Goal: Transaction & Acquisition: Purchase product/service

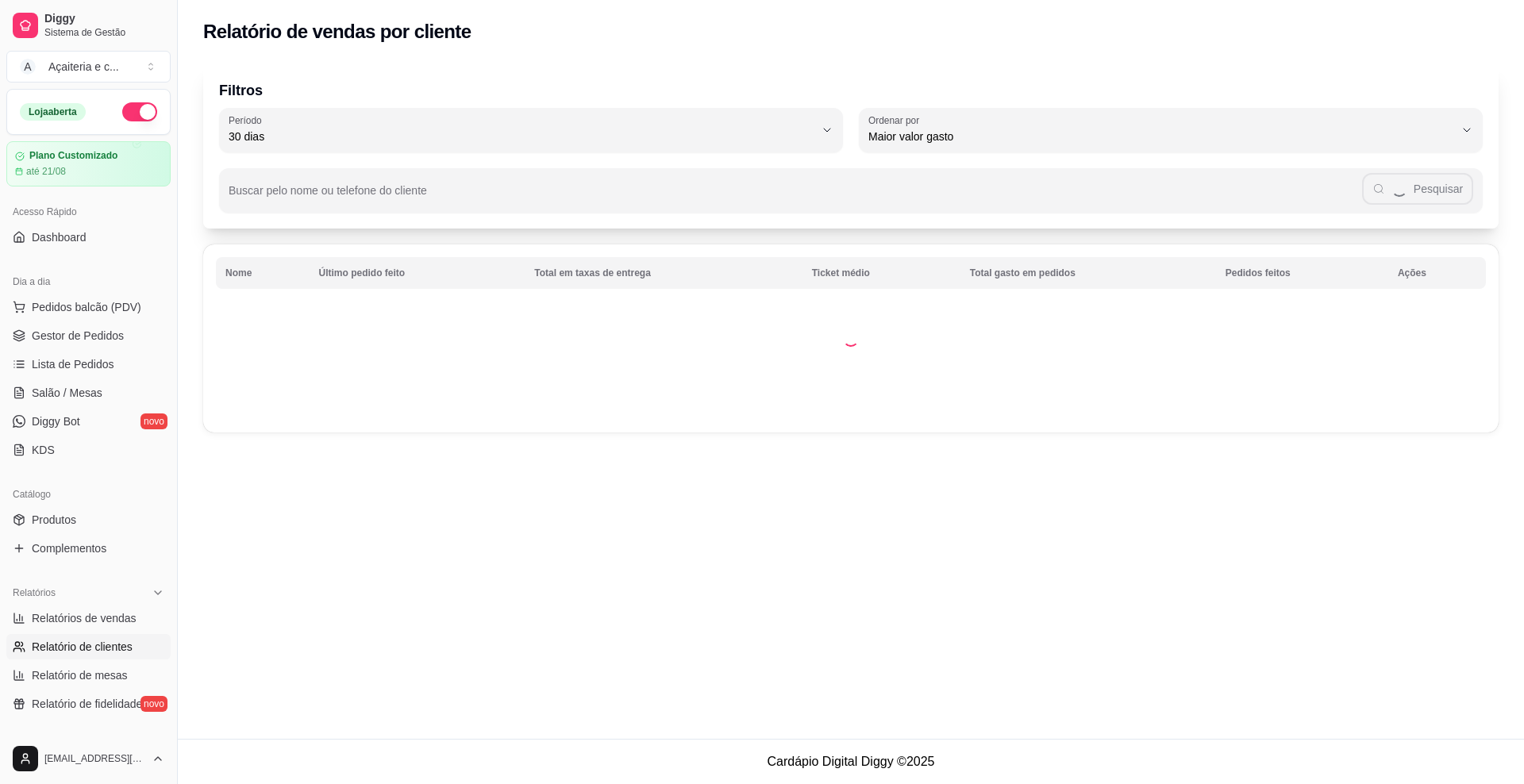
select select "30"
select select "HIGHEST_TOTAL_SPENT_WITH_ORDERS"
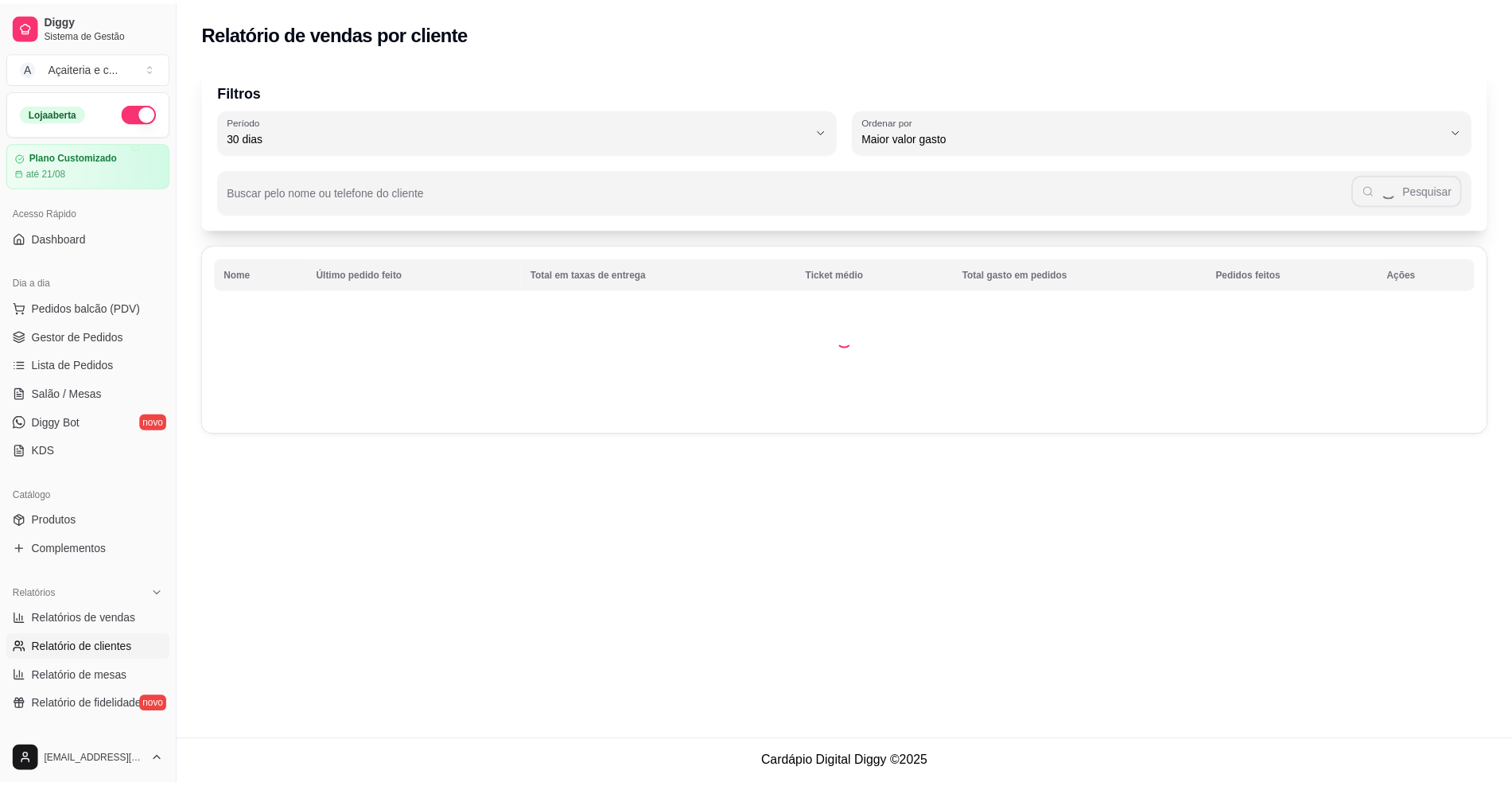
scroll to position [325, 0]
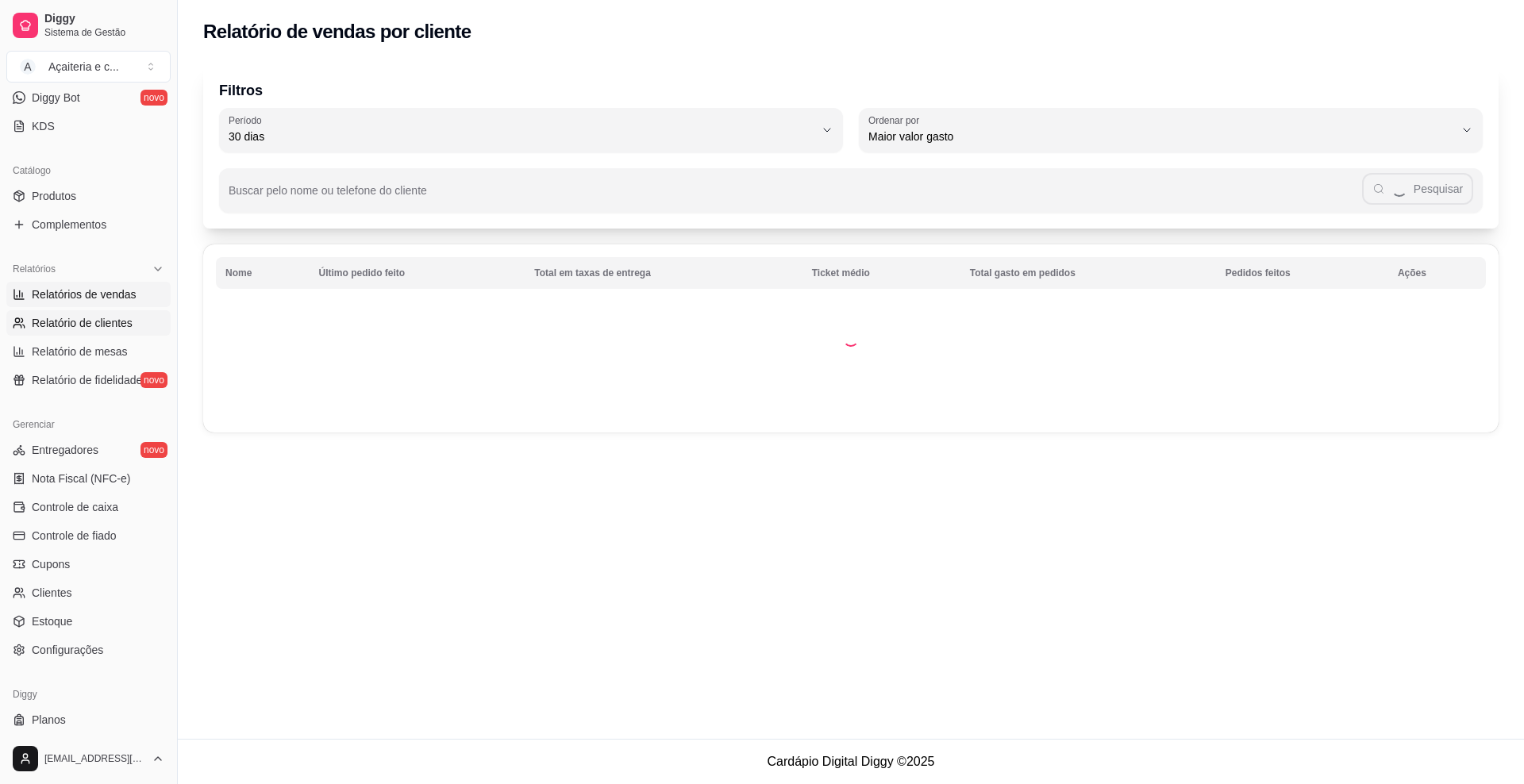
click at [106, 295] on span "Relatórios de vendas" at bounding box center [84, 293] width 105 height 16
select select "ALL"
select select "0"
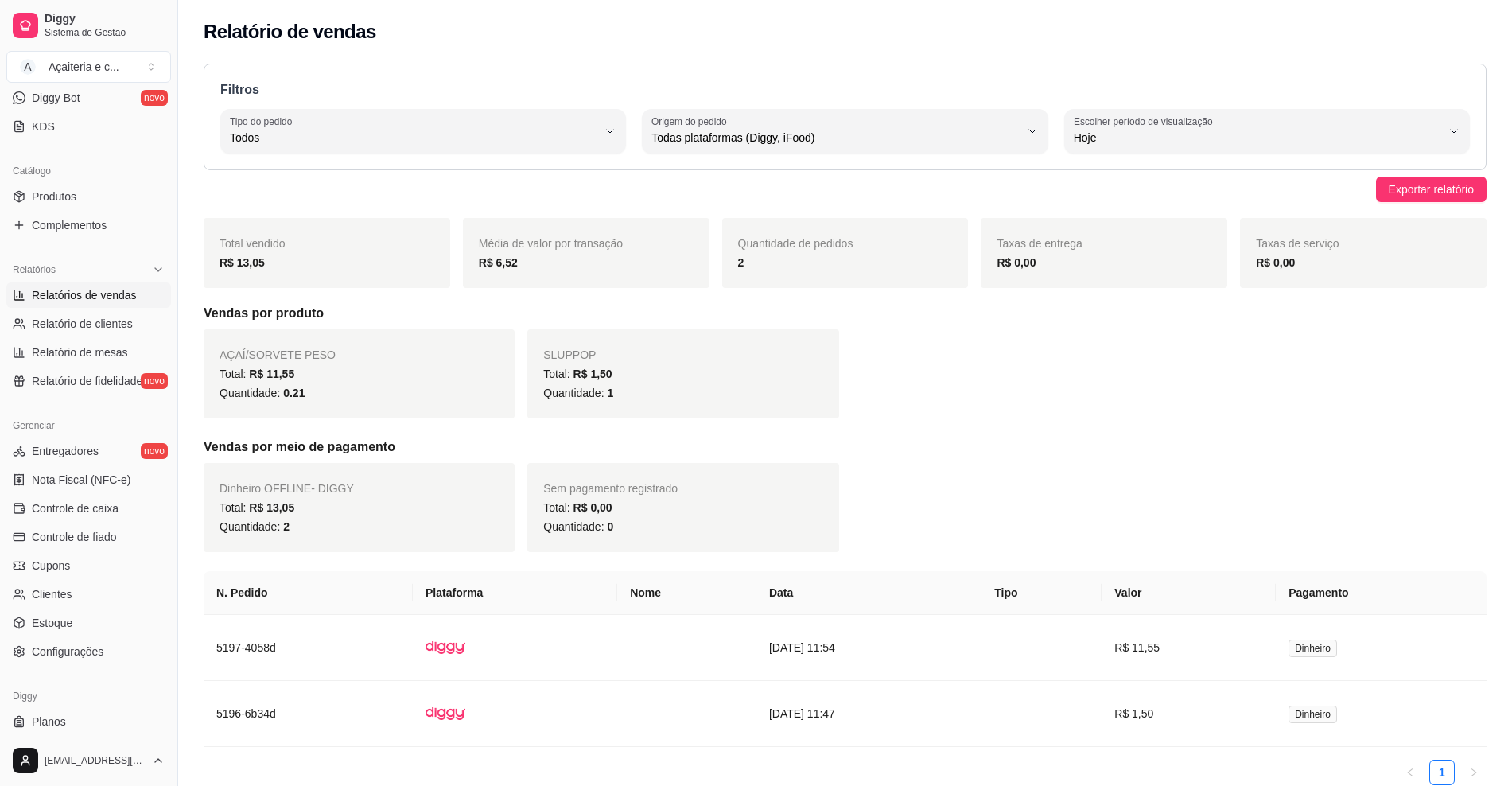
scroll to position [76, 0]
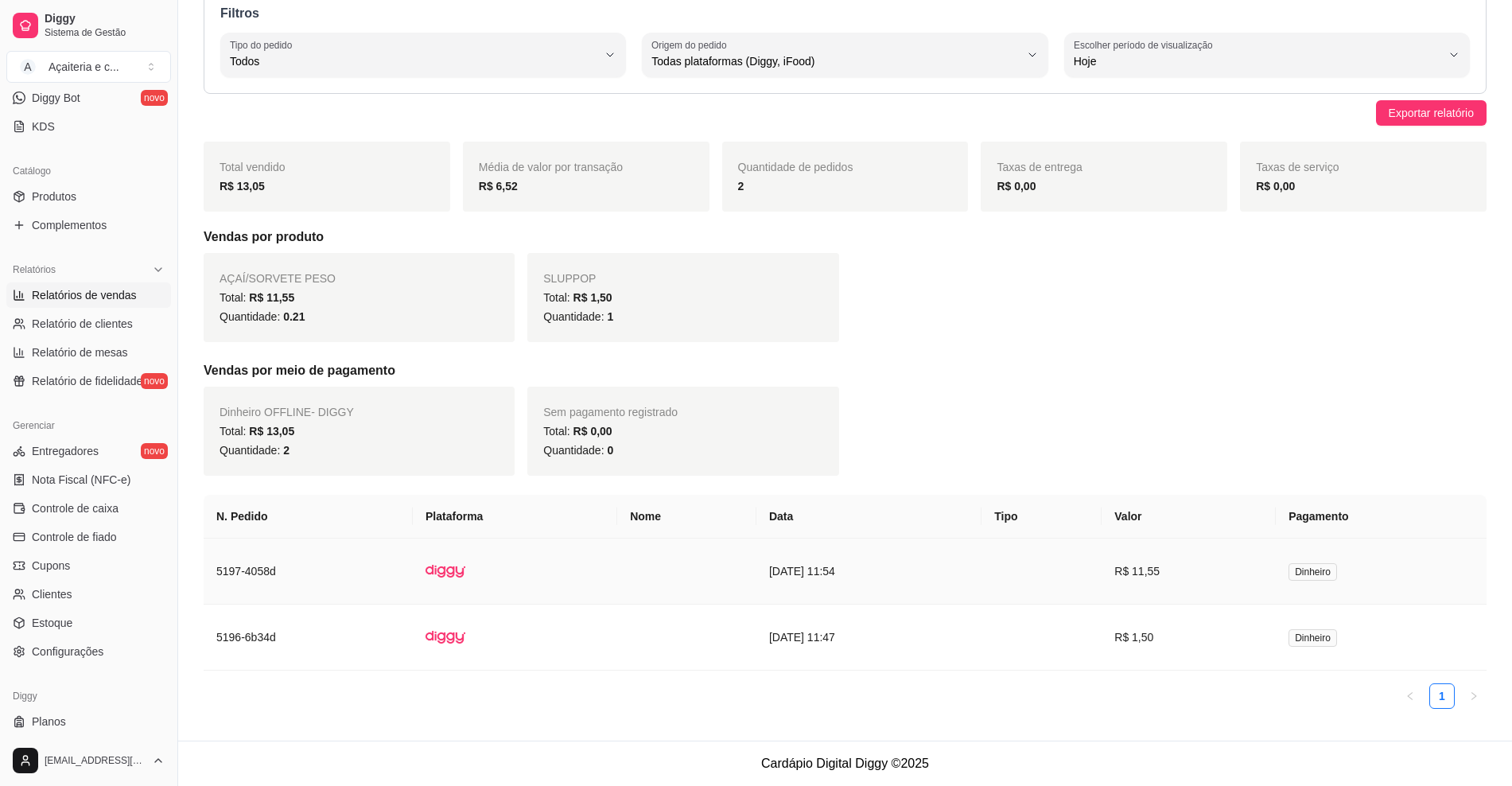
click at [972, 594] on td "[DATE] 11:54" at bounding box center [869, 572] width 225 height 66
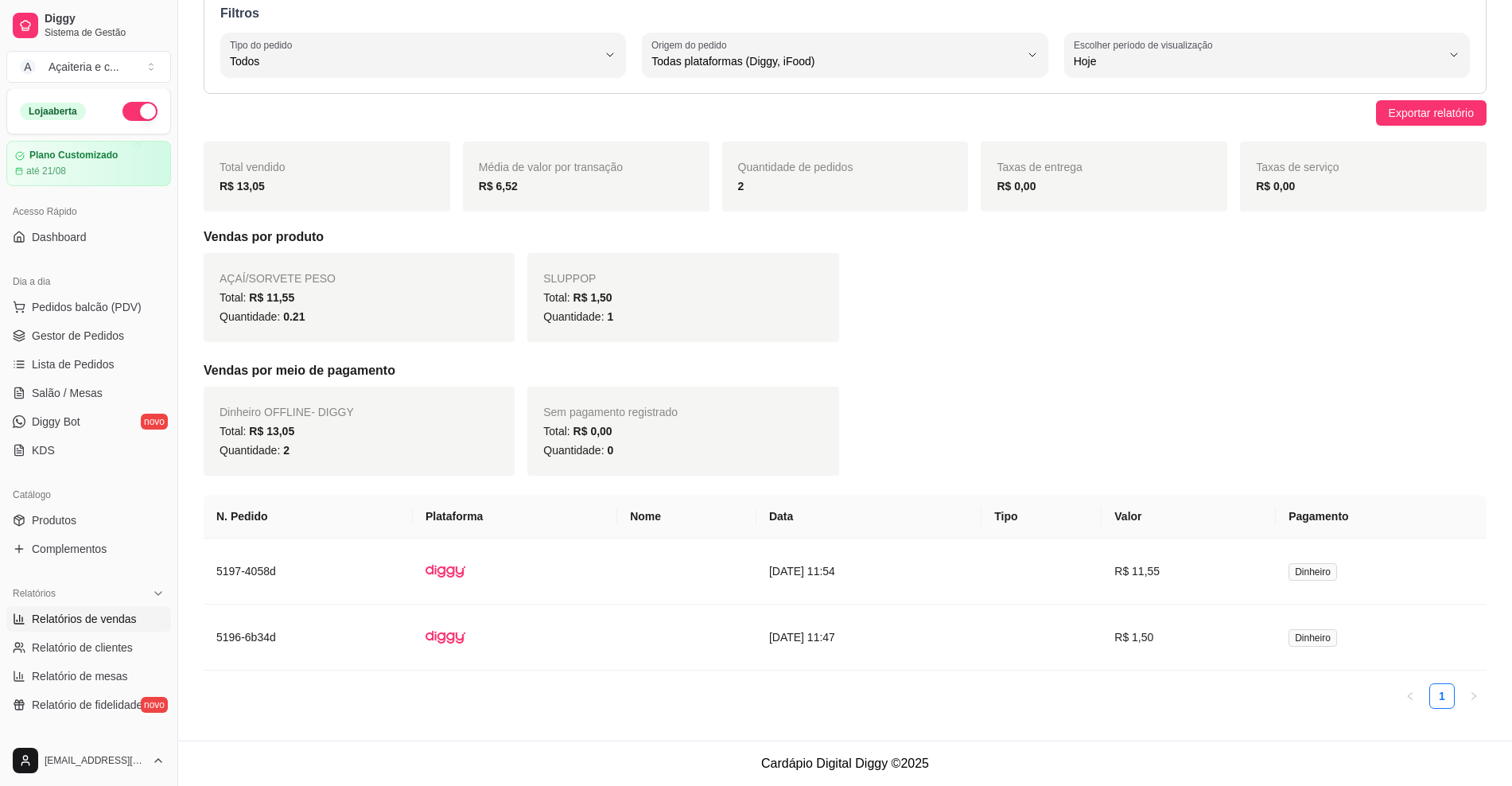
scroll to position [359, 0]
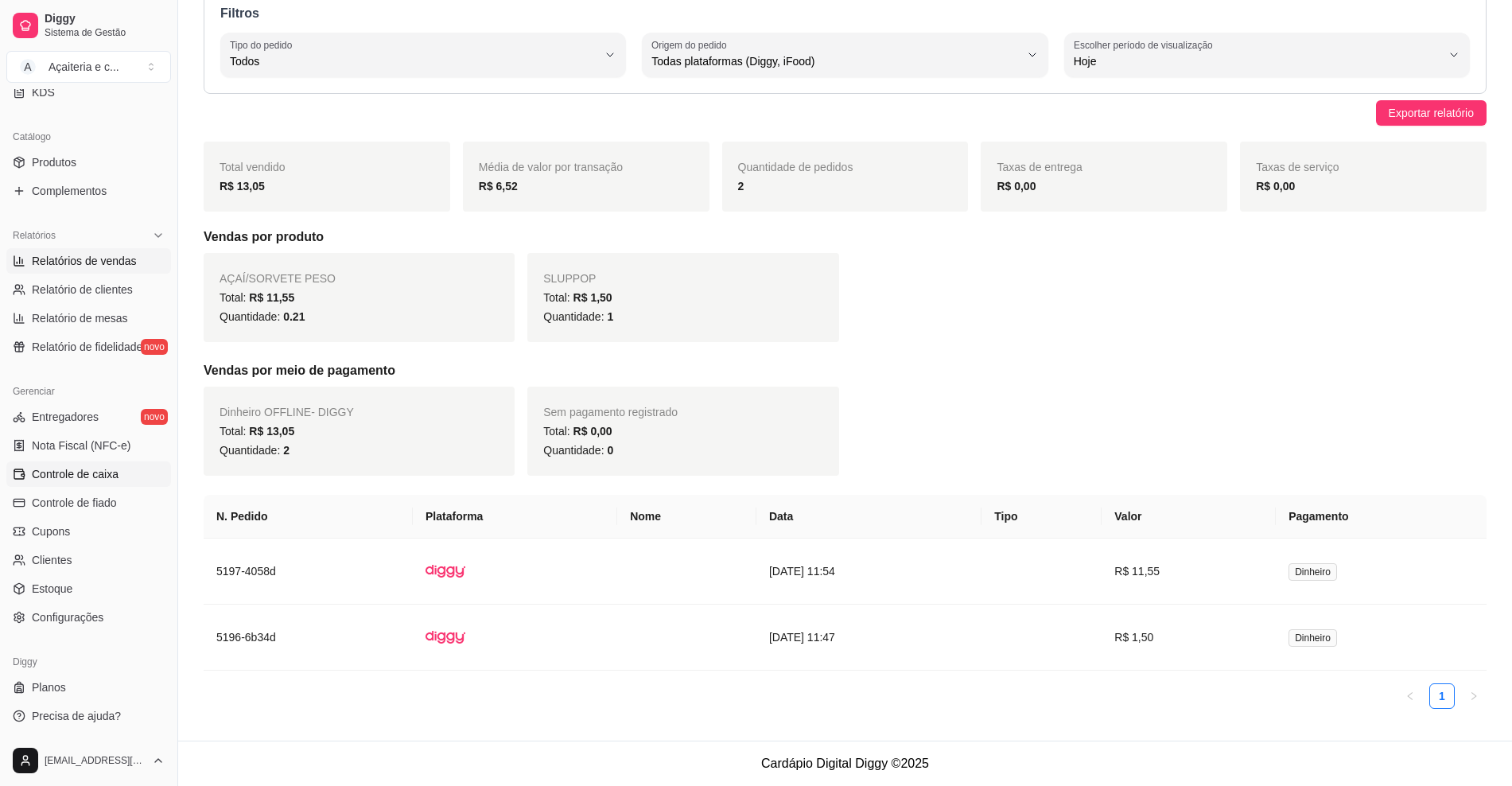
click at [84, 483] on link "Controle de caixa" at bounding box center [88, 474] width 165 height 26
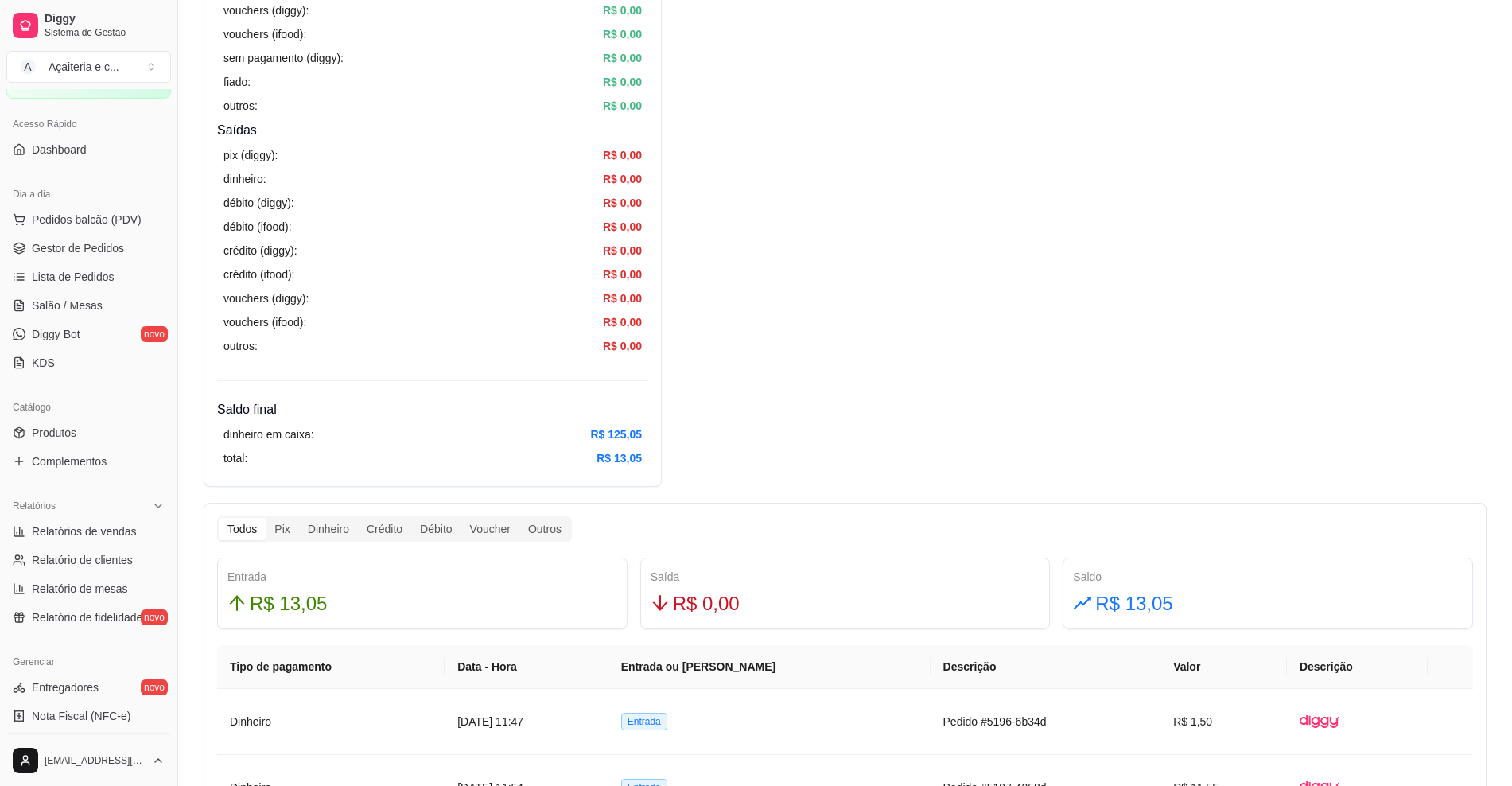
scroll to position [72, 0]
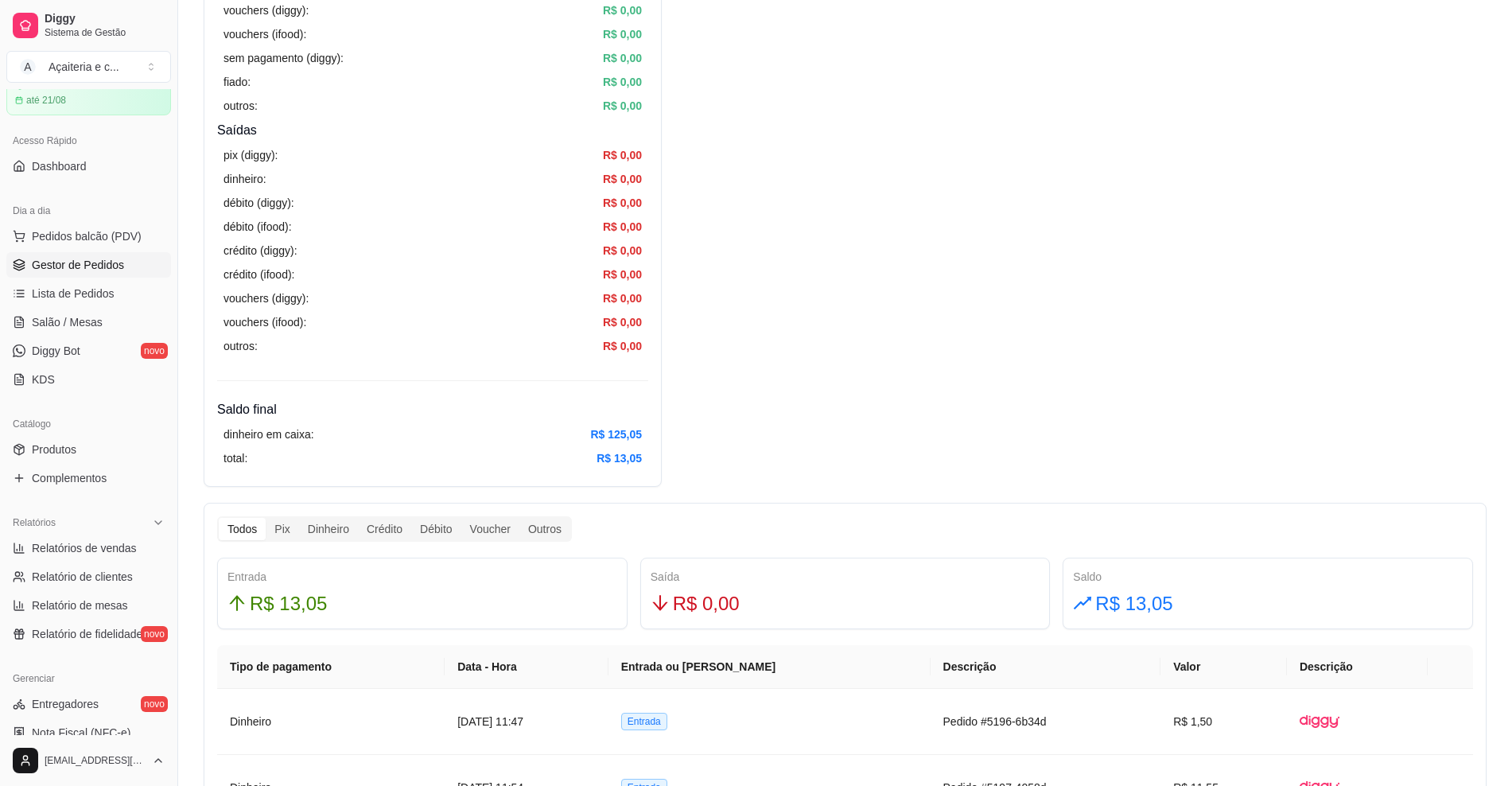
click at [87, 260] on span "Gestor de Pedidos" at bounding box center [78, 265] width 92 height 16
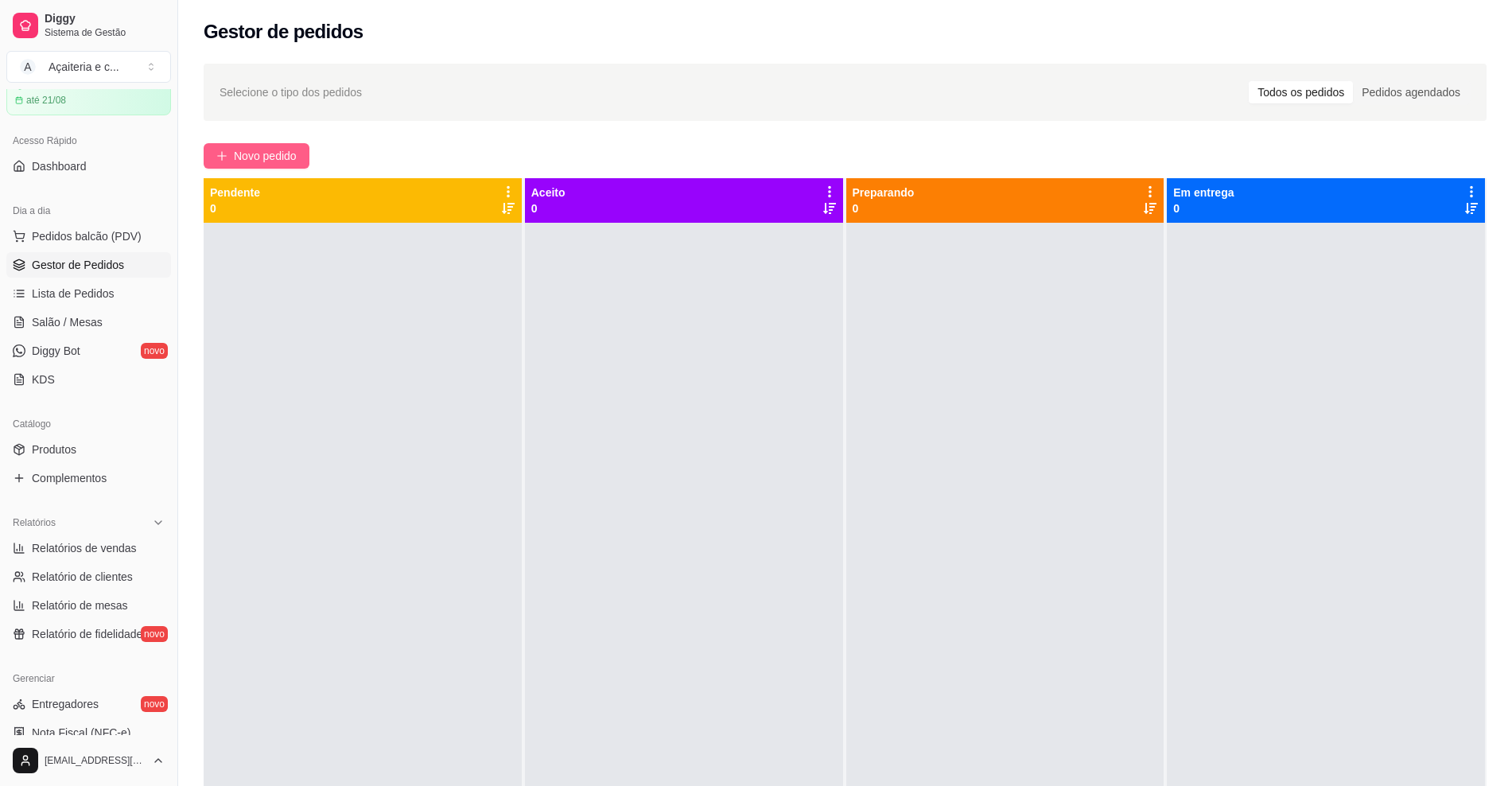
click at [275, 154] on span "Novo pedido" at bounding box center [265, 155] width 63 height 17
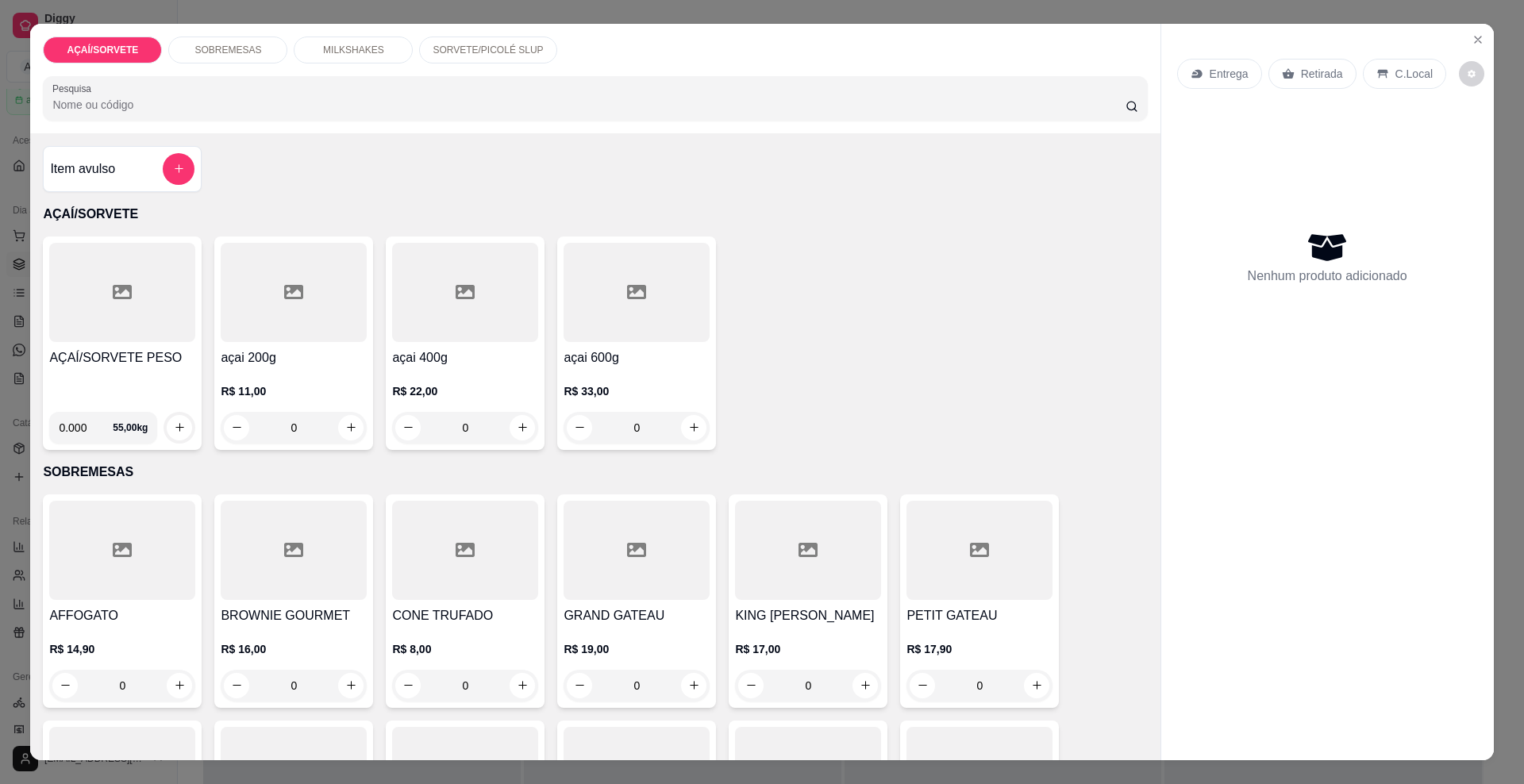
click at [139, 376] on div "AÇAÍ/SORVETE PESO" at bounding box center [122, 373] width 146 height 50
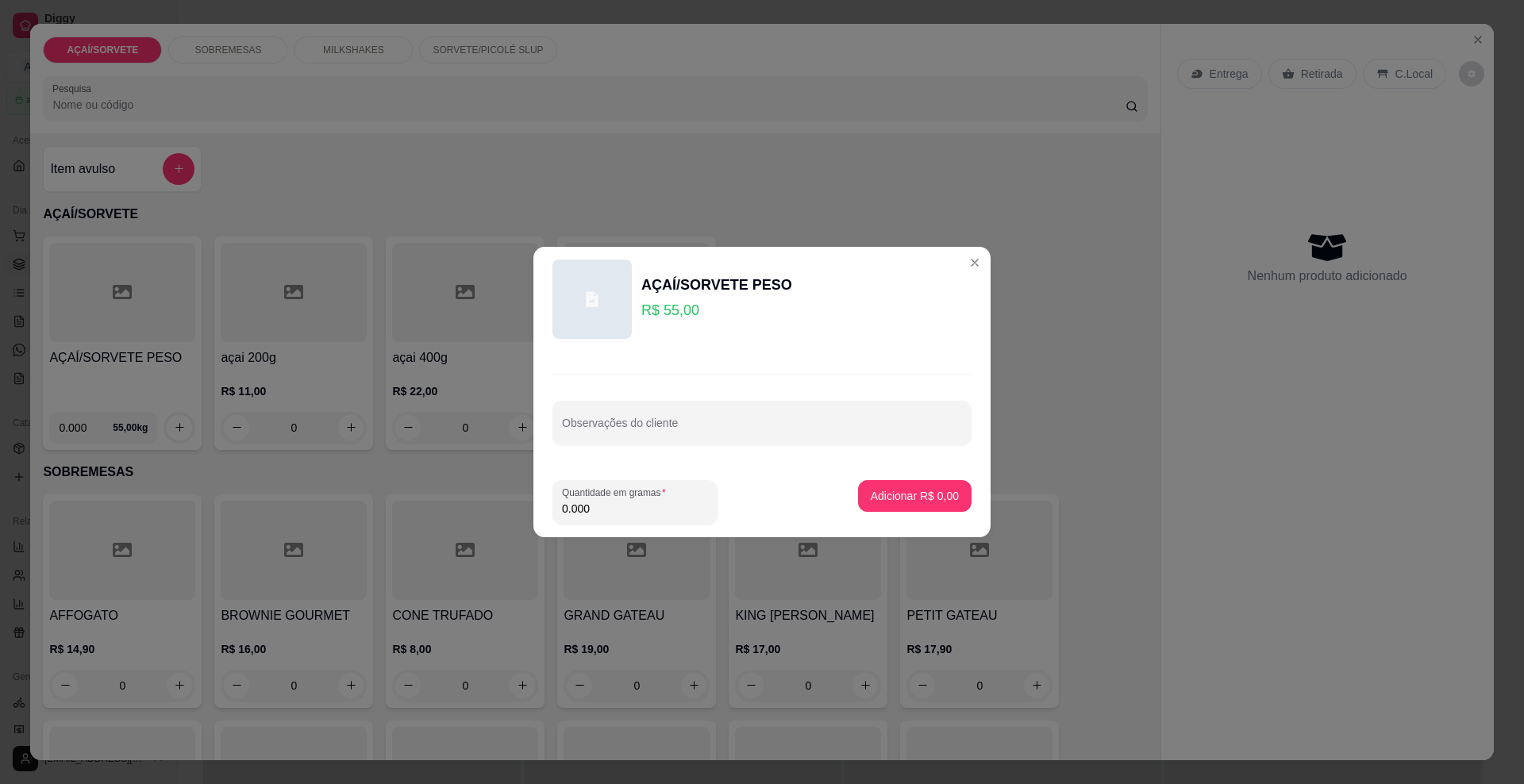
click at [666, 512] on input "0.000" at bounding box center [635, 508] width 146 height 16
type input "0.032"
click at [940, 494] on p "Adicionar R$ 1,76" at bounding box center [914, 495] width 85 height 15
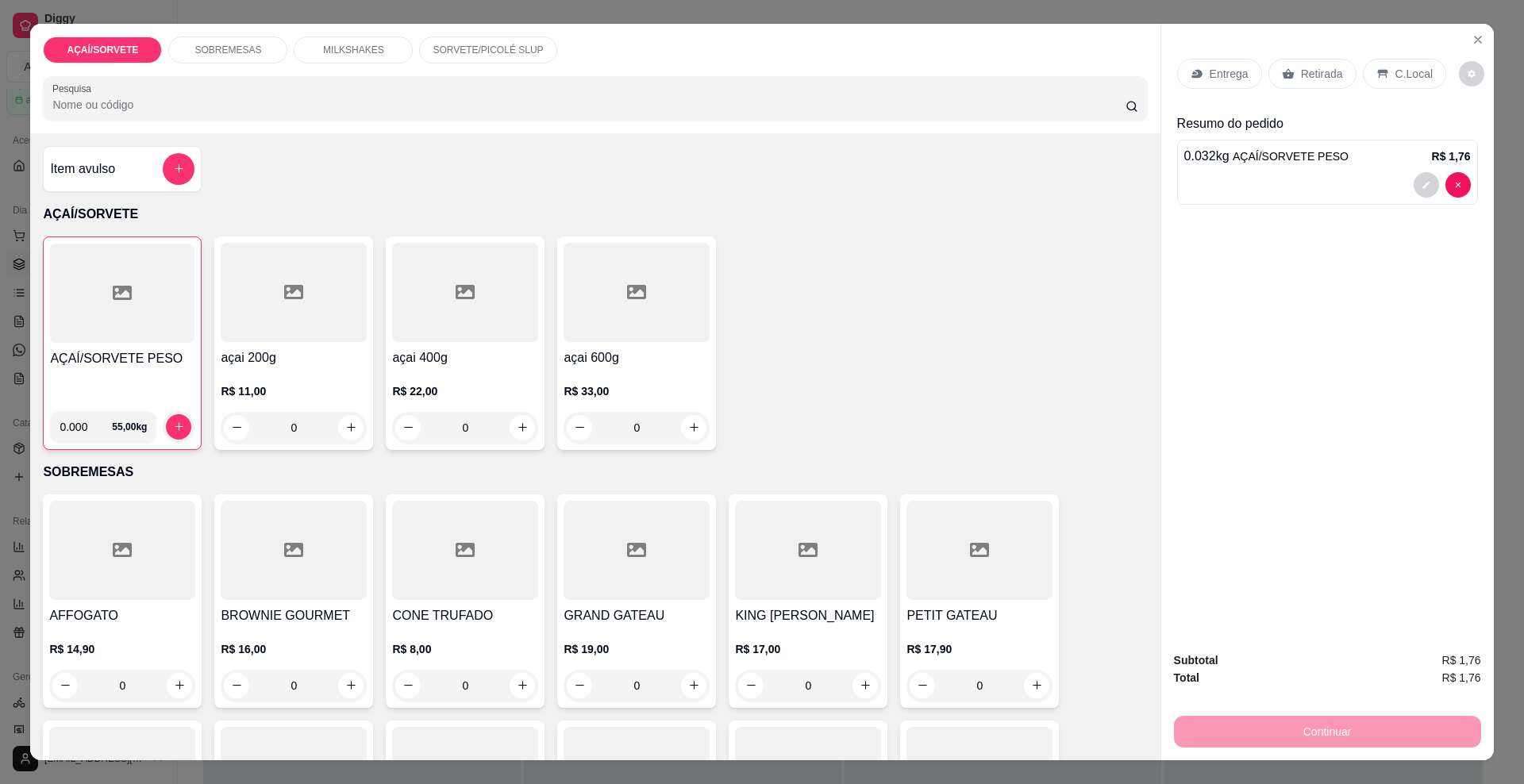
click at [1448, 168] on div "0.032 kg AÇAÍ/SORVETE PESO R$ 1,76" at bounding box center [1328, 171] width 301 height 65
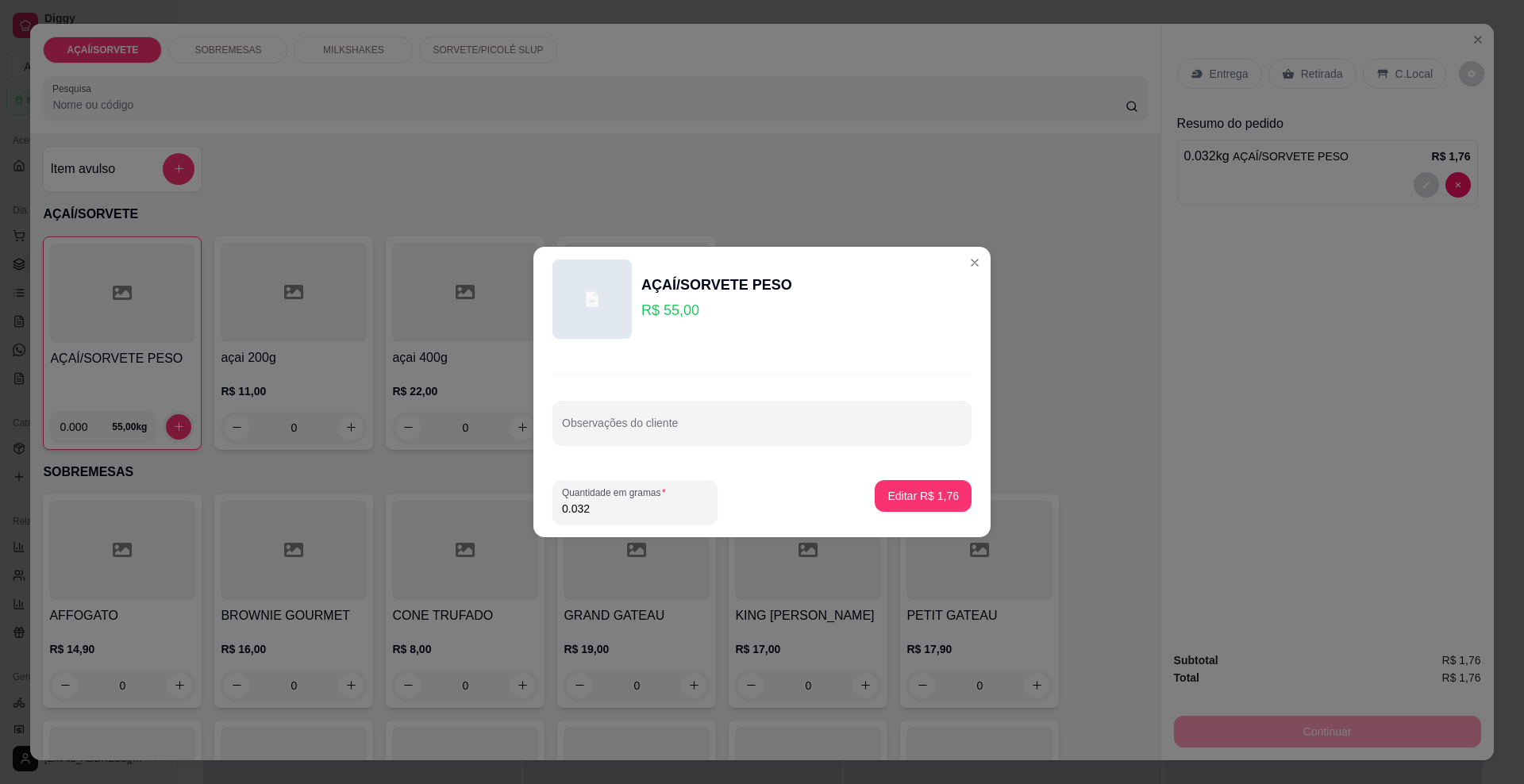
click at [606, 502] on input "0.032" at bounding box center [635, 508] width 146 height 16
type input "0.038"
click at [913, 498] on p "Editar R$ 2,09" at bounding box center [923, 495] width 69 height 15
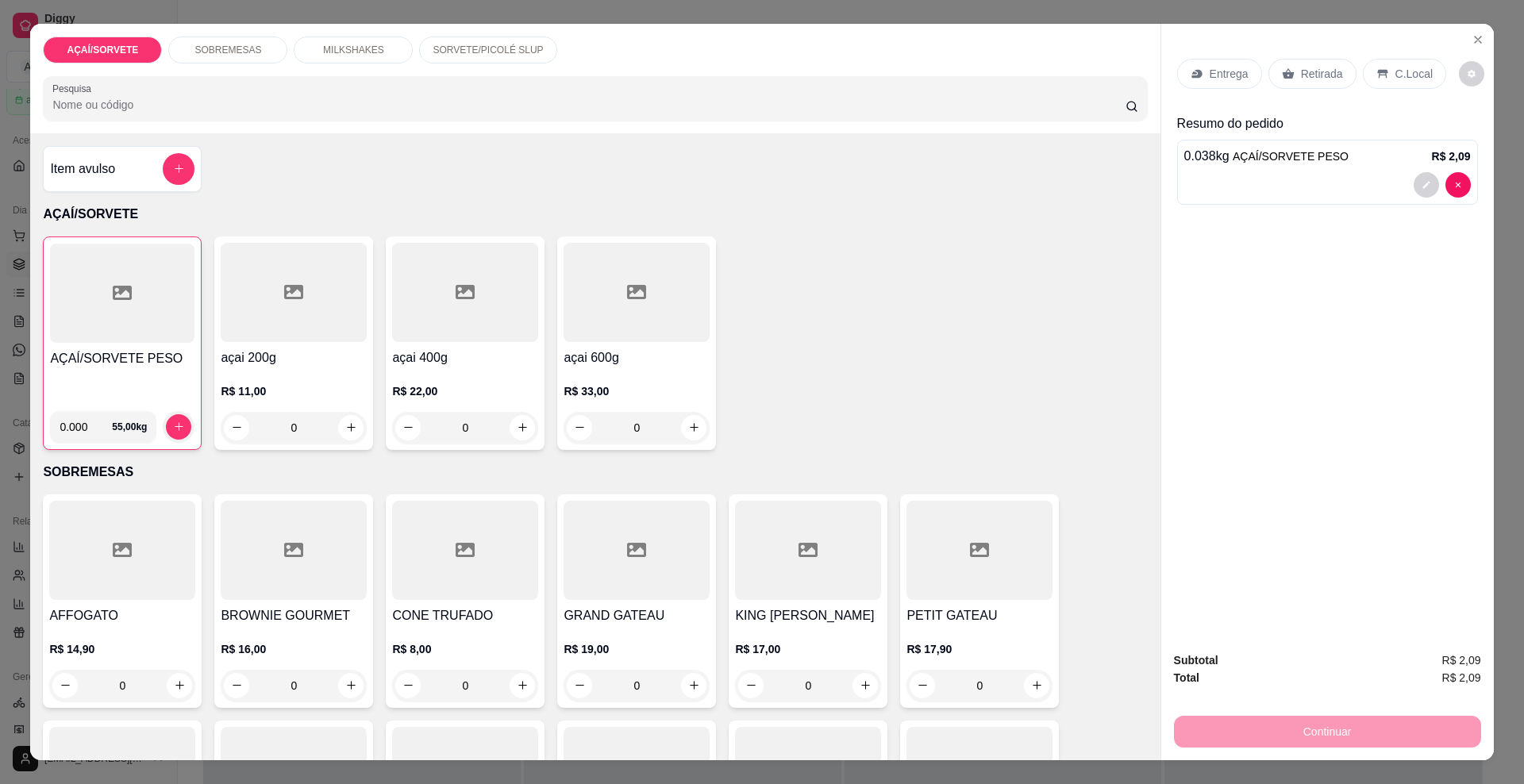
click at [1286, 68] on div "Retirada" at bounding box center [1313, 73] width 88 height 30
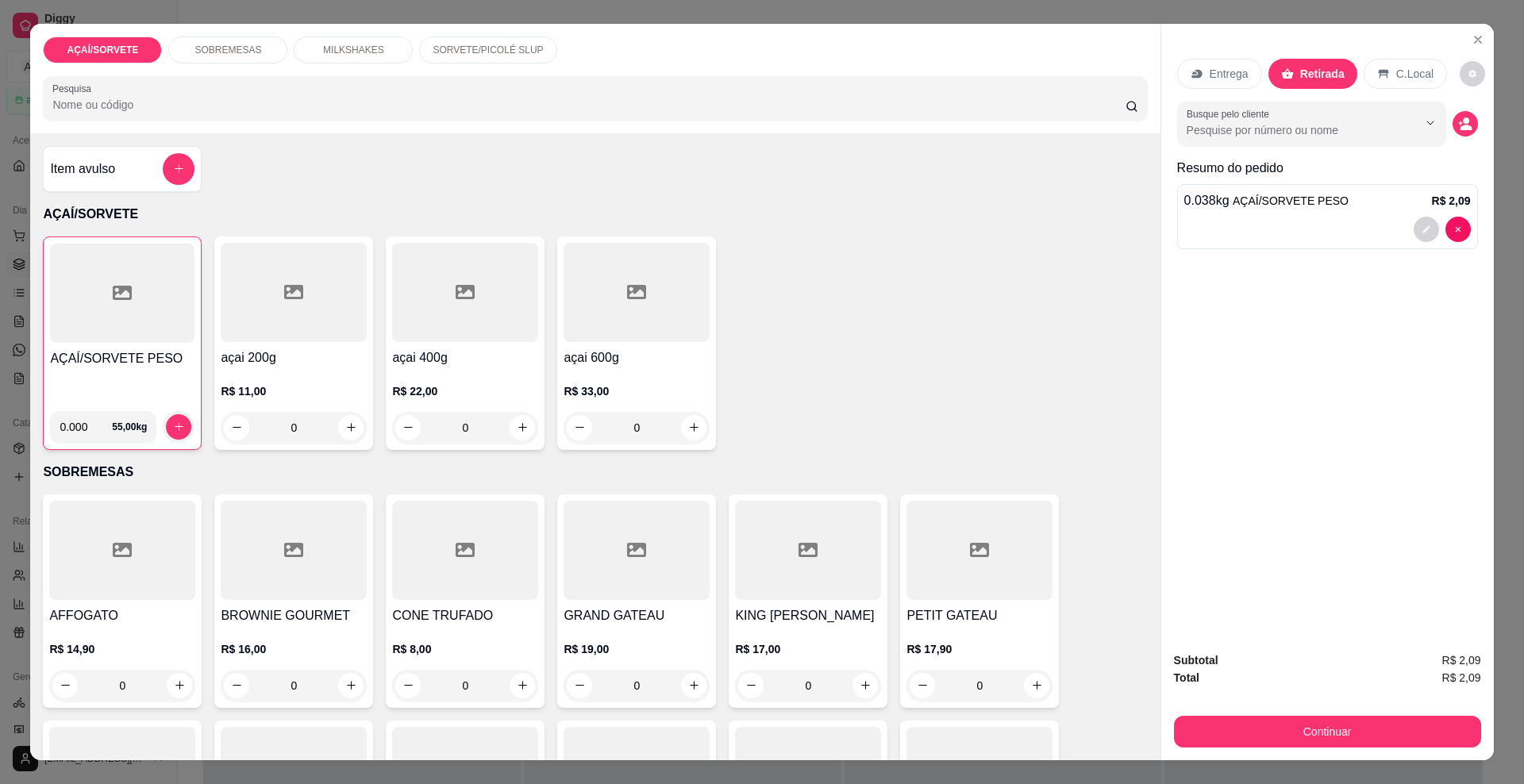
click at [1211, 749] on div "Subtotal R$ 2,09 Total R$ 2,09 Continuar" at bounding box center [1328, 700] width 333 height 121
click at [1197, 734] on button "Continuar" at bounding box center [1327, 732] width 298 height 31
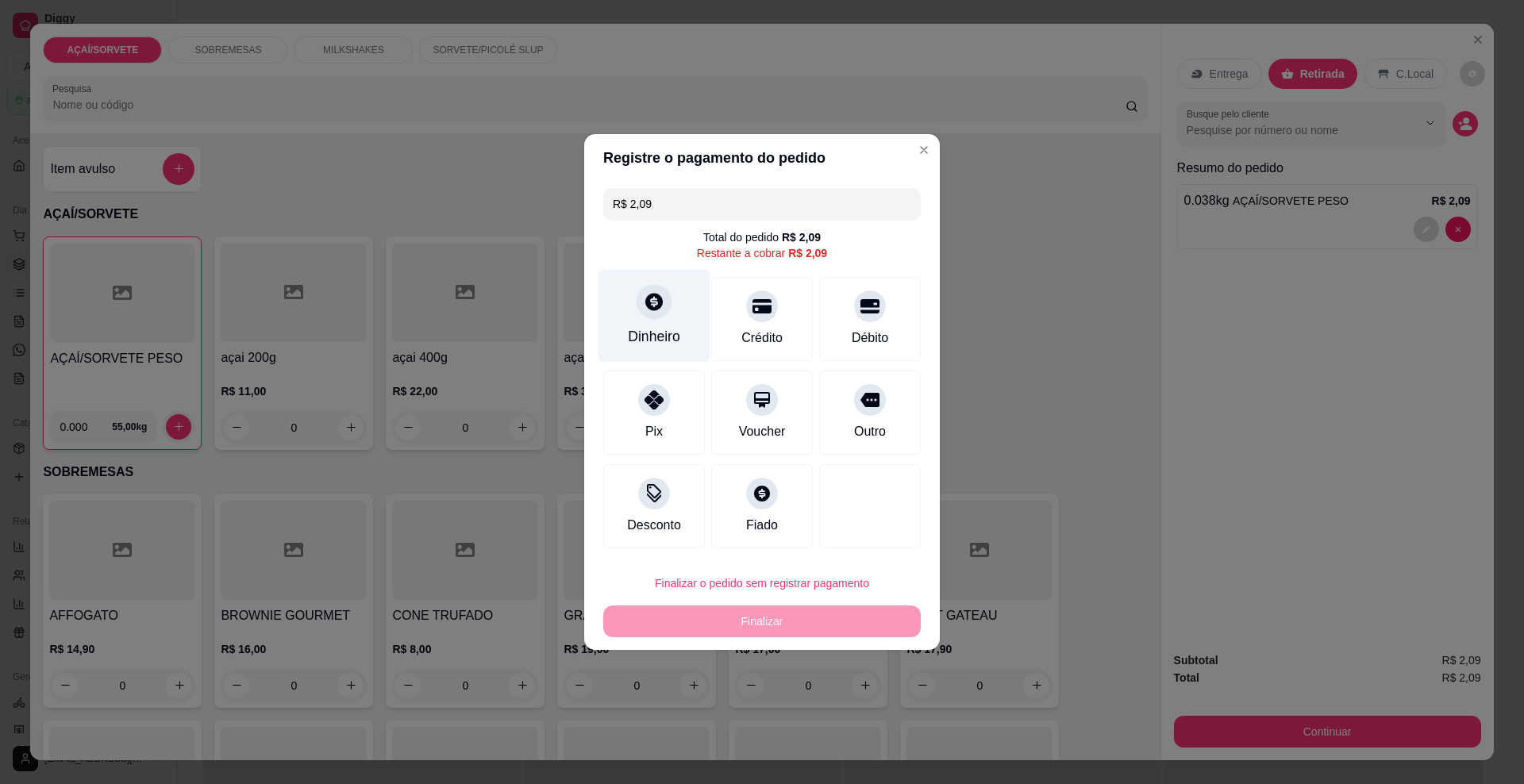
click at [646, 343] on div "Dinheiro" at bounding box center [653, 337] width 52 height 20
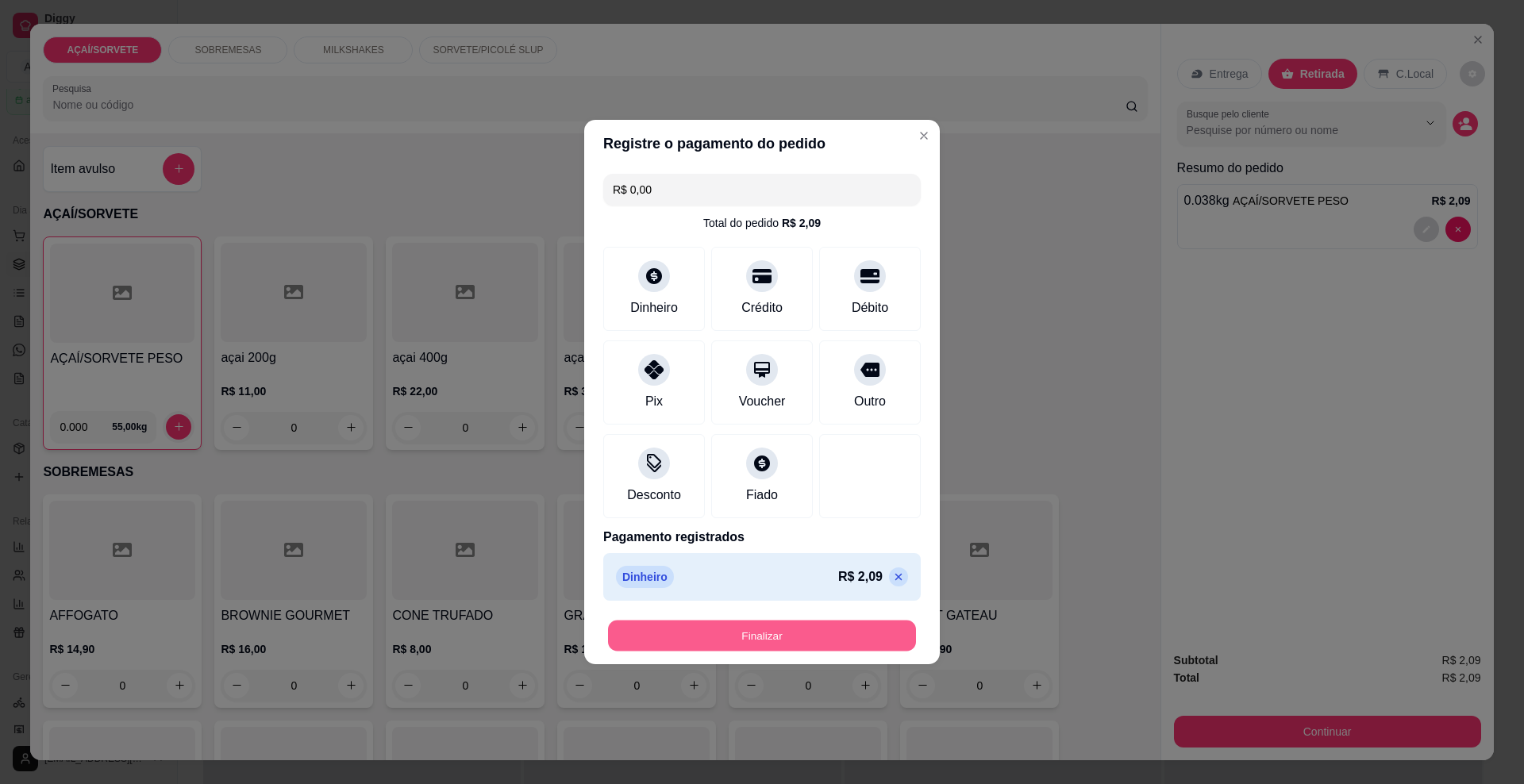
click at [806, 637] on button "Finalizar" at bounding box center [762, 636] width 308 height 31
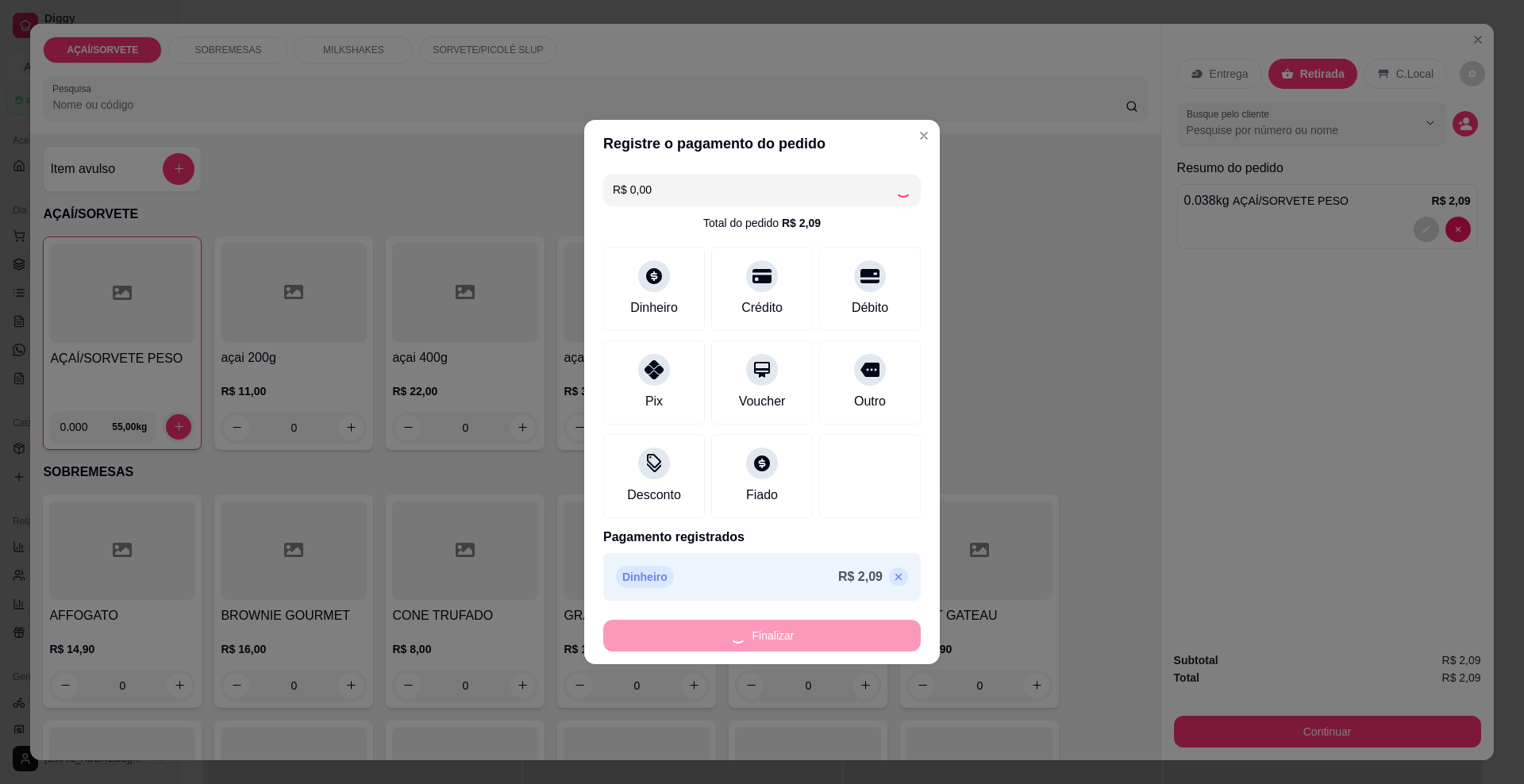
type input "-R$ 2,09"
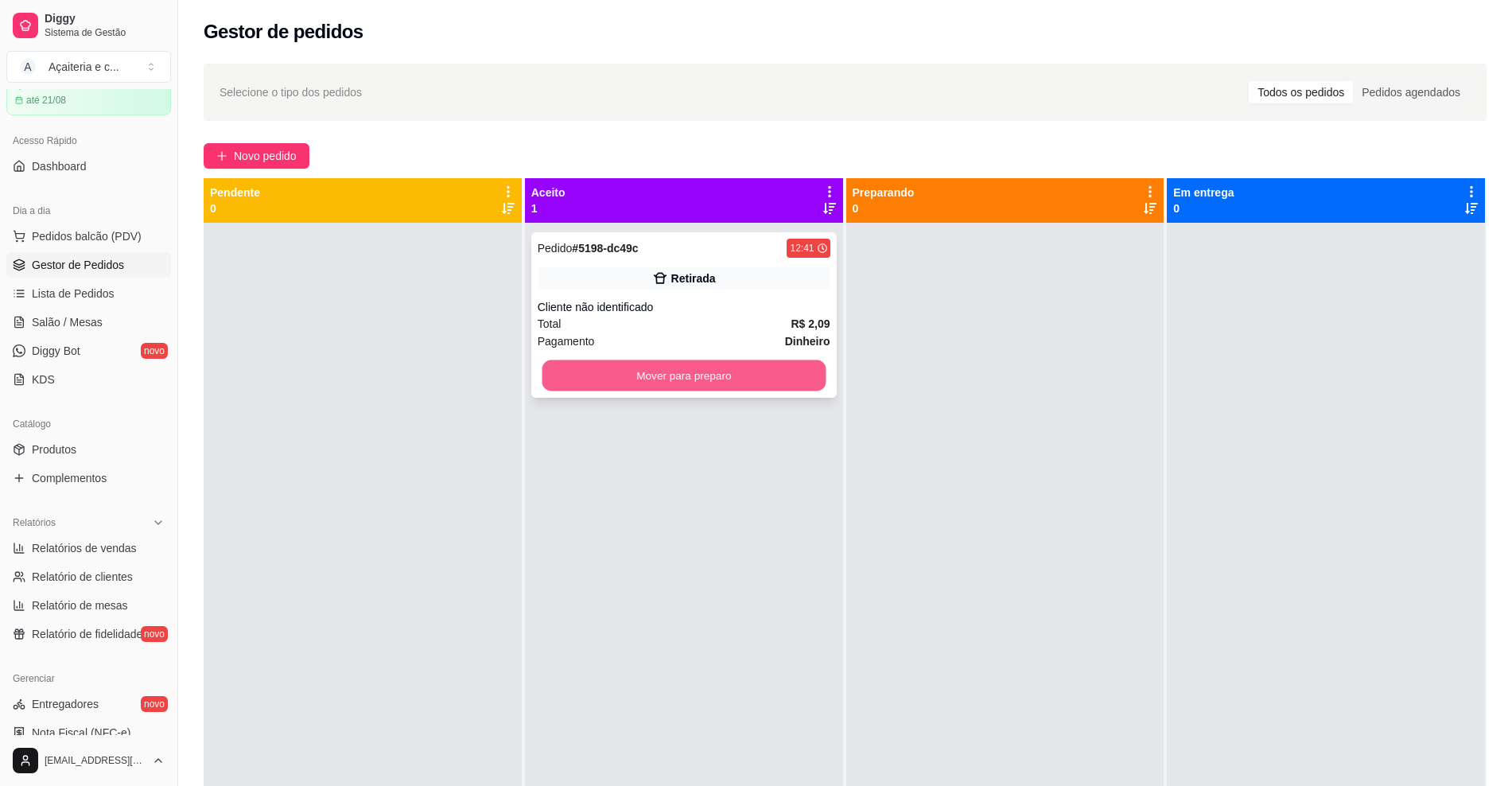
click at [805, 371] on button "Mover para preparo" at bounding box center [683, 376] width 284 height 31
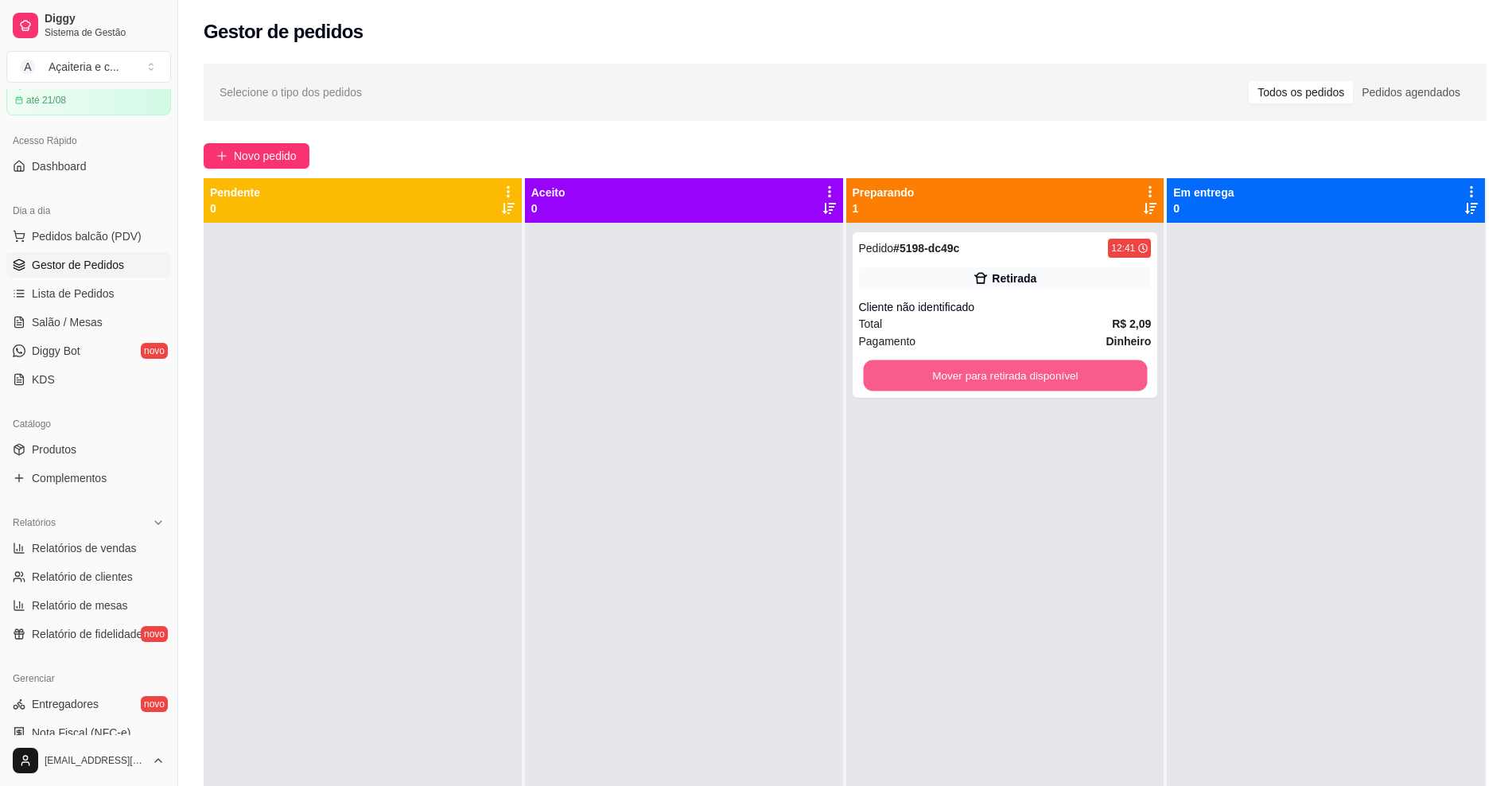
click at [921, 382] on button "Mover para retirada disponível" at bounding box center [1005, 376] width 284 height 31
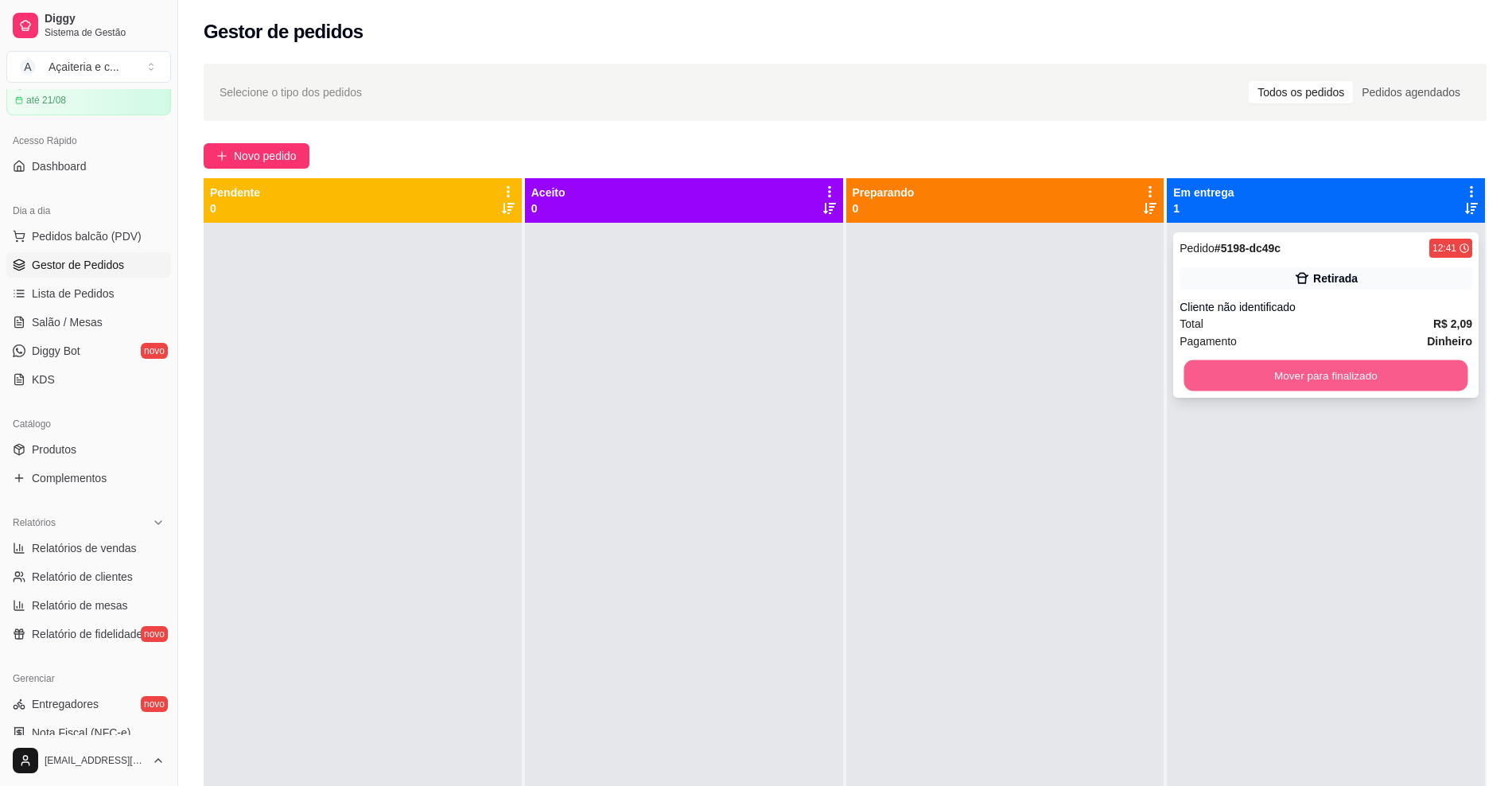
click at [1205, 375] on button "Mover para finalizado" at bounding box center [1325, 376] width 284 height 31
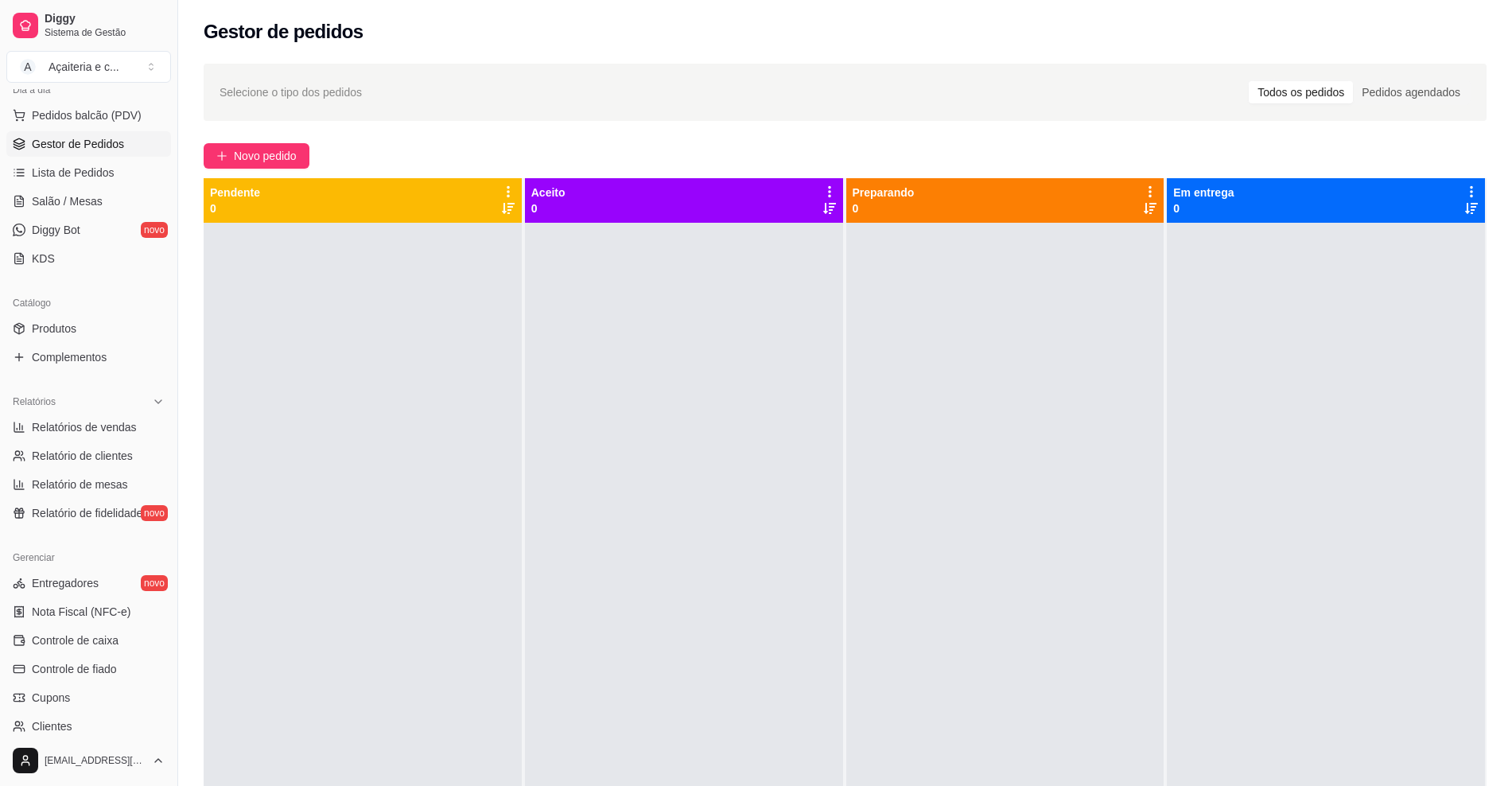
scroll to position [257, 0]
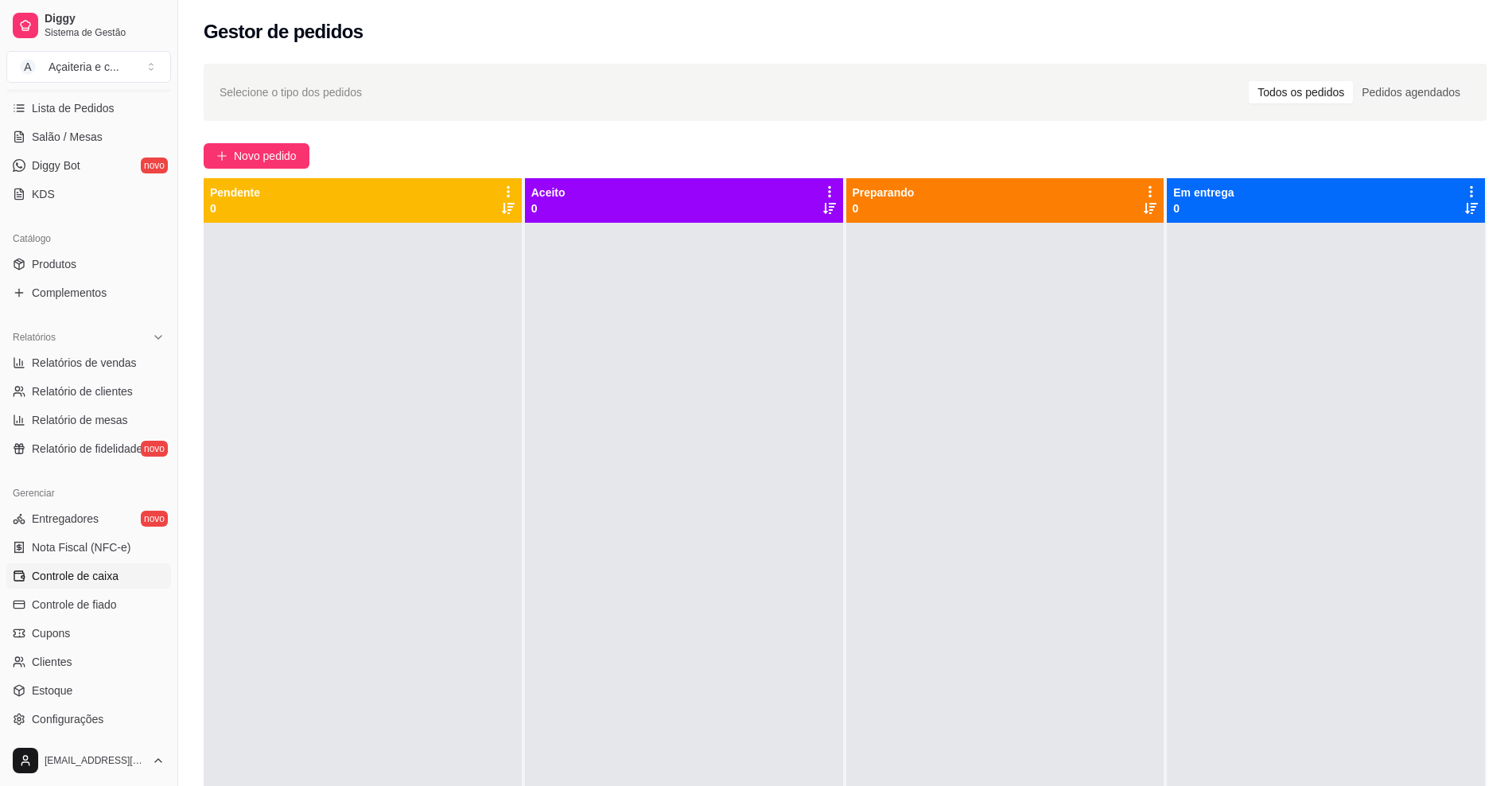
click at [103, 568] on span "Controle de caixa" at bounding box center [75, 575] width 86 height 16
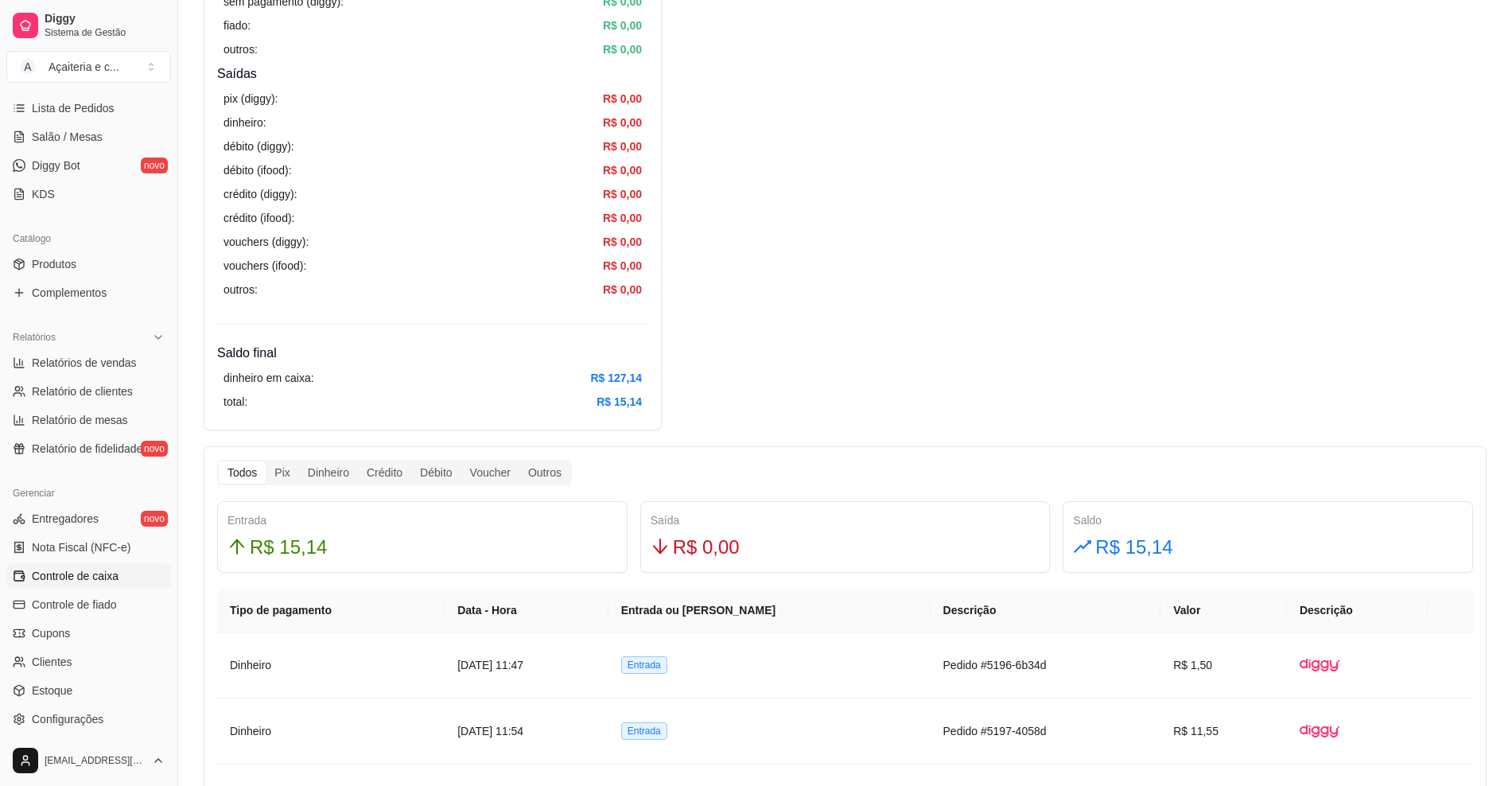
scroll to position [490, 0]
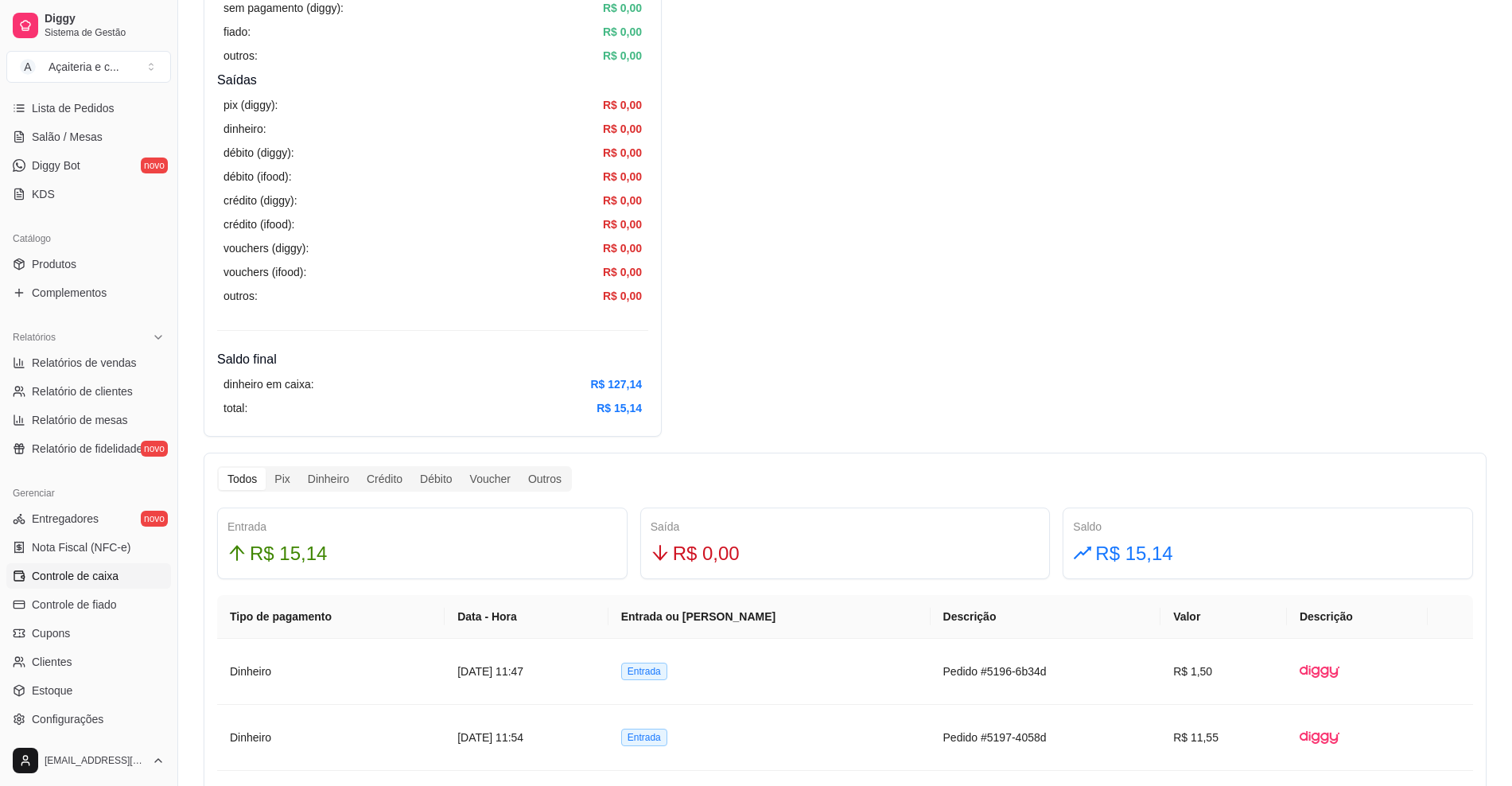
drag, startPoint x: 171, startPoint y: 337, endPoint x: 166, endPoint y: 290, distance: 47.3
click at [166, 290] on div "Diggy Sistema de Gestão A Açaiteria e c ... Loja aberta Plano Customizado até 2…" at bounding box center [88, 393] width 177 height 786
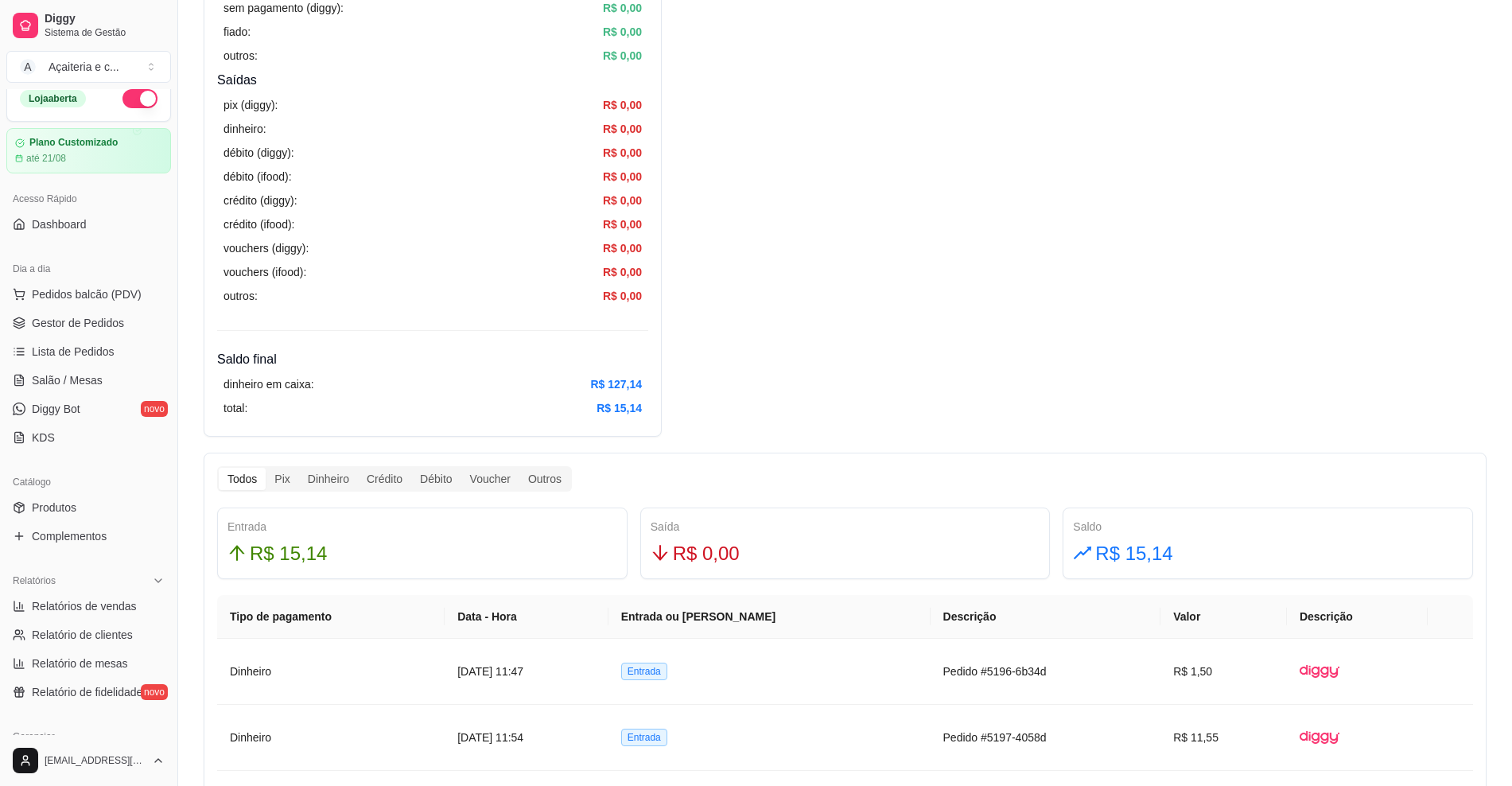
scroll to position [0, 0]
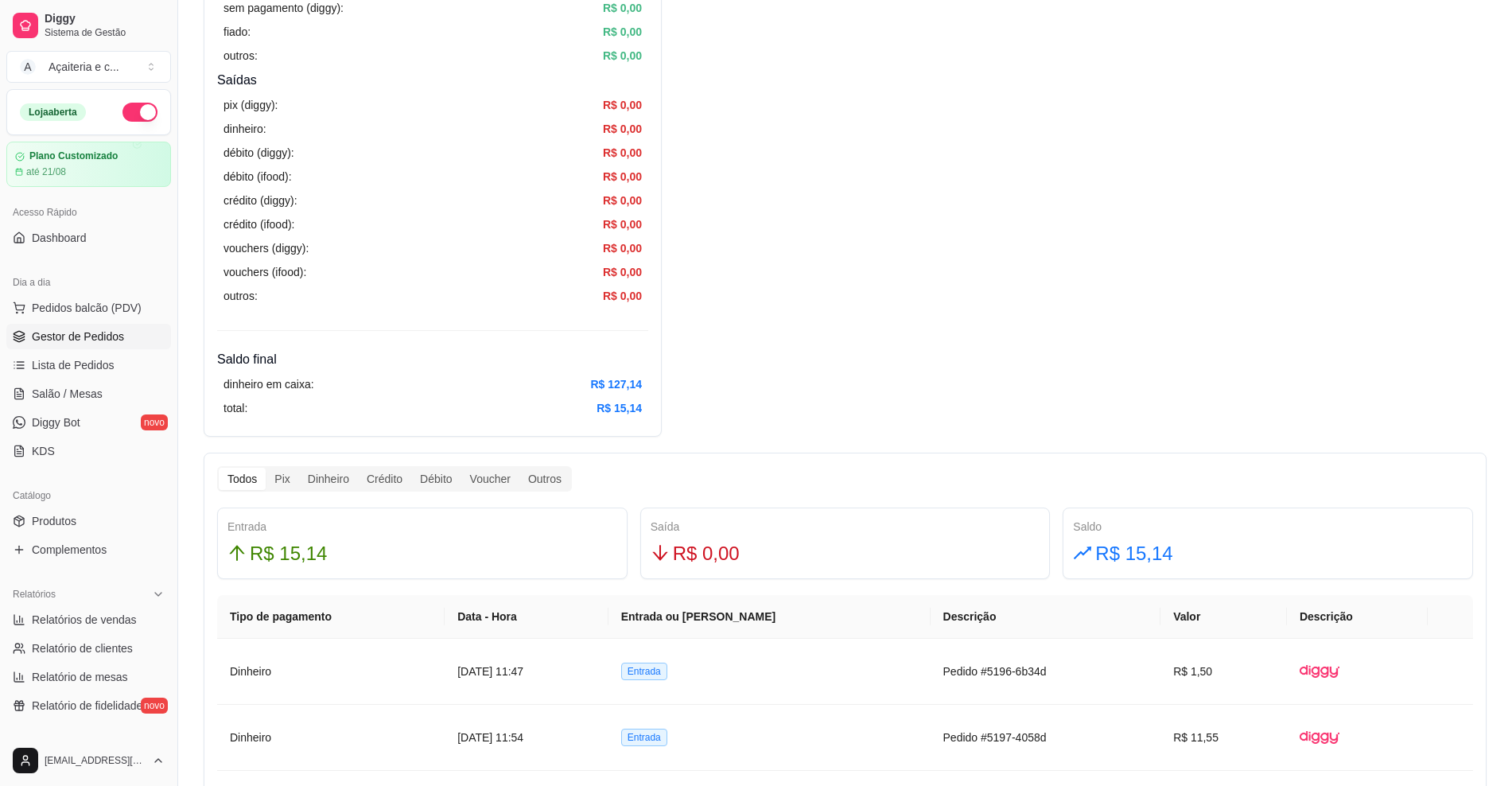
click at [100, 334] on span "Gestor de Pedidos" at bounding box center [78, 336] width 92 height 16
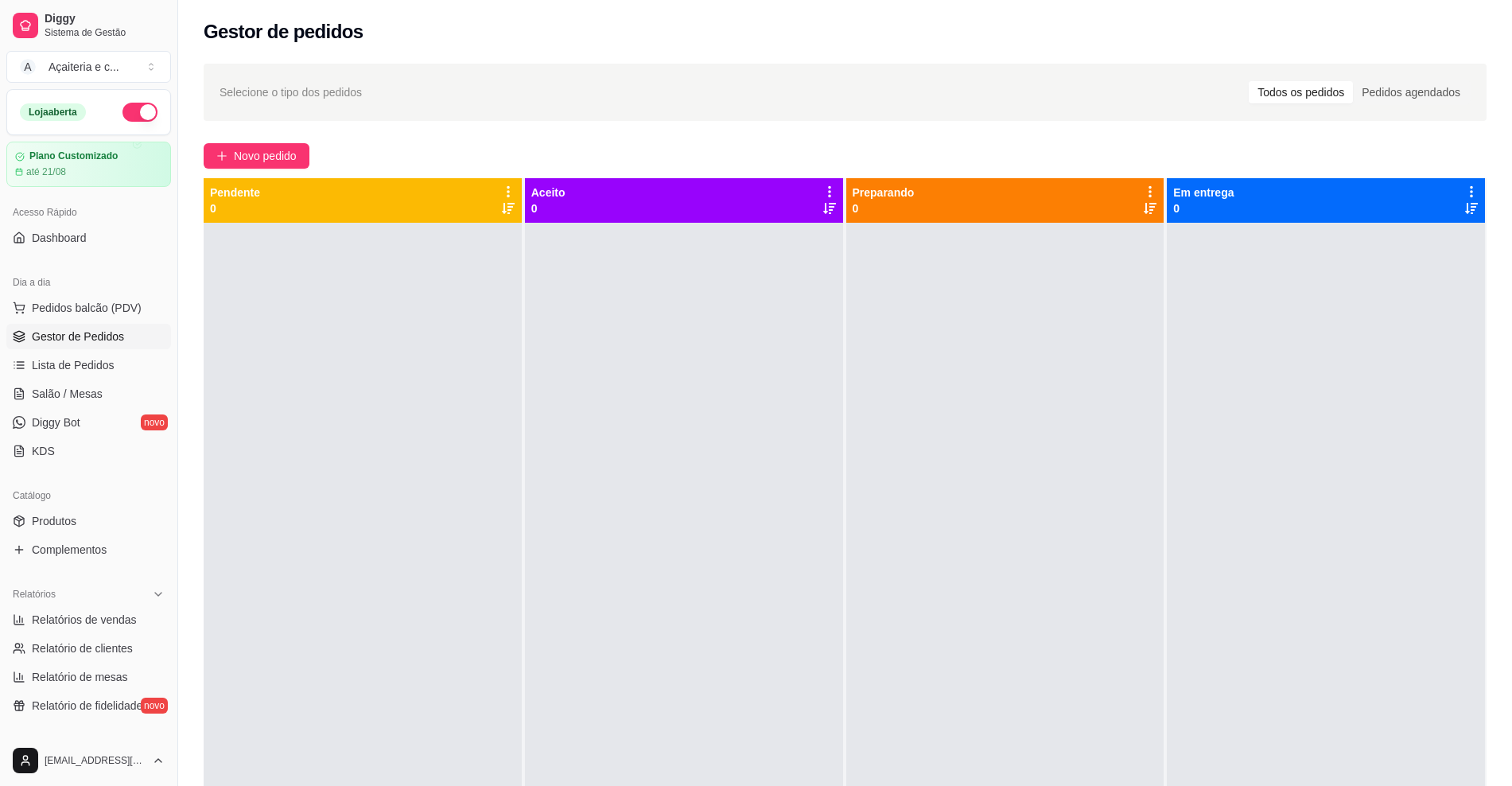
click at [295, 169] on div "Selecione o tipo dos pedidos Todos os pedidos Pedidos agendados Novo pedido Pen…" at bounding box center [845, 518] width 1334 height 929
click at [290, 163] on span "Novo pedido" at bounding box center [265, 155] width 63 height 17
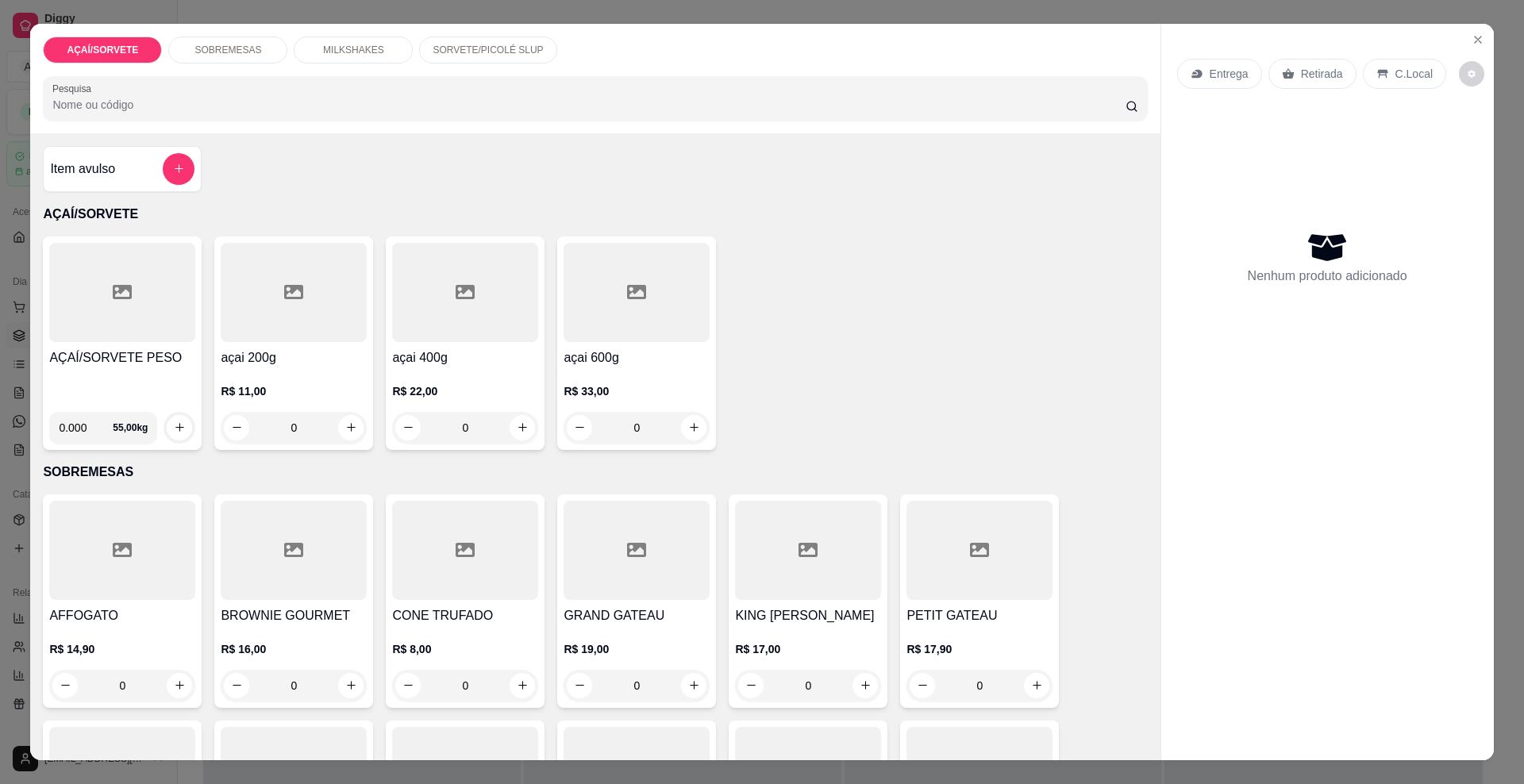
click at [499, 48] on p "SORVETE/PICOLÉ SLUP" at bounding box center [488, 50] width 110 height 13
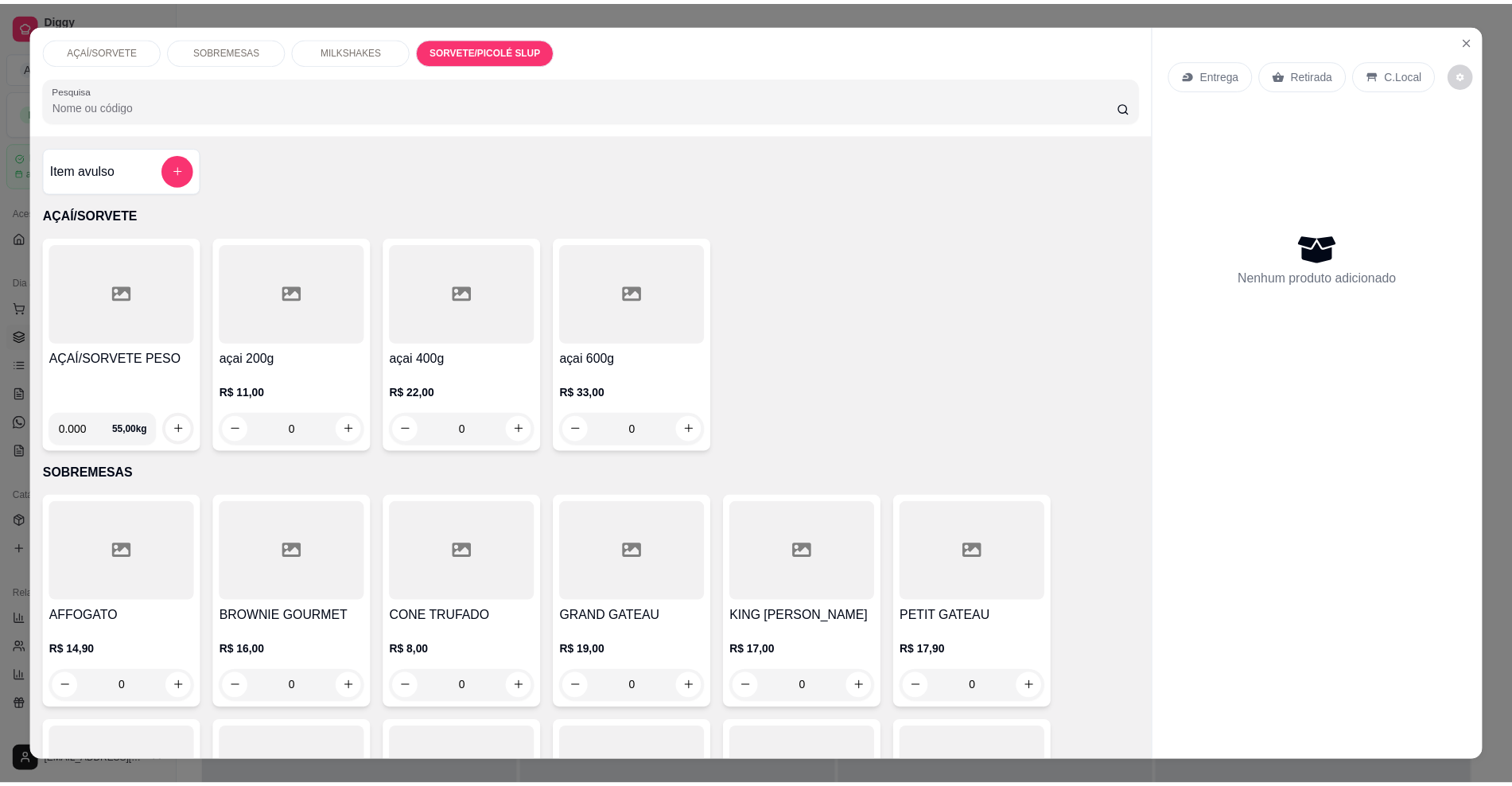
scroll to position [27, 0]
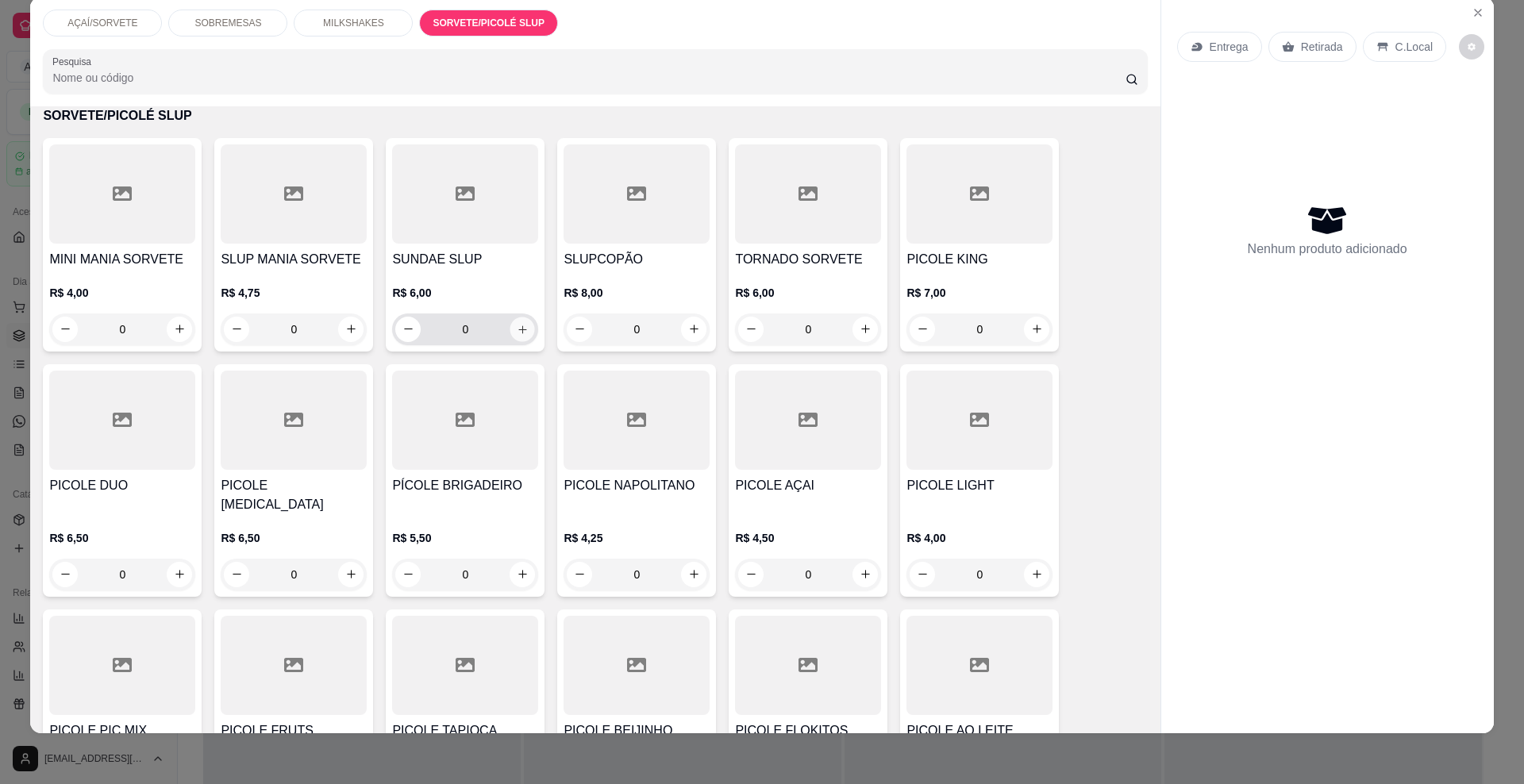
click at [510, 334] on button "increase-product-quantity" at bounding box center [522, 328] width 25 height 25
type input "1"
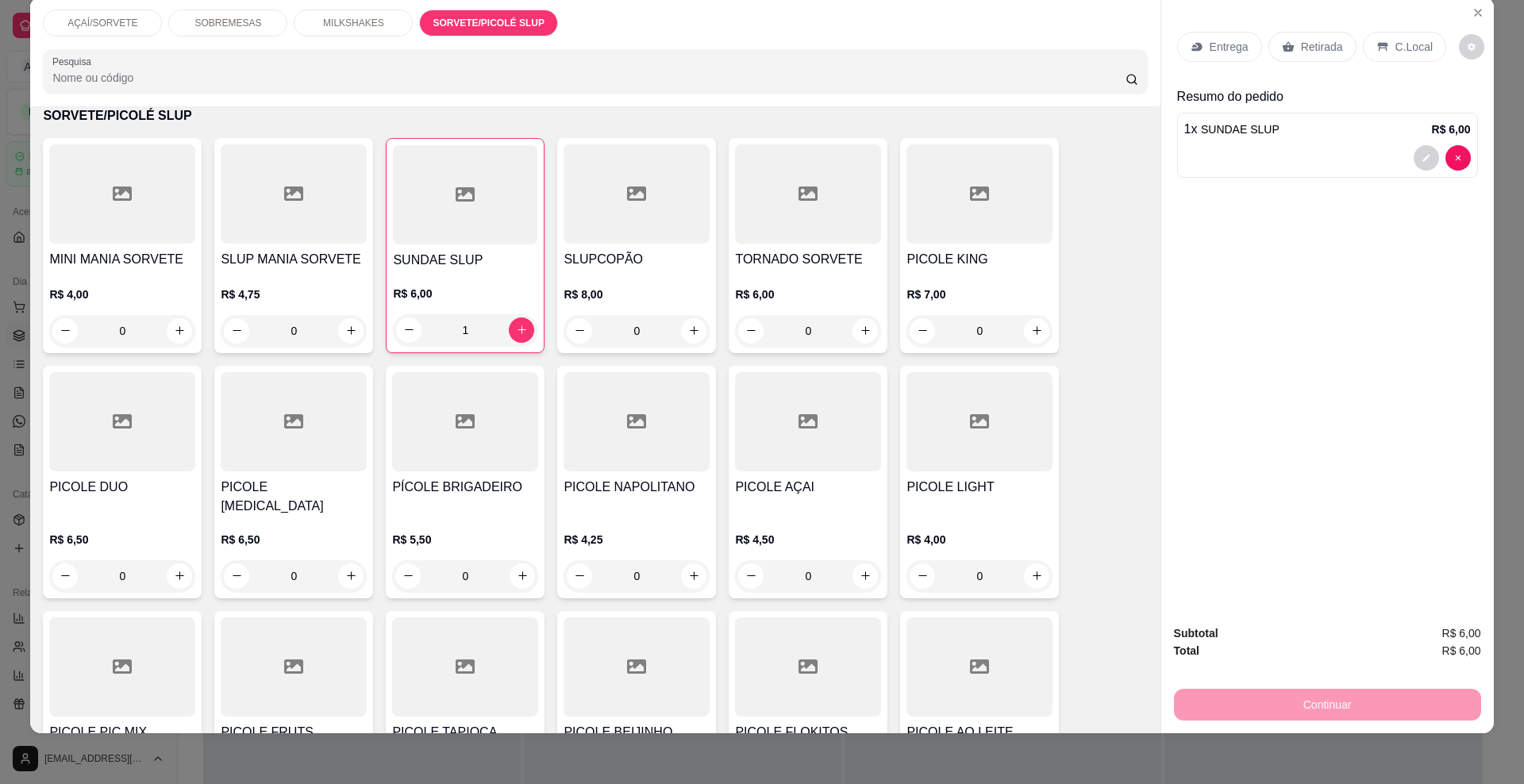
click at [1283, 48] on icon at bounding box center [1288, 46] width 12 height 10
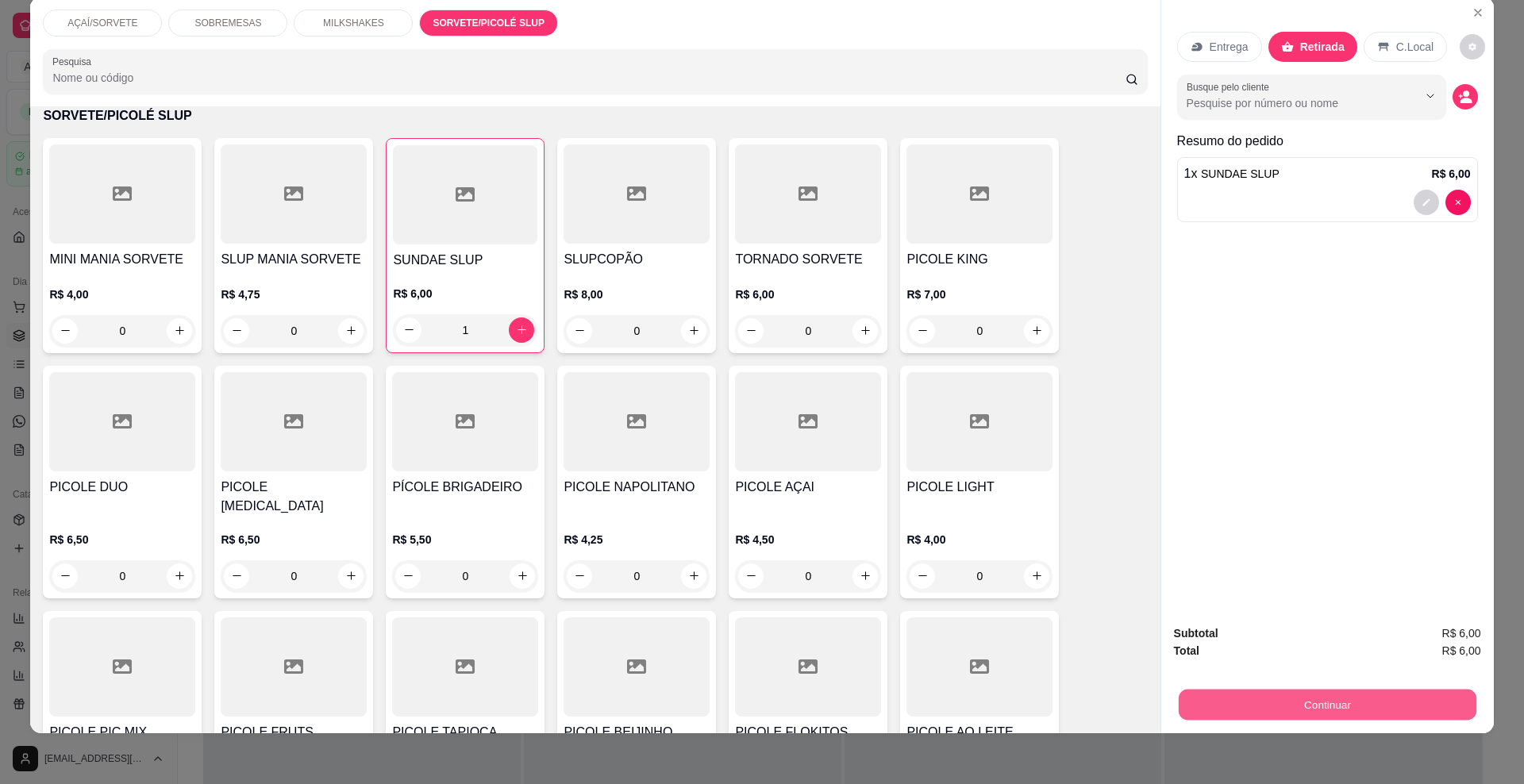
click at [1217, 699] on button "Continuar" at bounding box center [1327, 705] width 298 height 31
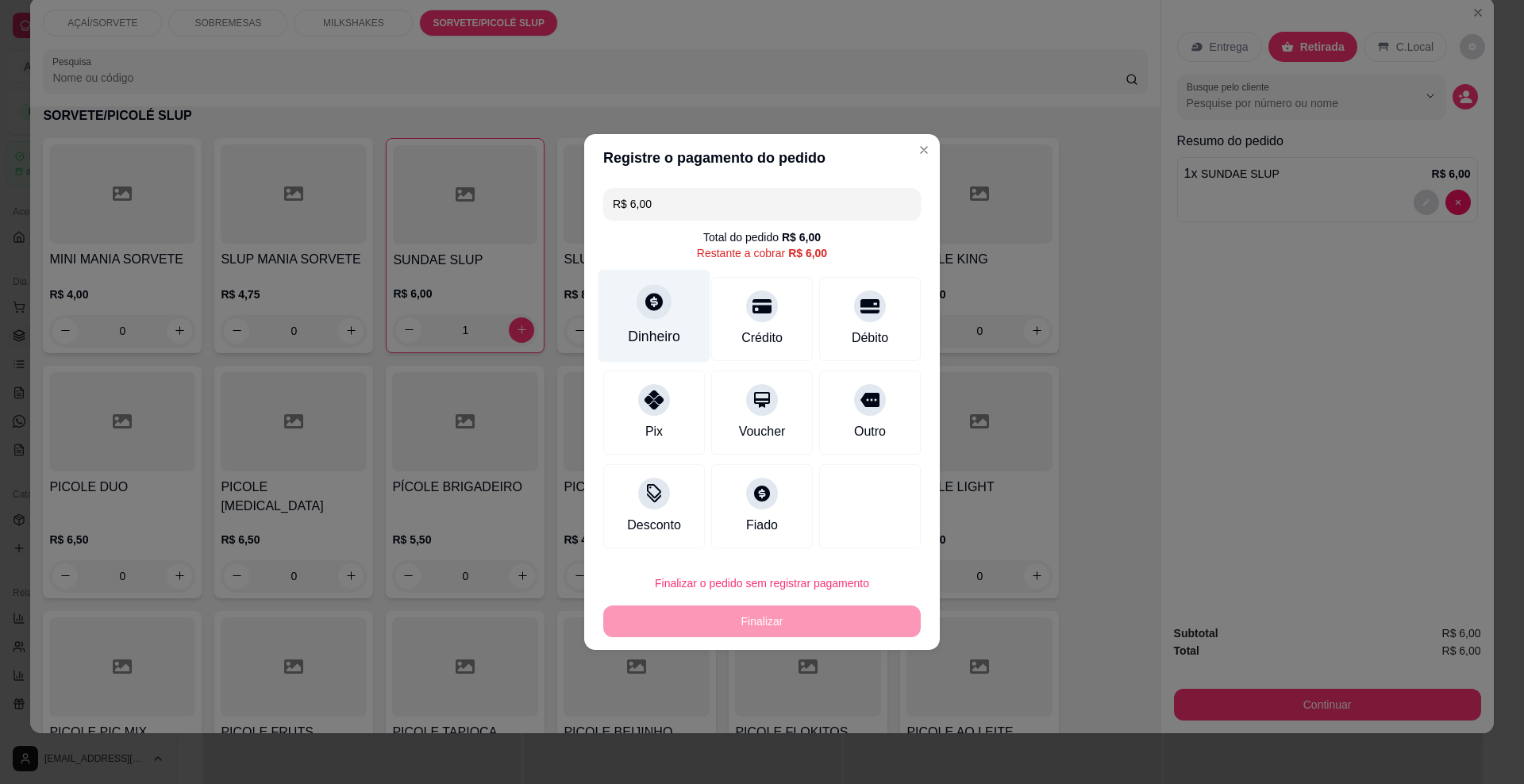
click at [652, 326] on div "Dinheiro" at bounding box center [653, 337] width 52 height 20
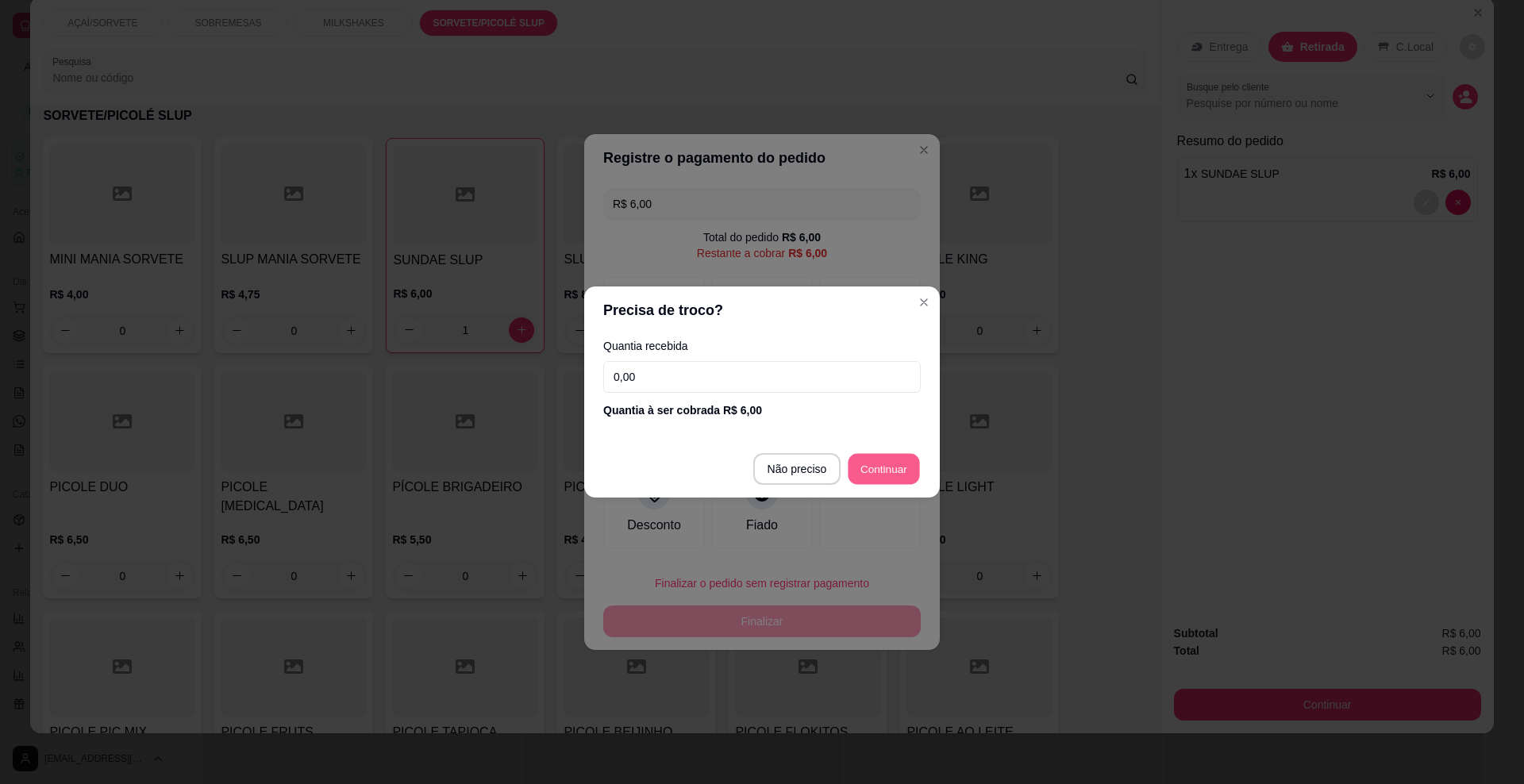
type input "R$ 0,00"
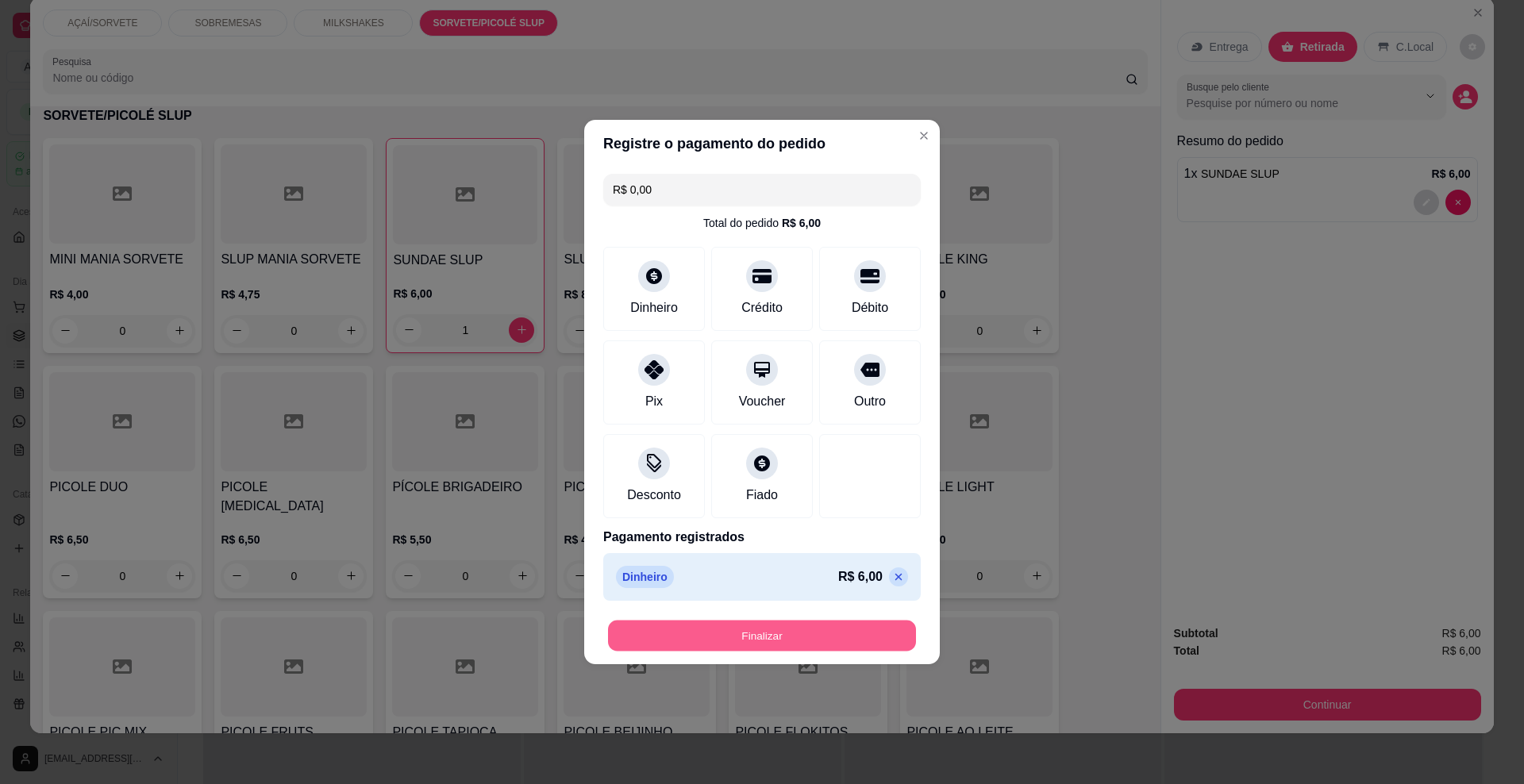
click at [823, 639] on button "Finalizar" at bounding box center [762, 636] width 308 height 31
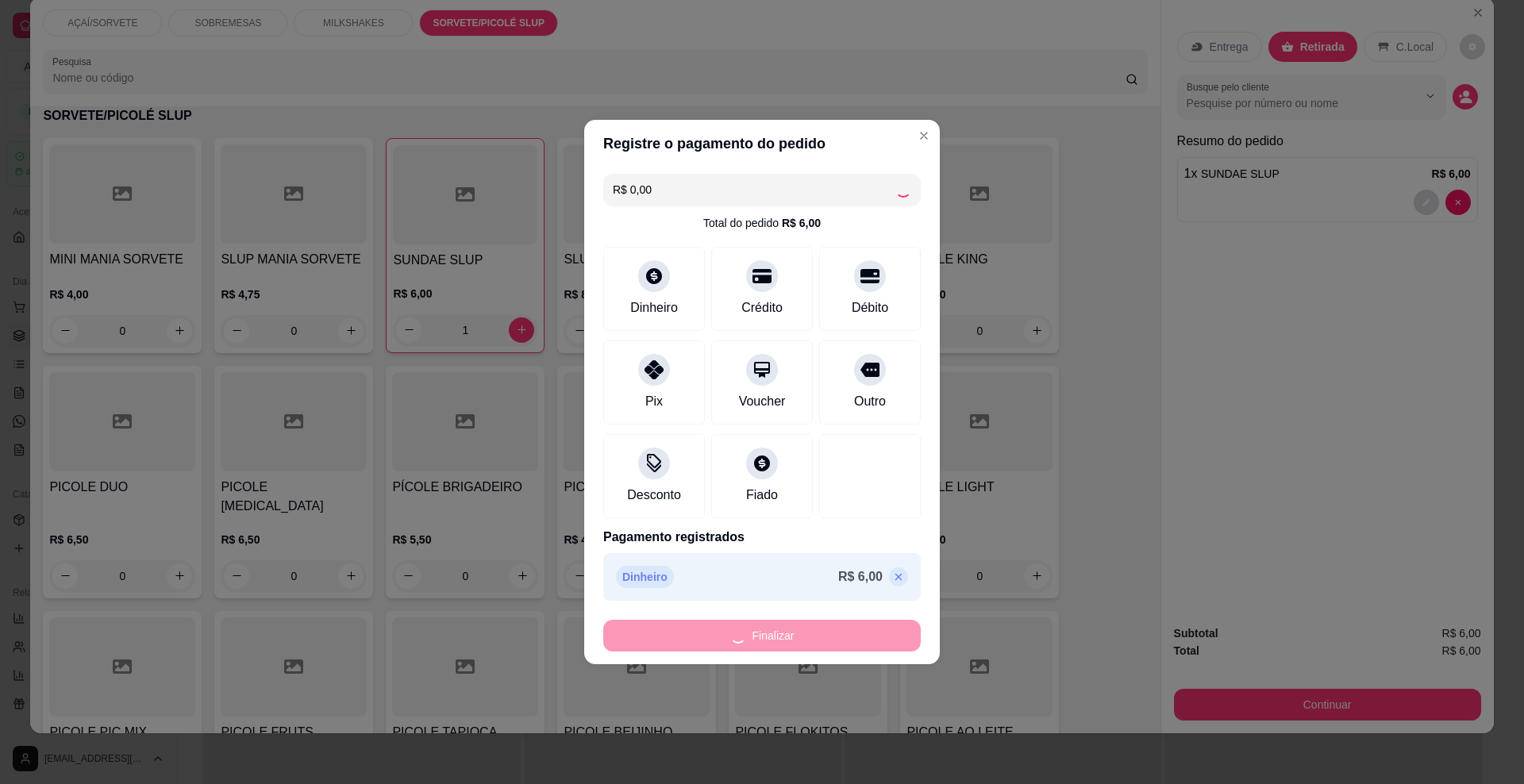
type input "0"
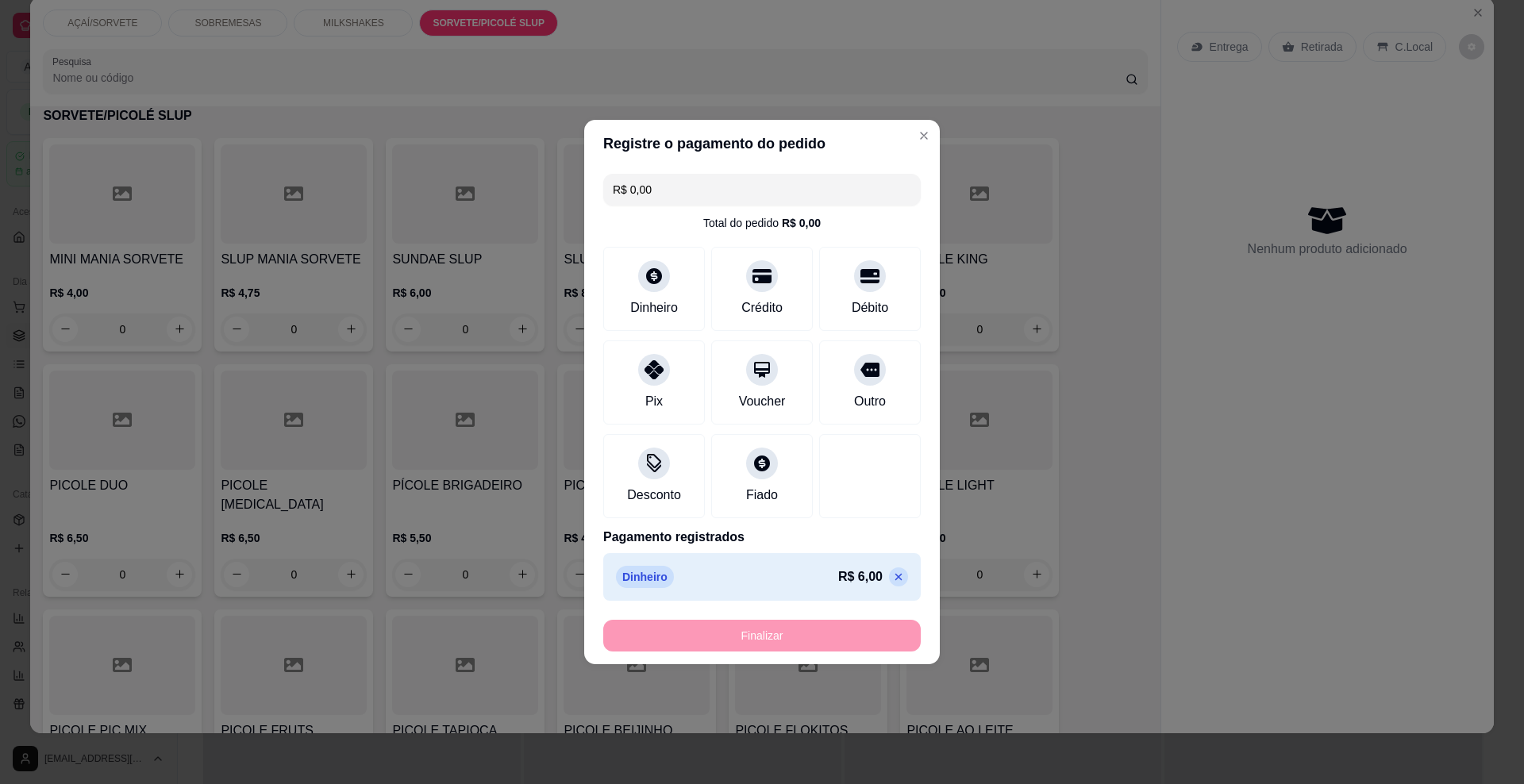
type input "-R$ 6,00"
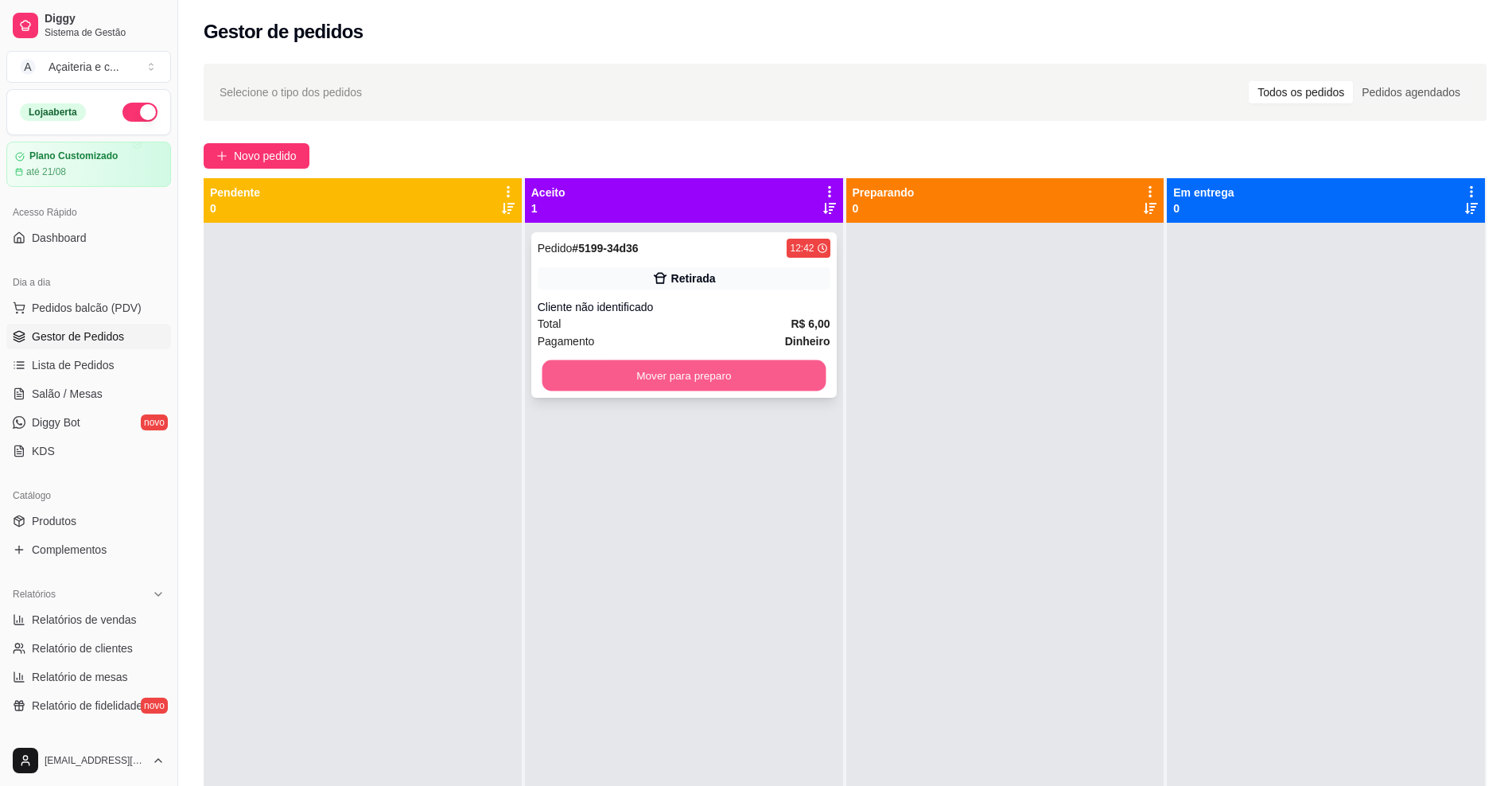
click at [761, 381] on button "Mover para preparo" at bounding box center [683, 376] width 284 height 31
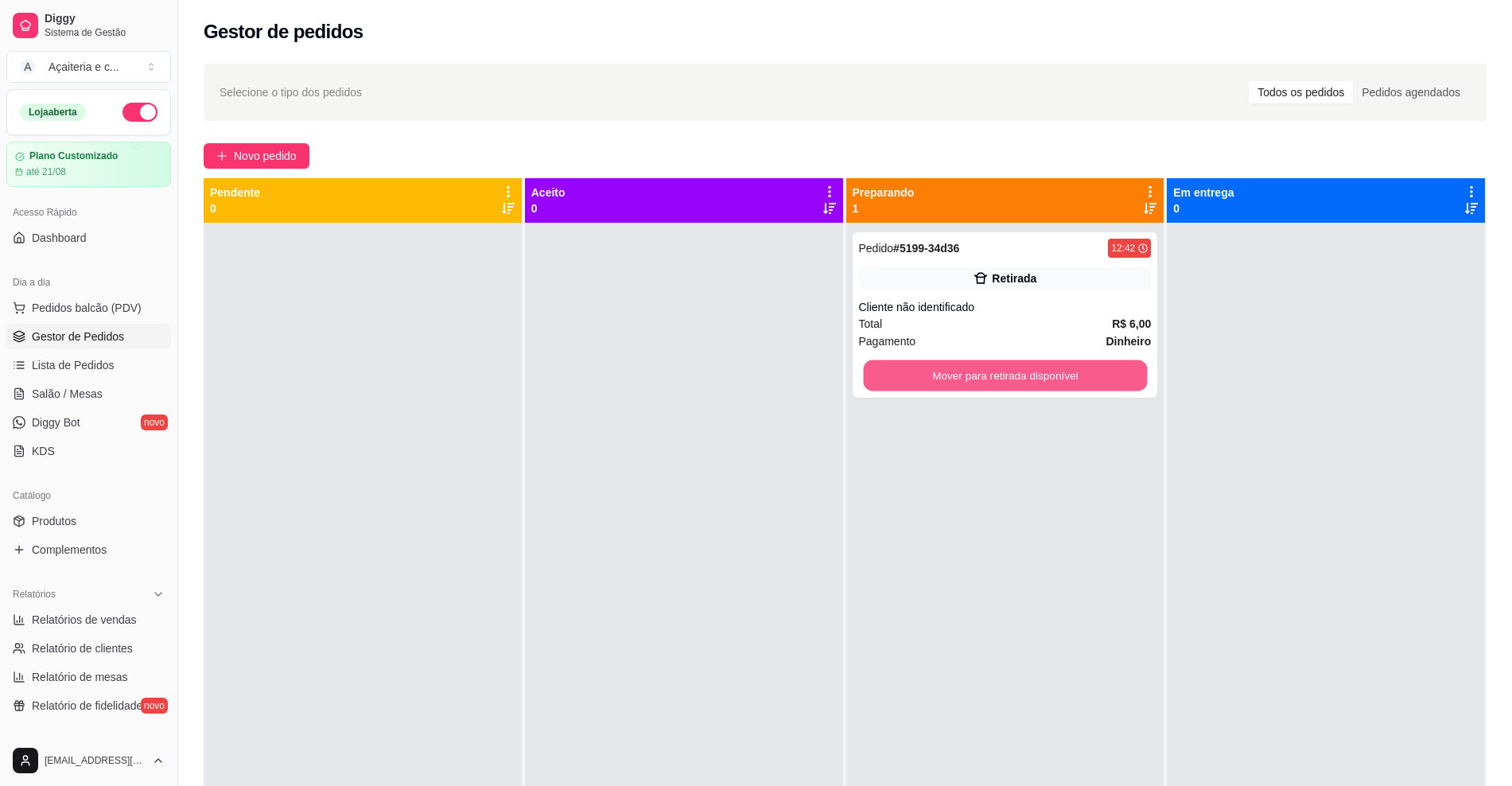
click at [943, 377] on button "Mover para retirada disponível" at bounding box center [1005, 376] width 284 height 31
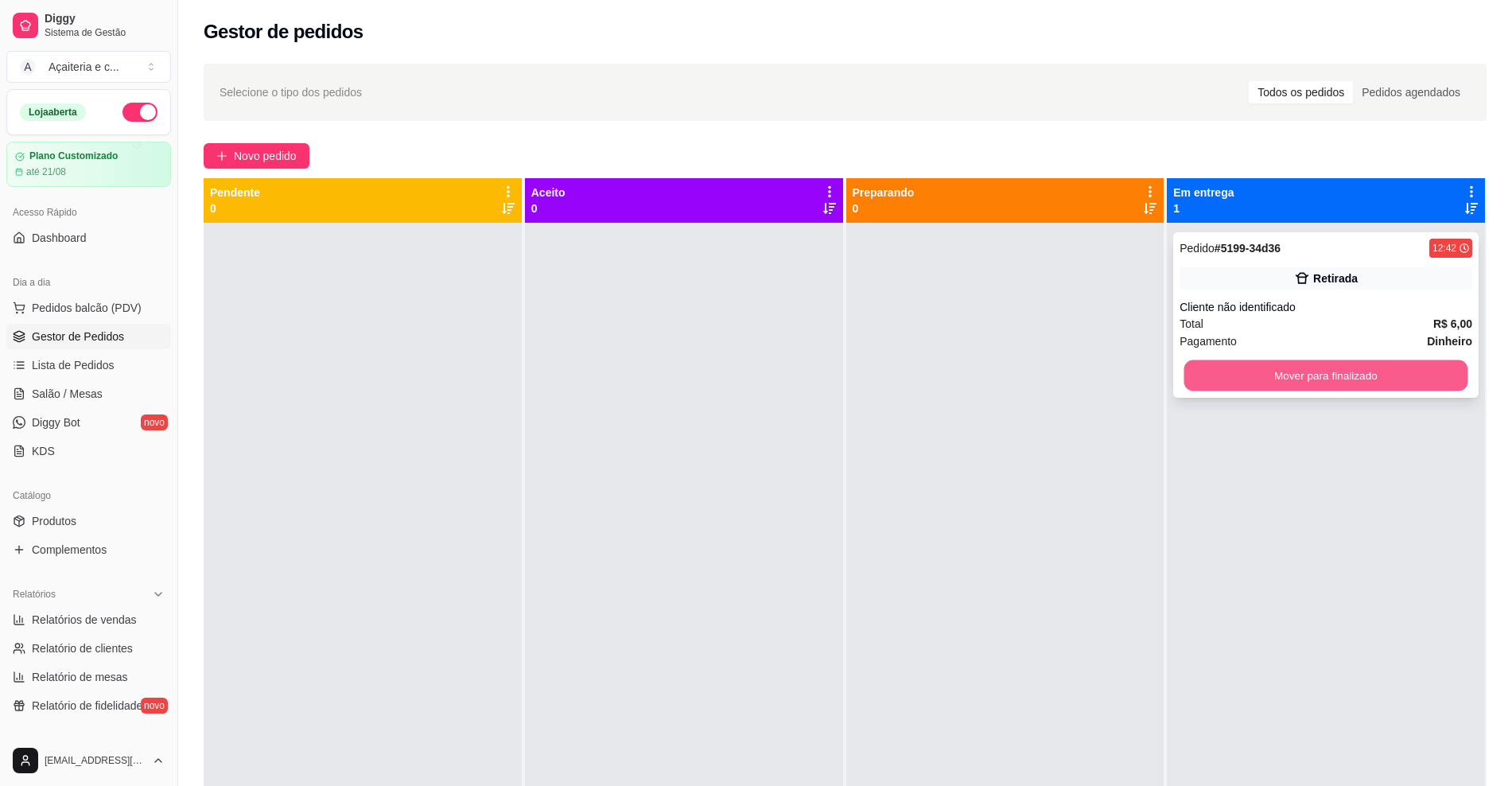
click at [1179, 373] on div "Mover para finalizado" at bounding box center [1325, 375] width 292 height 32
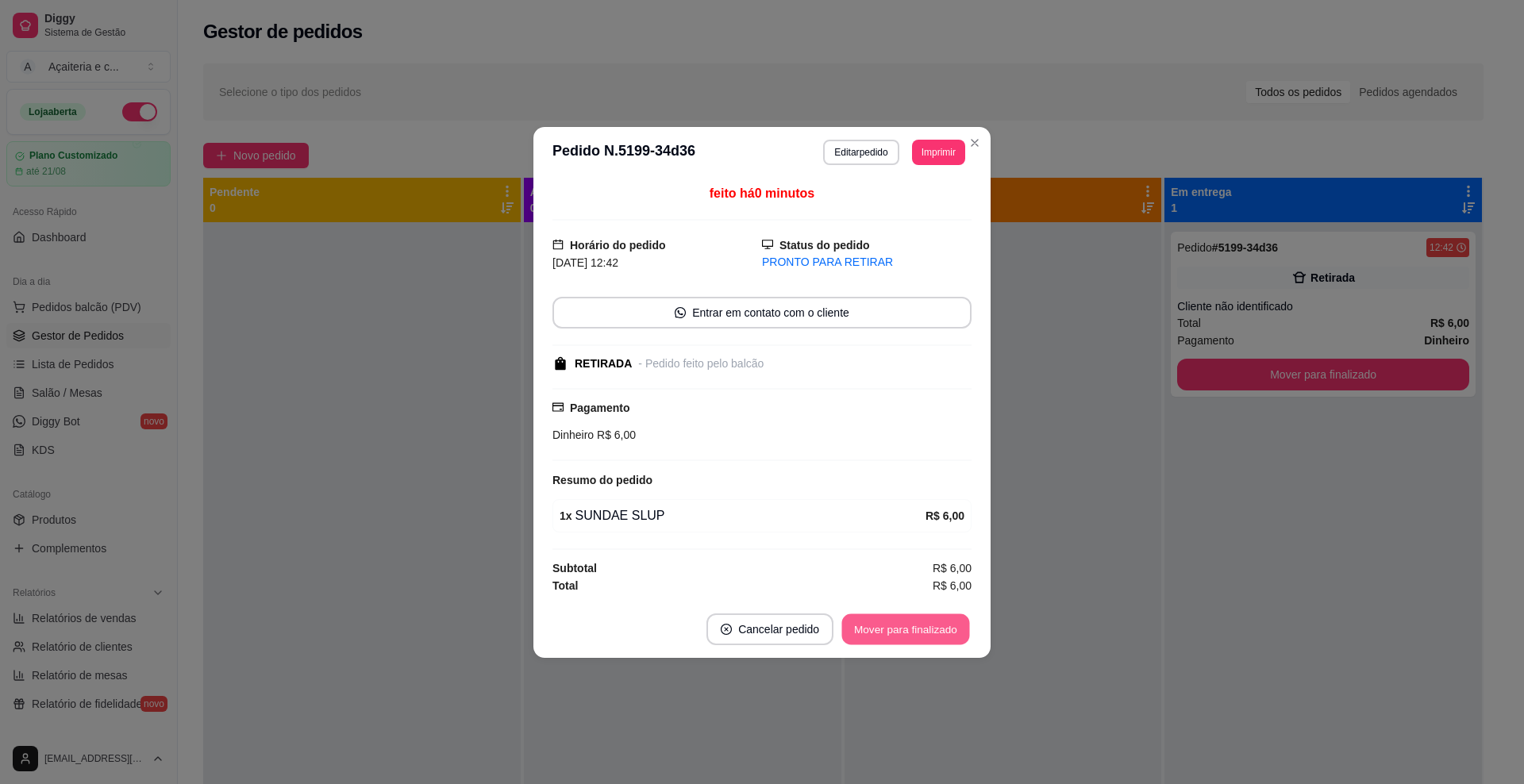
click at [946, 639] on button "Mover para finalizado" at bounding box center [906, 629] width 128 height 31
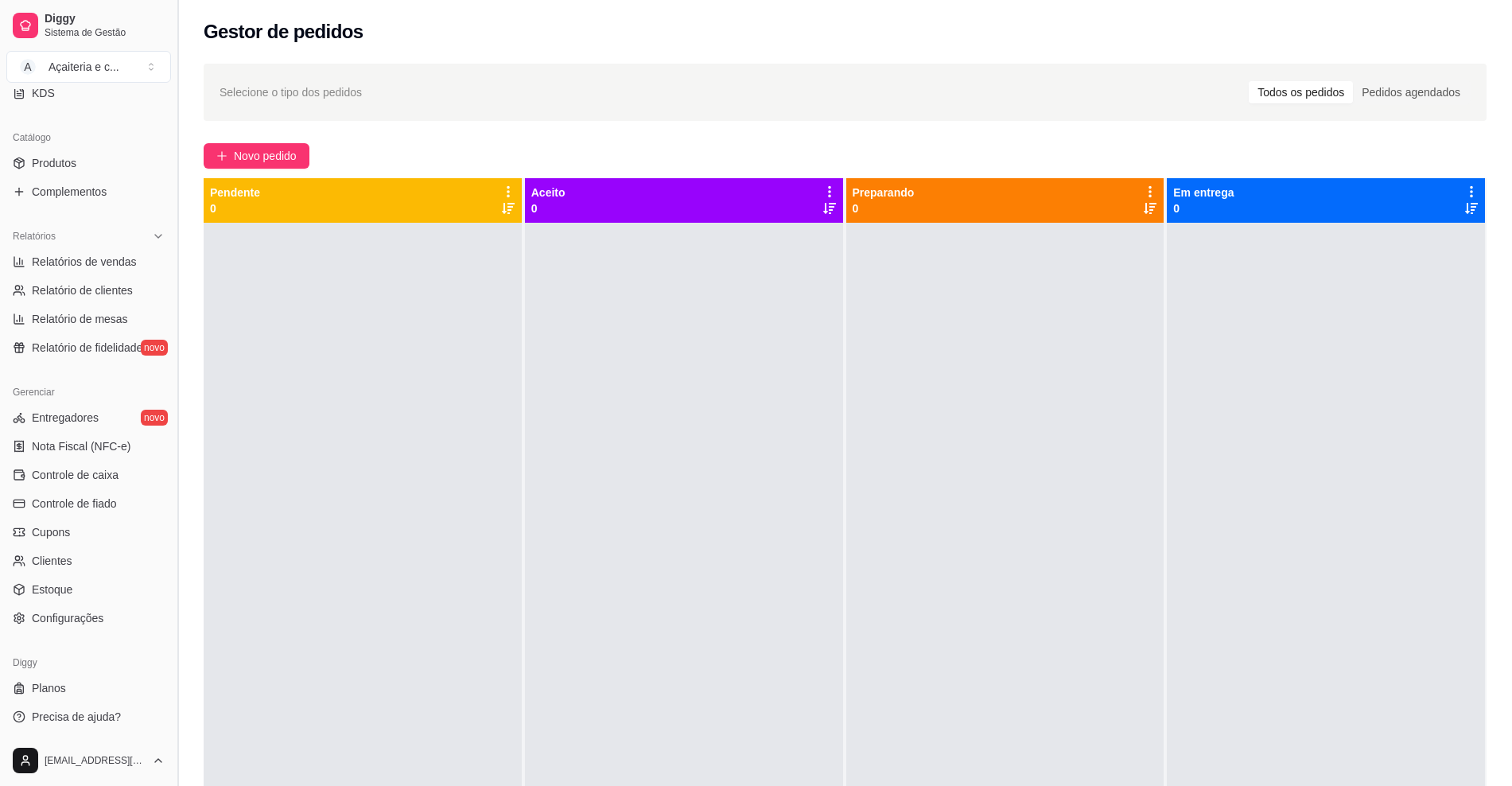
scroll to position [359, 0]
click at [100, 468] on span "Controle de caixa" at bounding box center [75, 473] width 86 height 16
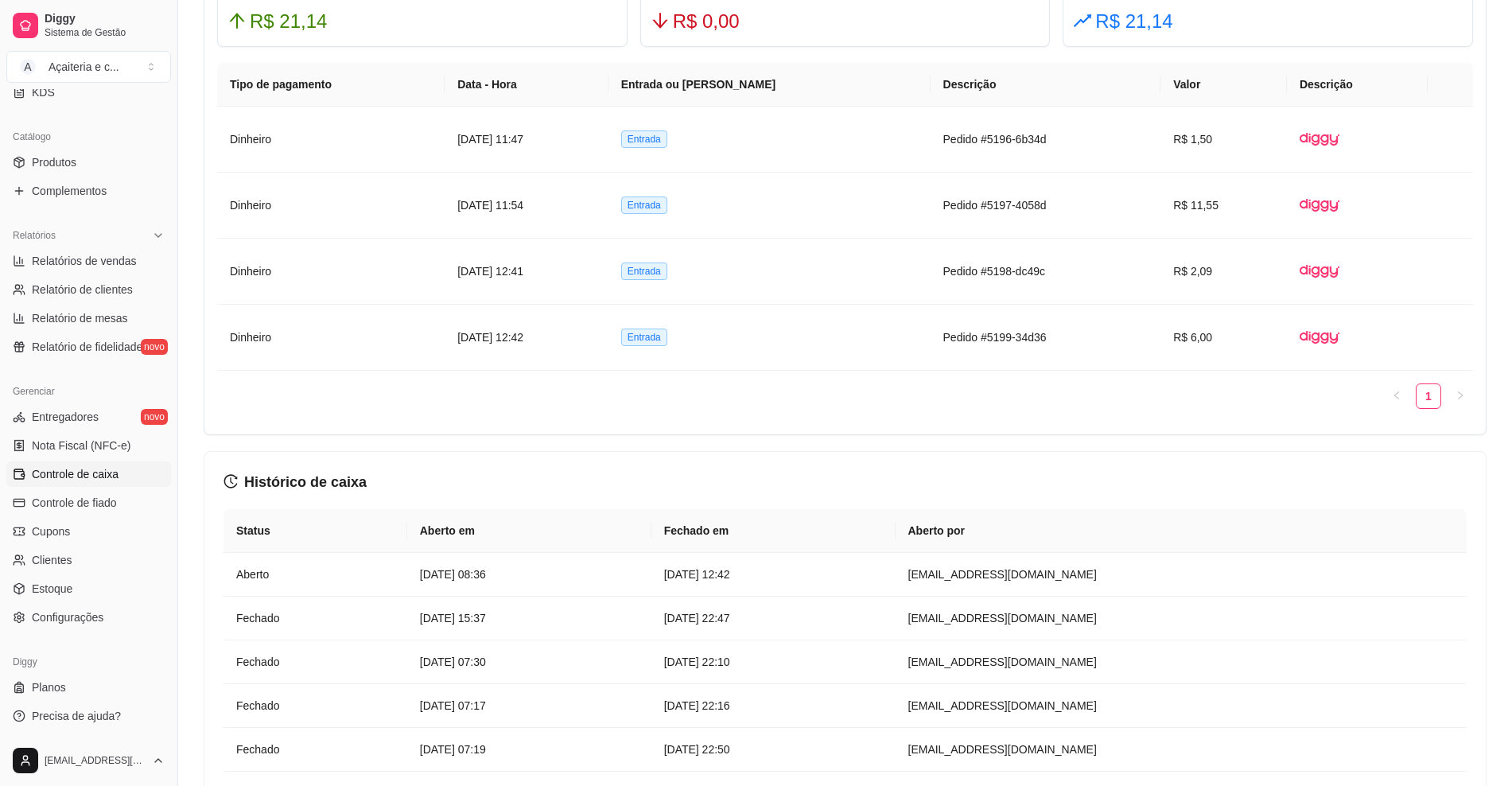
scroll to position [1013, 0]
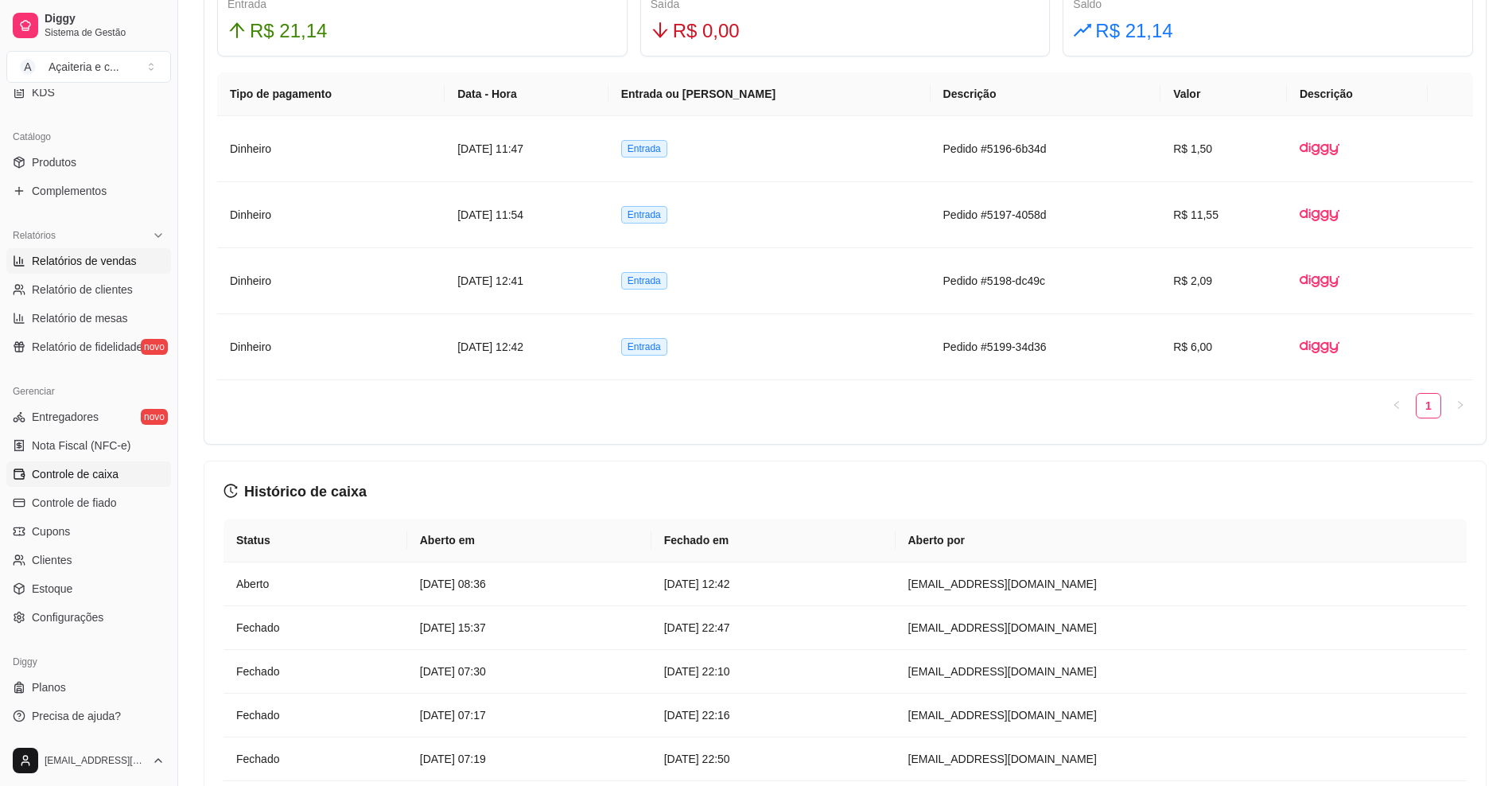
click at [116, 268] on span "Relatórios de vendas" at bounding box center [85, 260] width 105 height 16
select select "ALL"
select select "0"
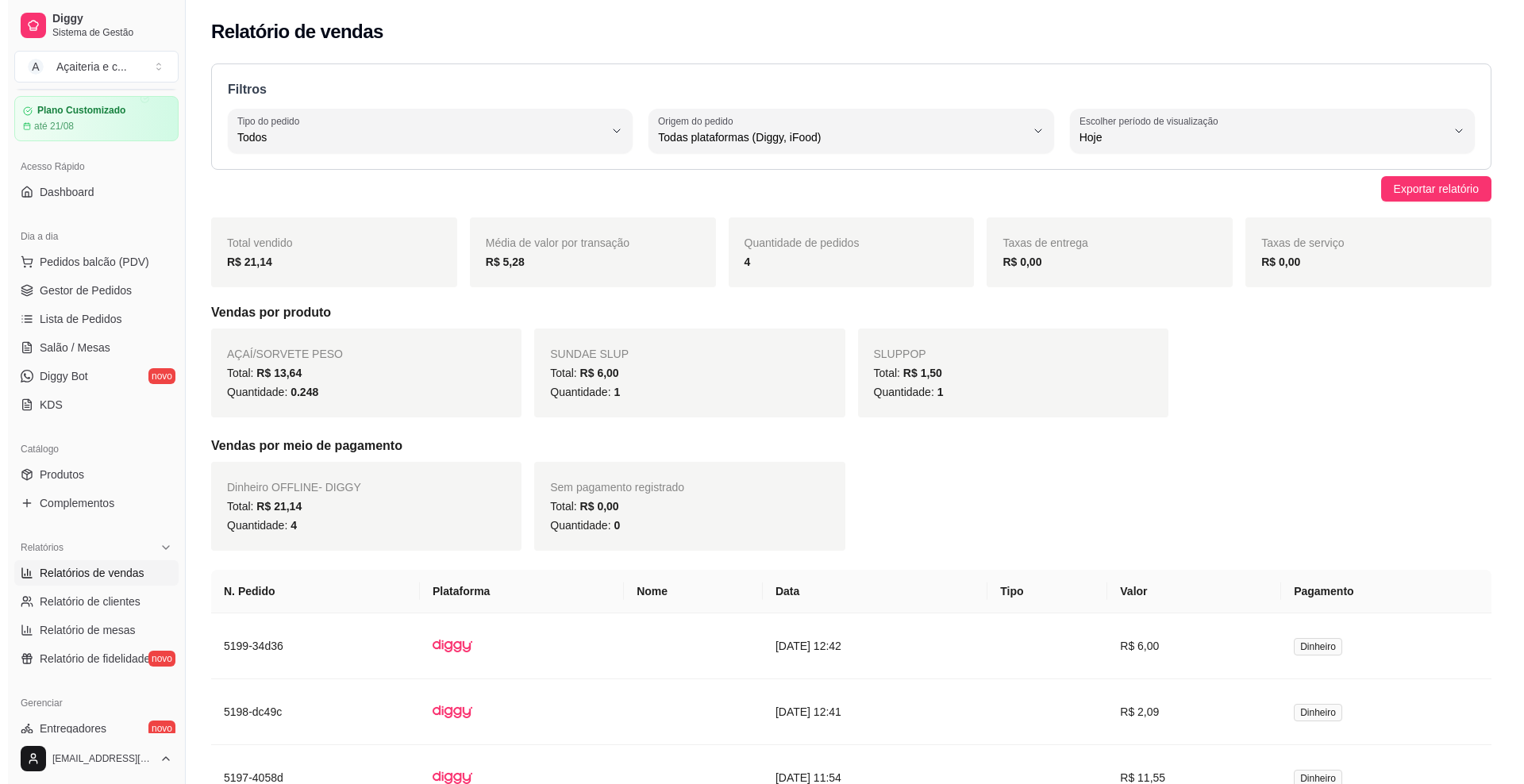
scroll to position [44, 0]
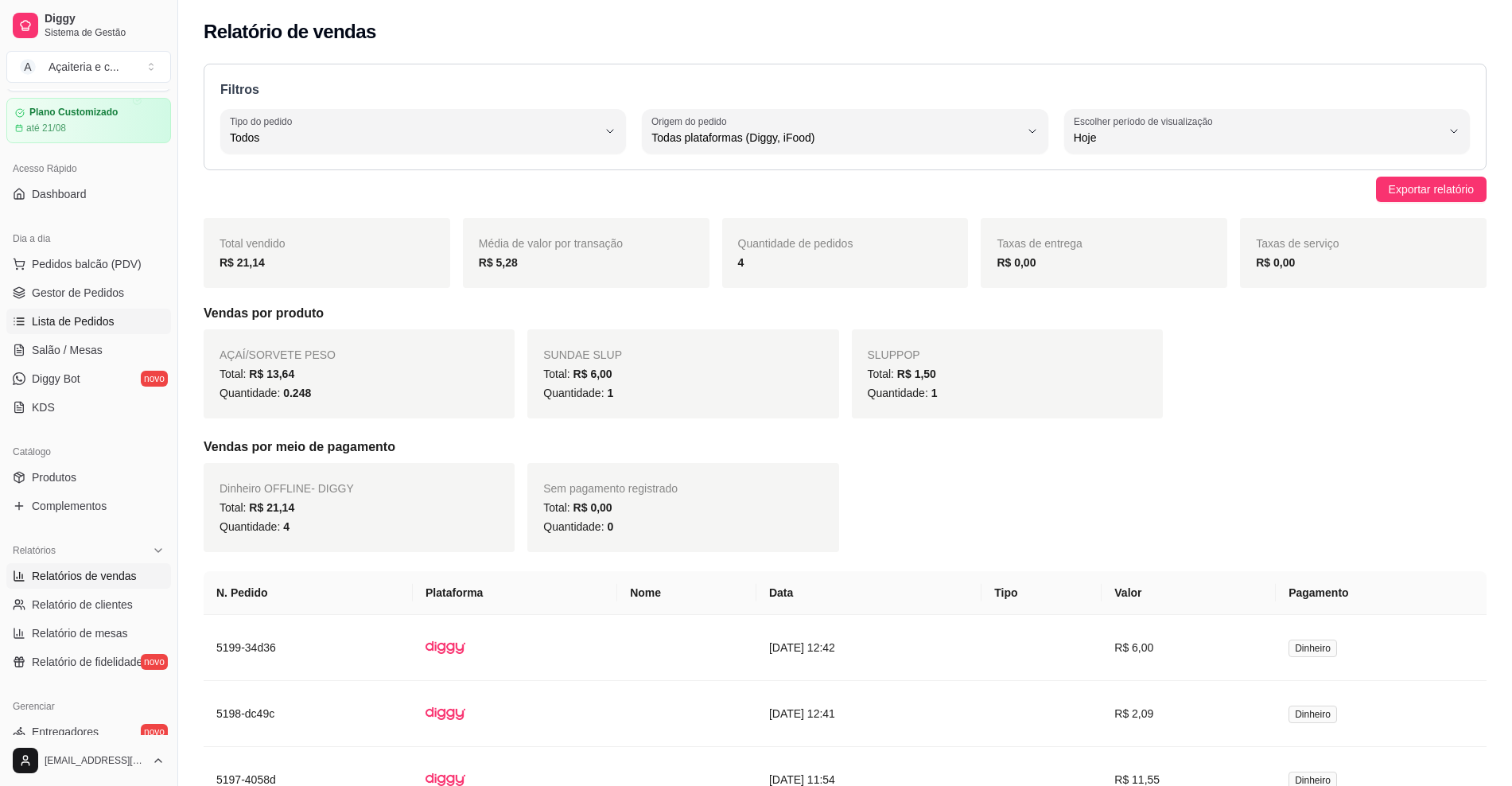
click at [84, 325] on span "Lista de Pedidos" at bounding box center [74, 321] width 83 height 16
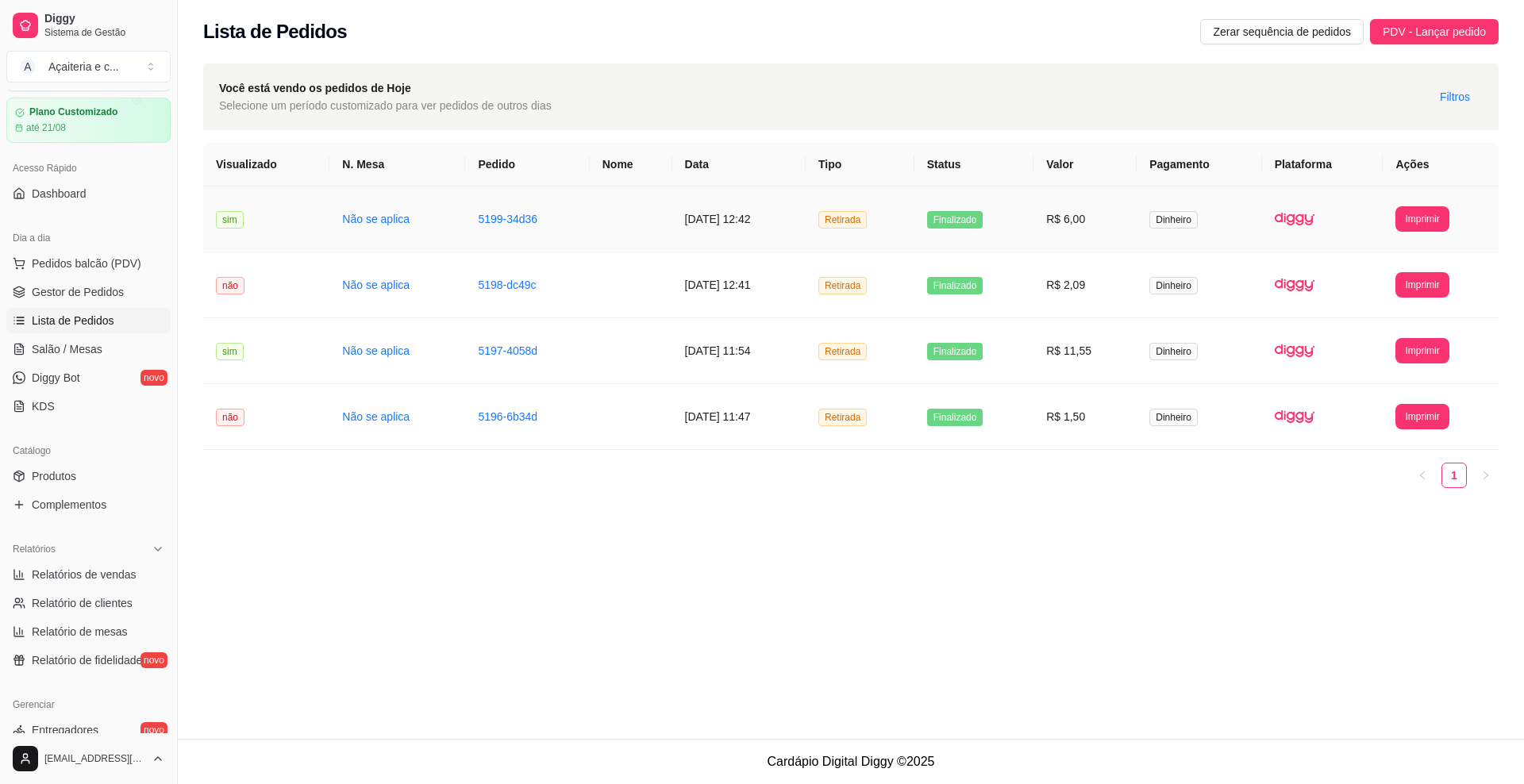
click at [1025, 218] on td "Finalizado" at bounding box center [974, 219] width 119 height 66
click at [1052, 276] on td "R$ 2,09" at bounding box center [1085, 285] width 103 height 66
click at [1034, 344] on td "Finalizado" at bounding box center [974, 351] width 119 height 66
click at [148, 287] on link "Gestor de Pedidos" at bounding box center [88, 293] width 164 height 26
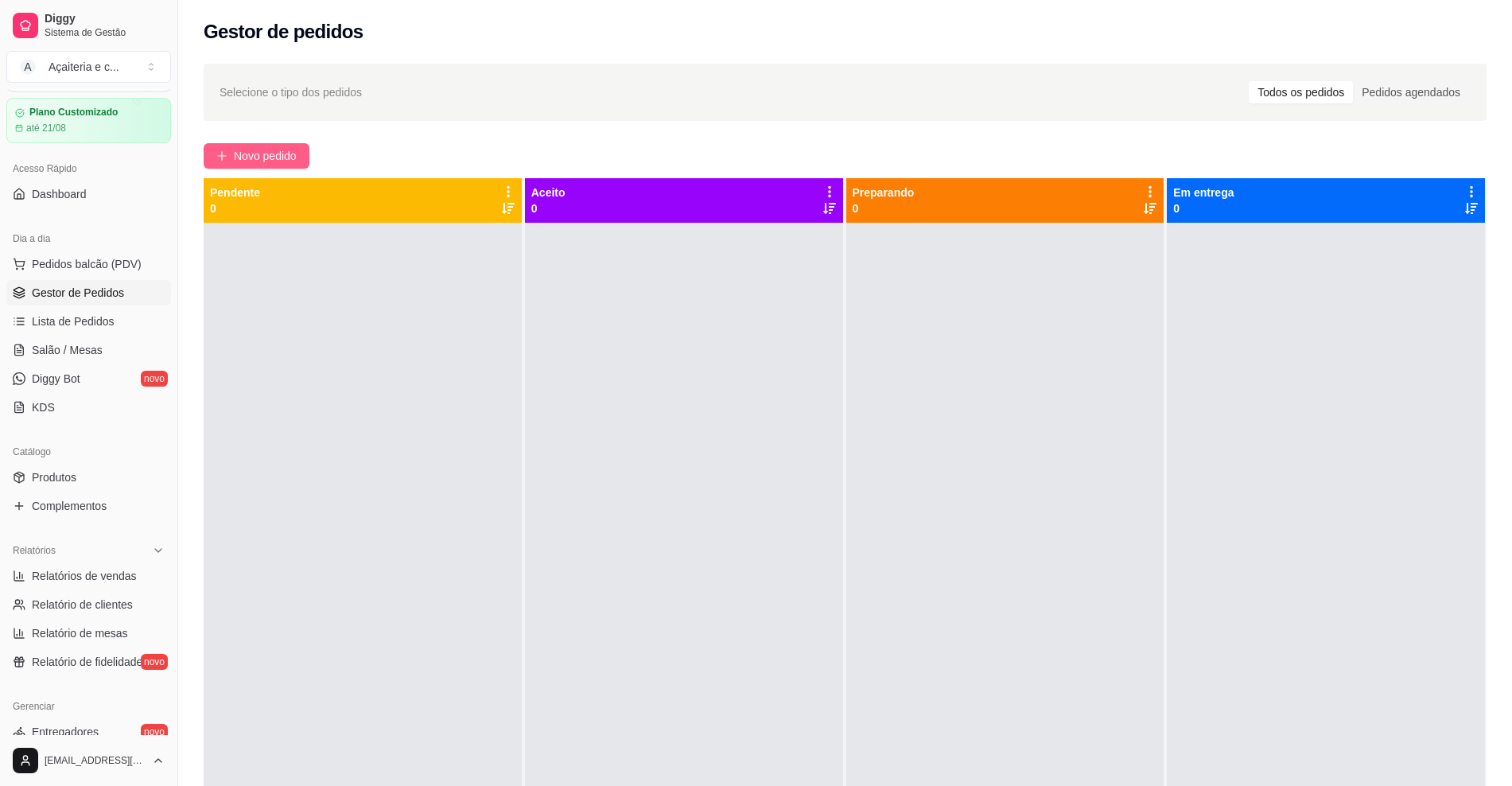
click at [281, 159] on span "Novo pedido" at bounding box center [265, 155] width 63 height 17
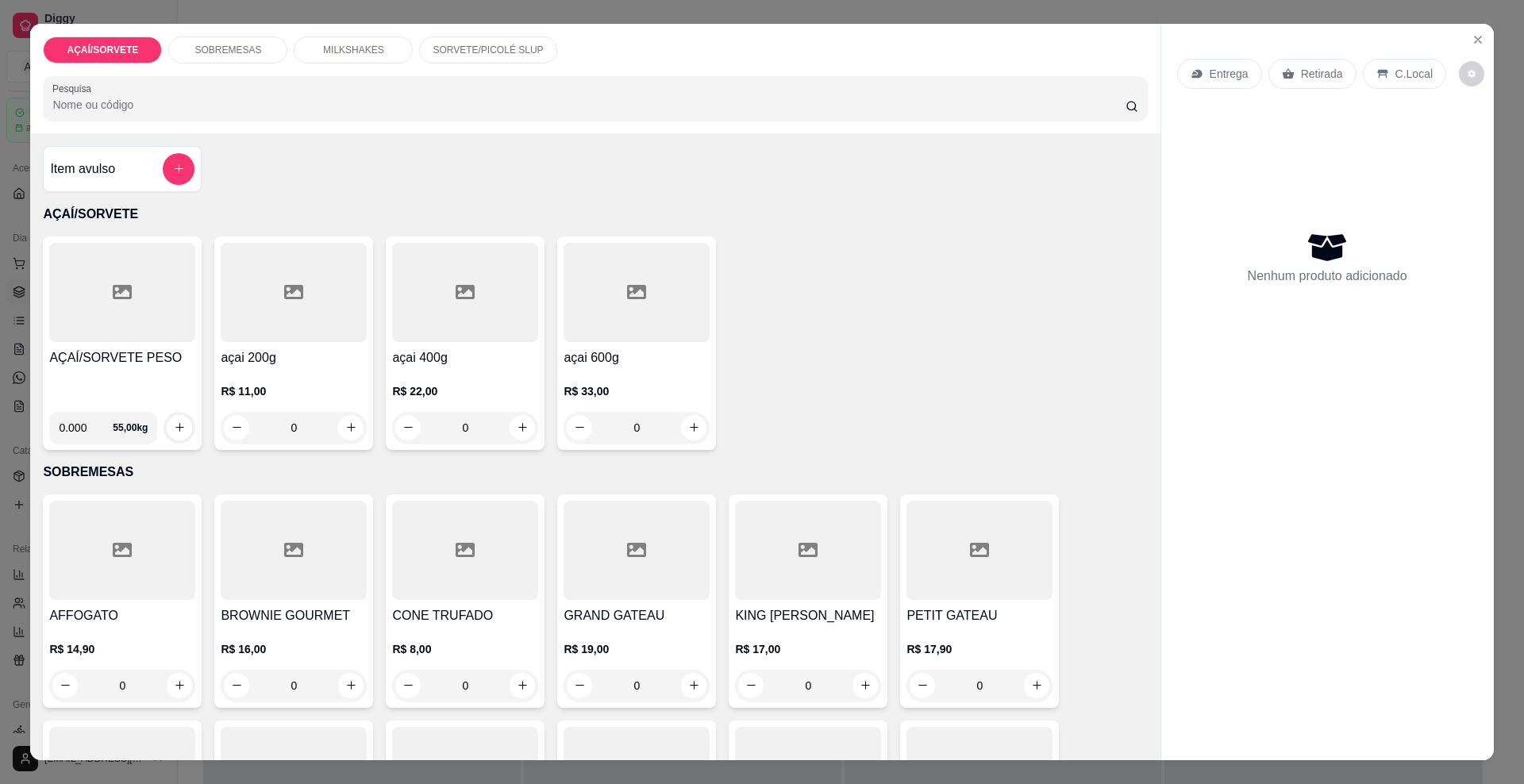
click at [500, 44] on p "SORVETE/PICOLÉ SLUP" at bounding box center [488, 50] width 110 height 13
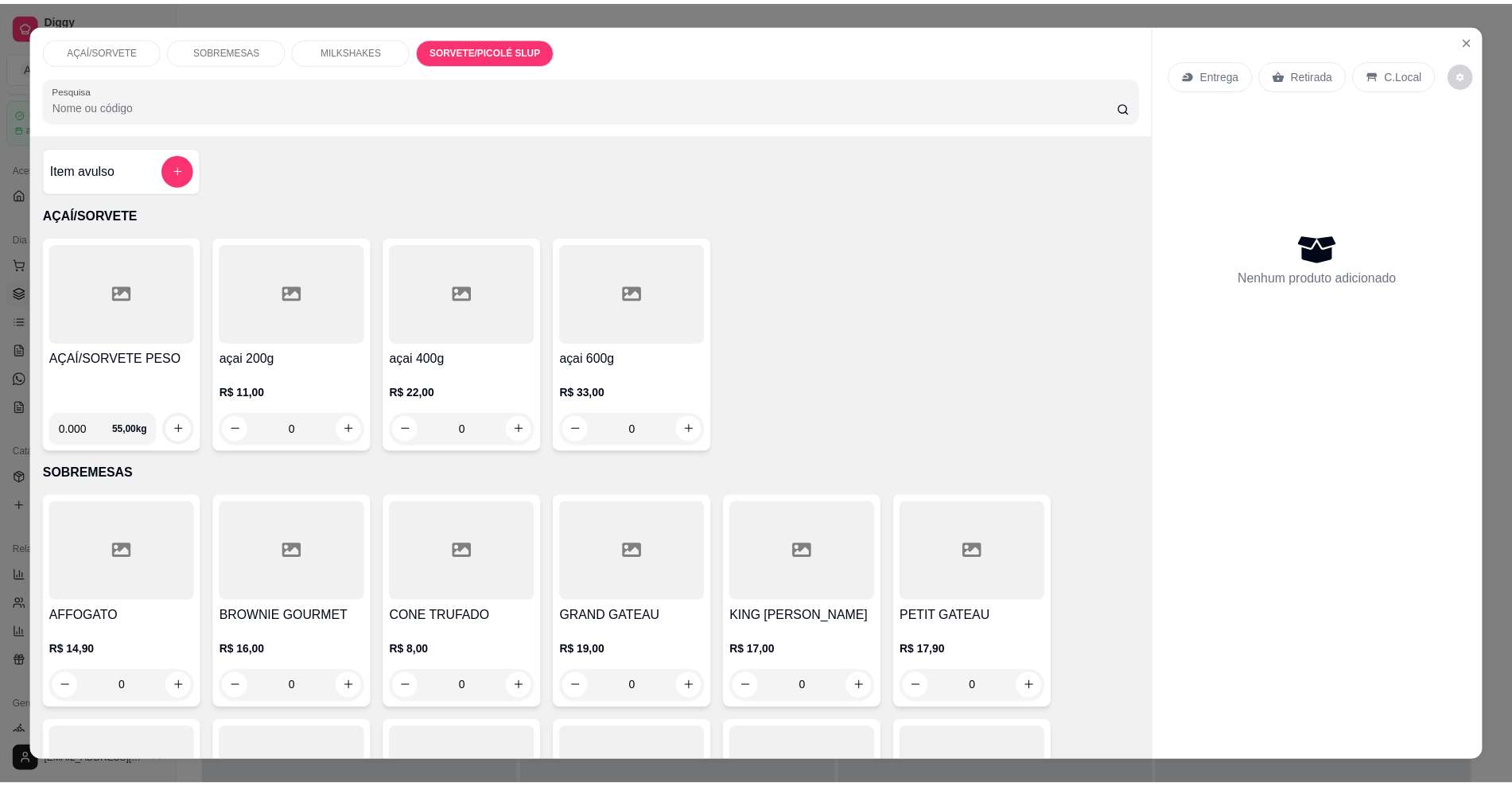
scroll to position [27, 0]
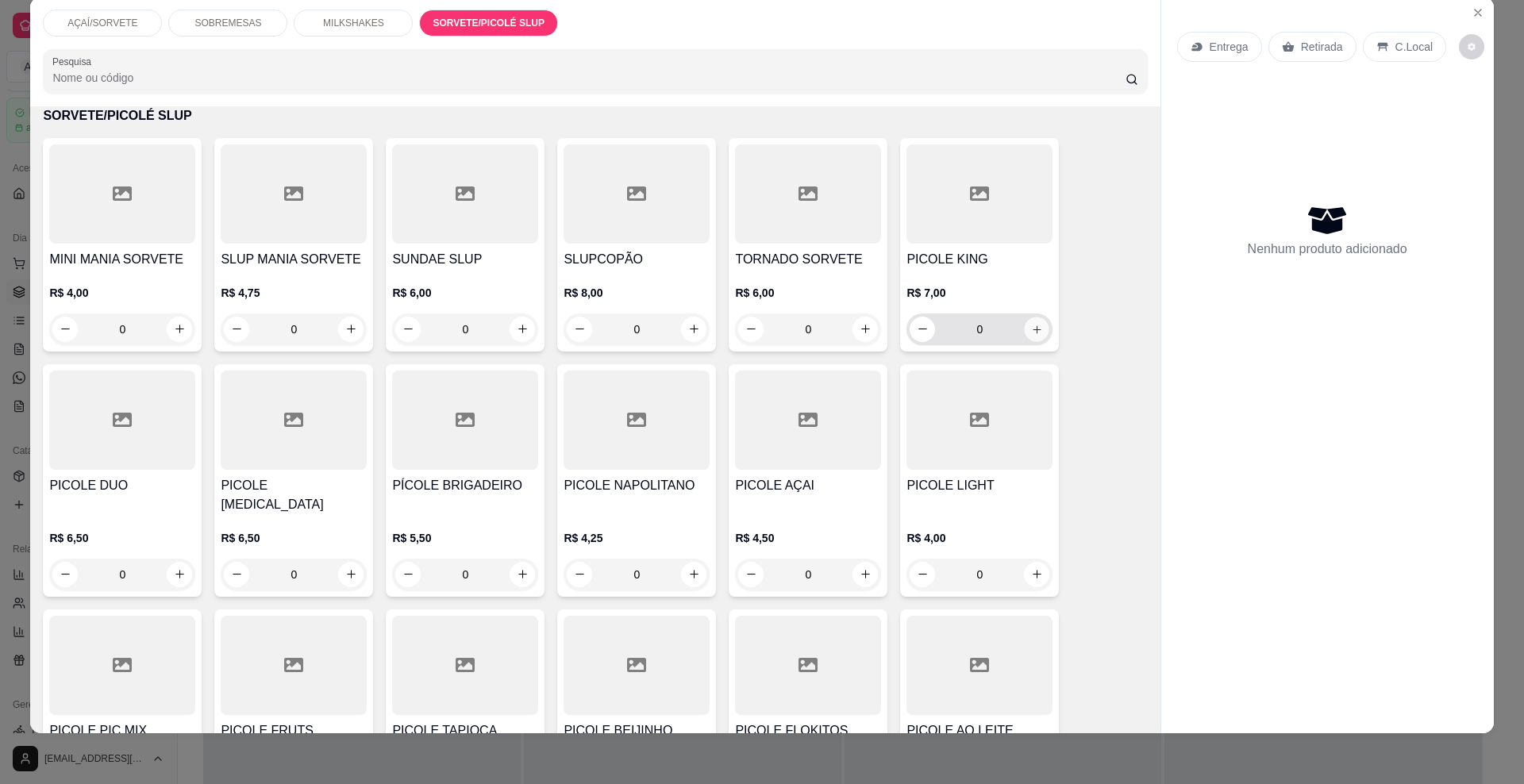
click at [1031, 334] on icon "increase-product-quantity" at bounding box center [1037, 328] width 12 height 12
type input "1"
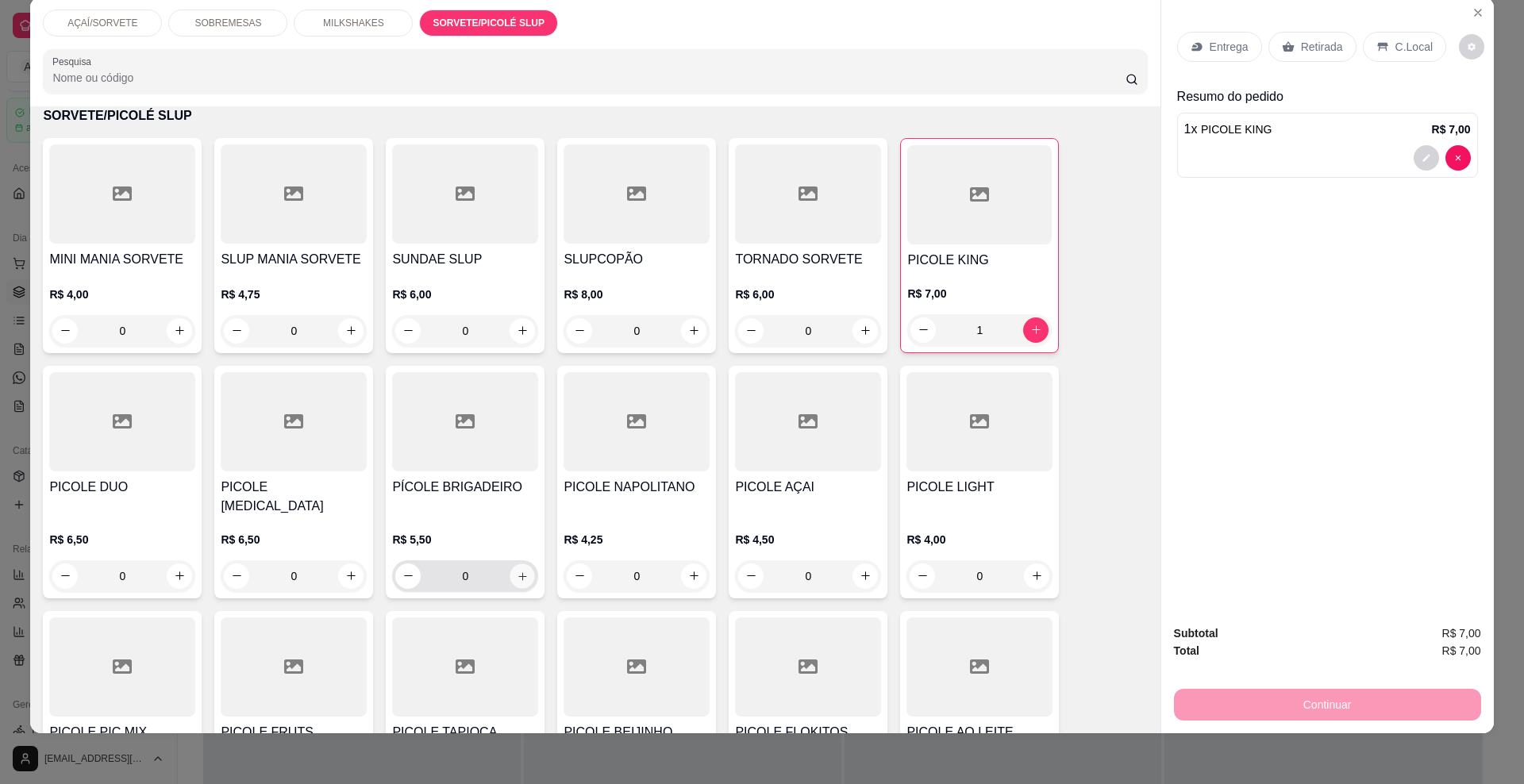
click at [520, 569] on icon "increase-product-quantity" at bounding box center [522, 575] width 12 height 12
type input "1"
click at [1307, 43] on p "Retirada" at bounding box center [1322, 46] width 42 height 16
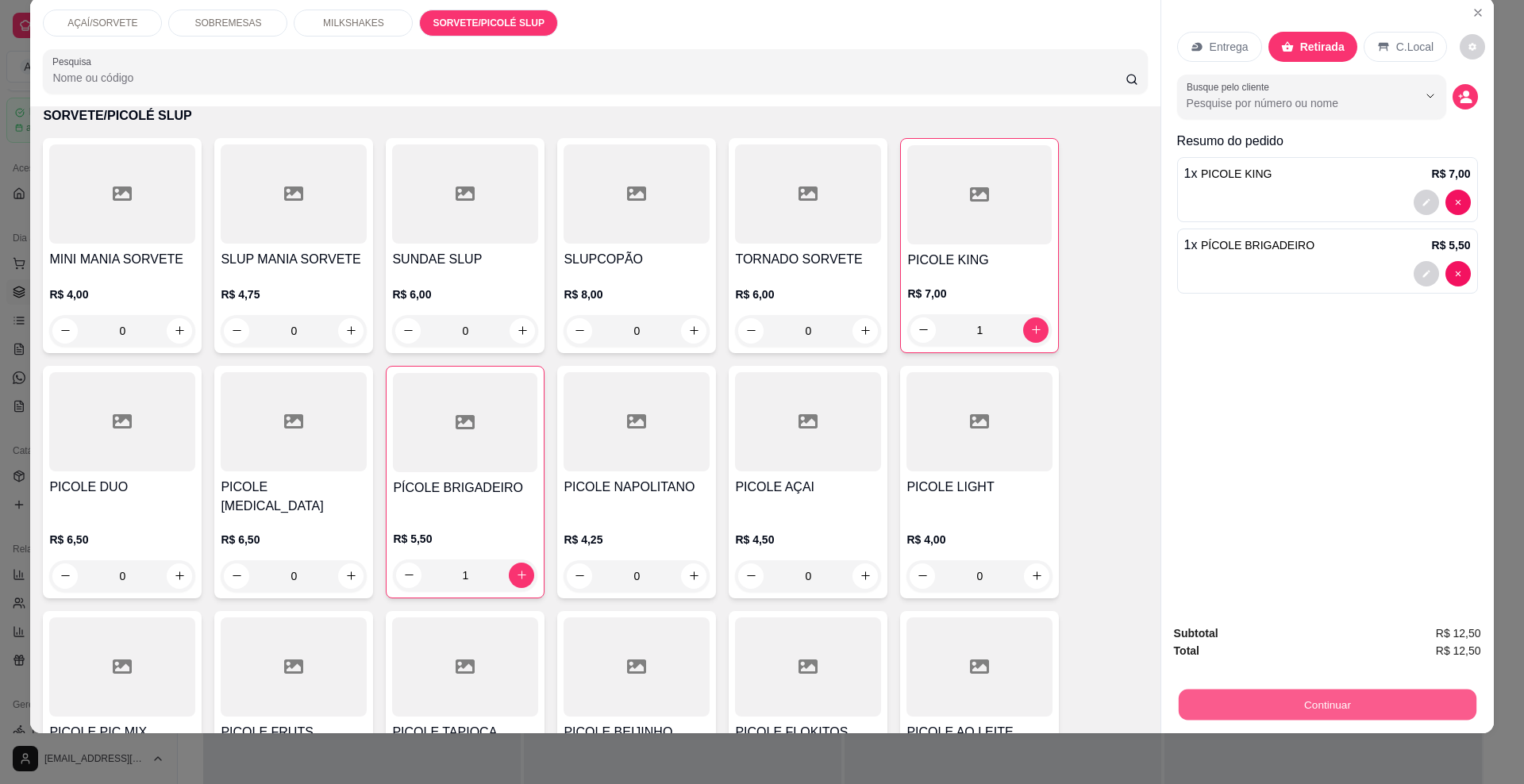
click at [1220, 708] on button "Continuar" at bounding box center [1327, 705] width 298 height 31
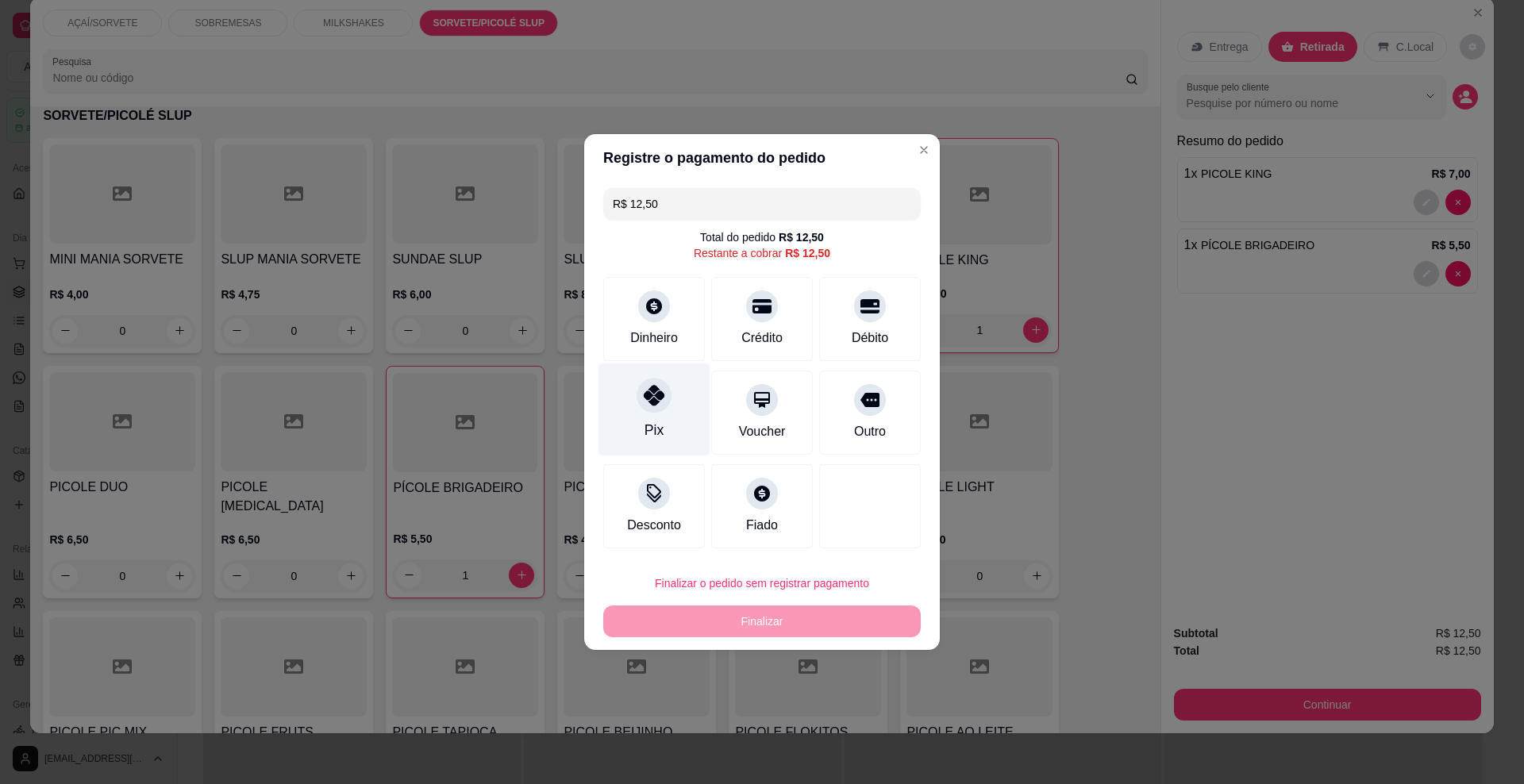
click at [661, 433] on div "Pix" at bounding box center [654, 430] width 19 height 20
type input "R$ 0,00"
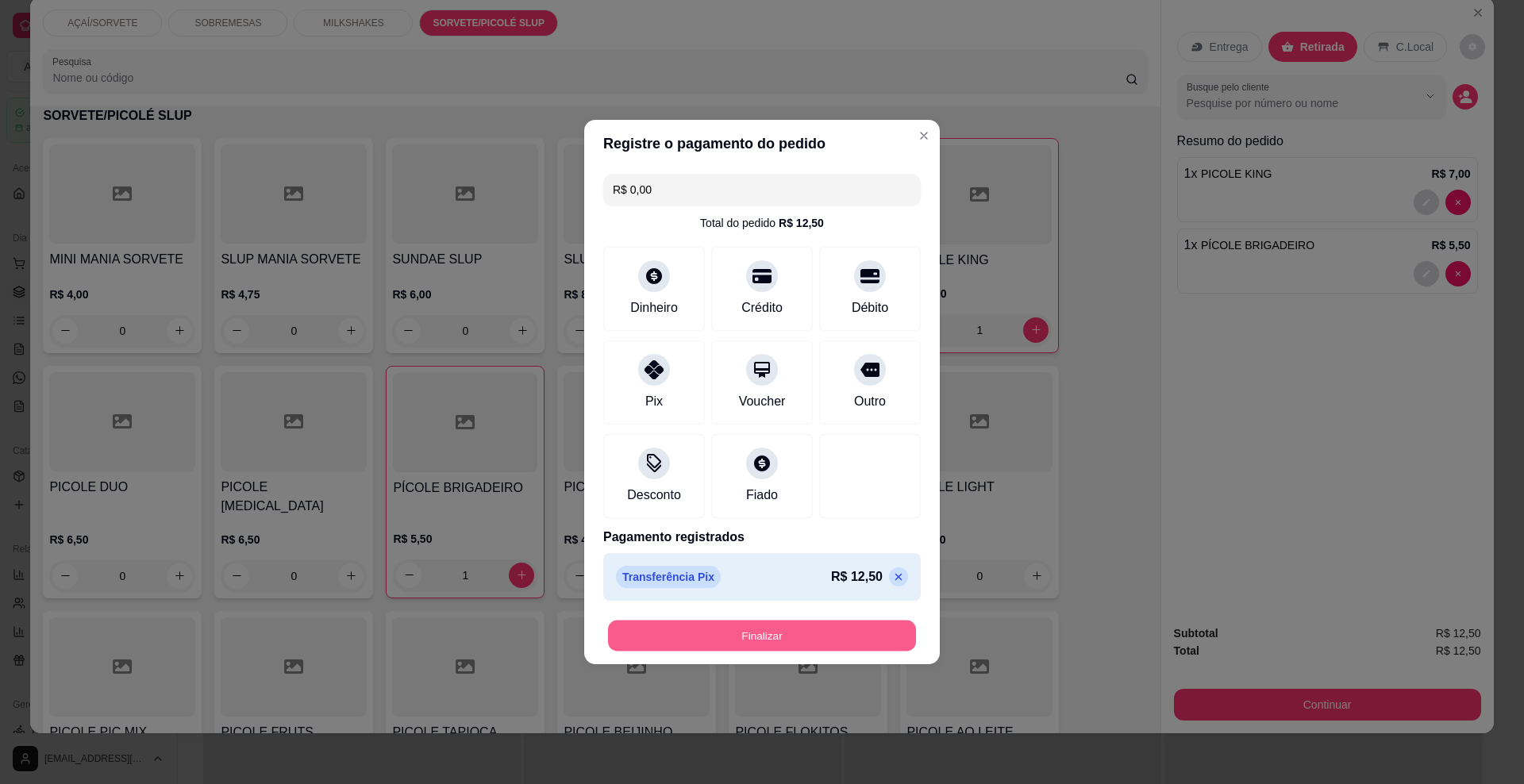
click at [706, 639] on button "Finalizar" at bounding box center [762, 636] width 308 height 31
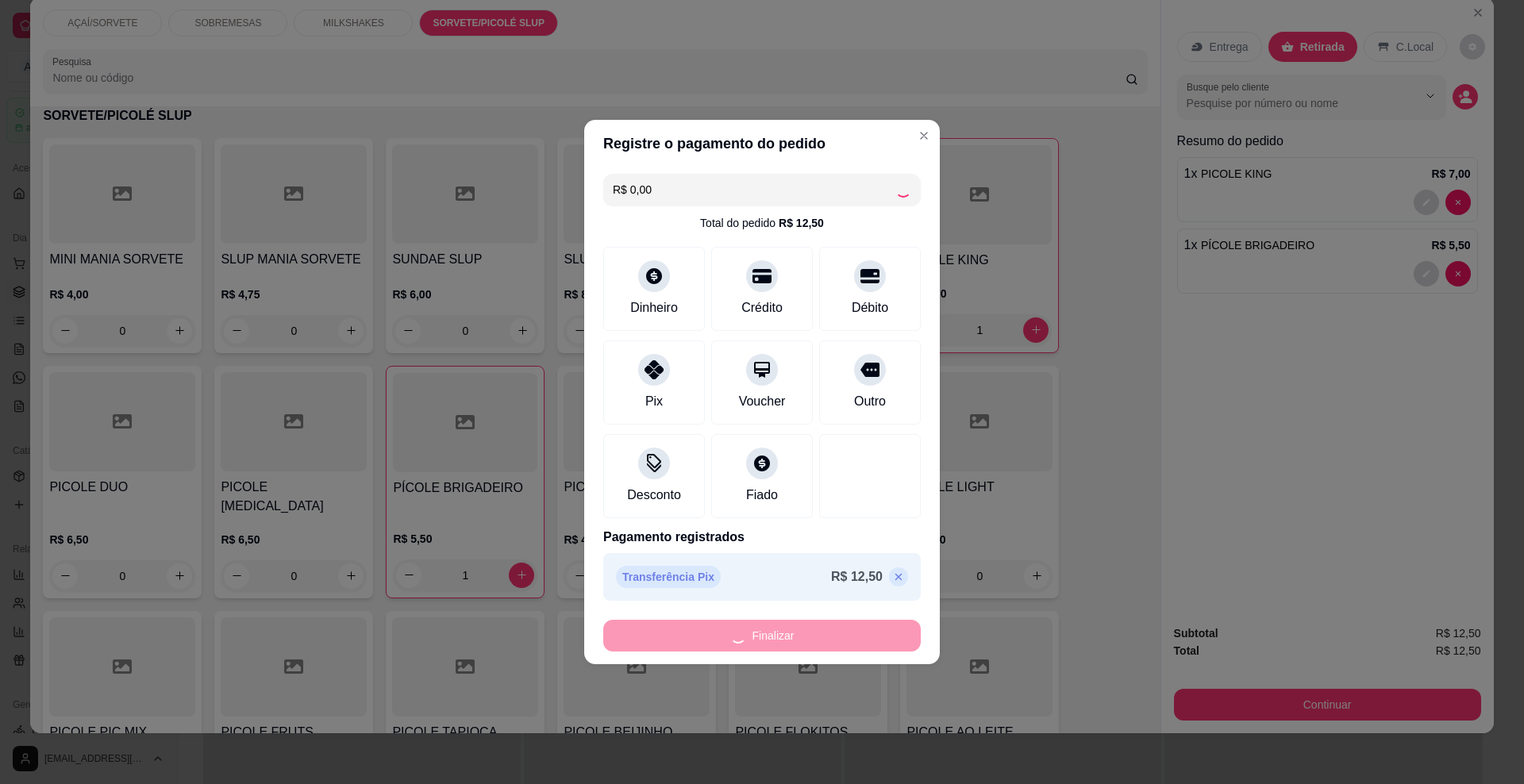
type input "0"
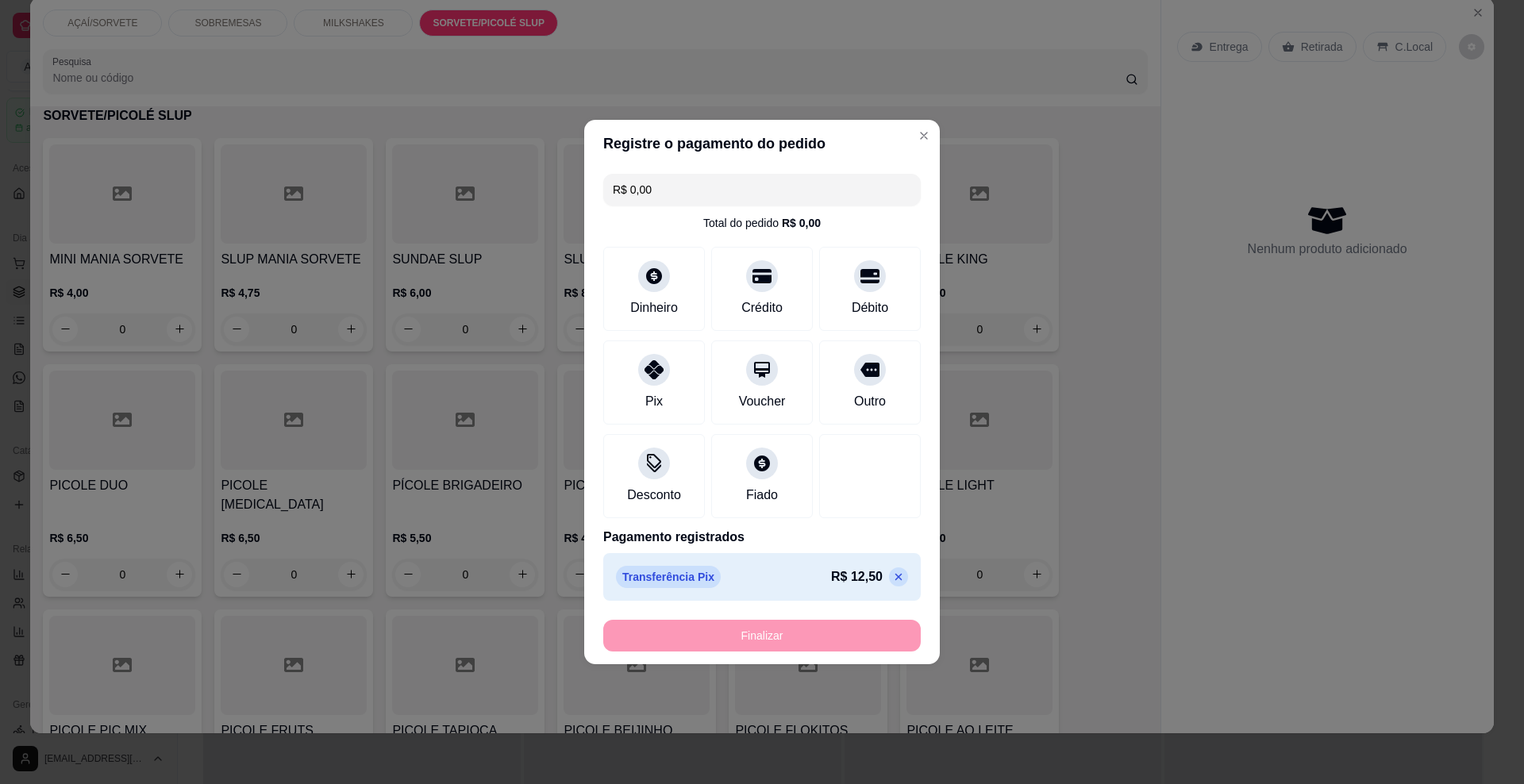
type input "-R$ 12,50"
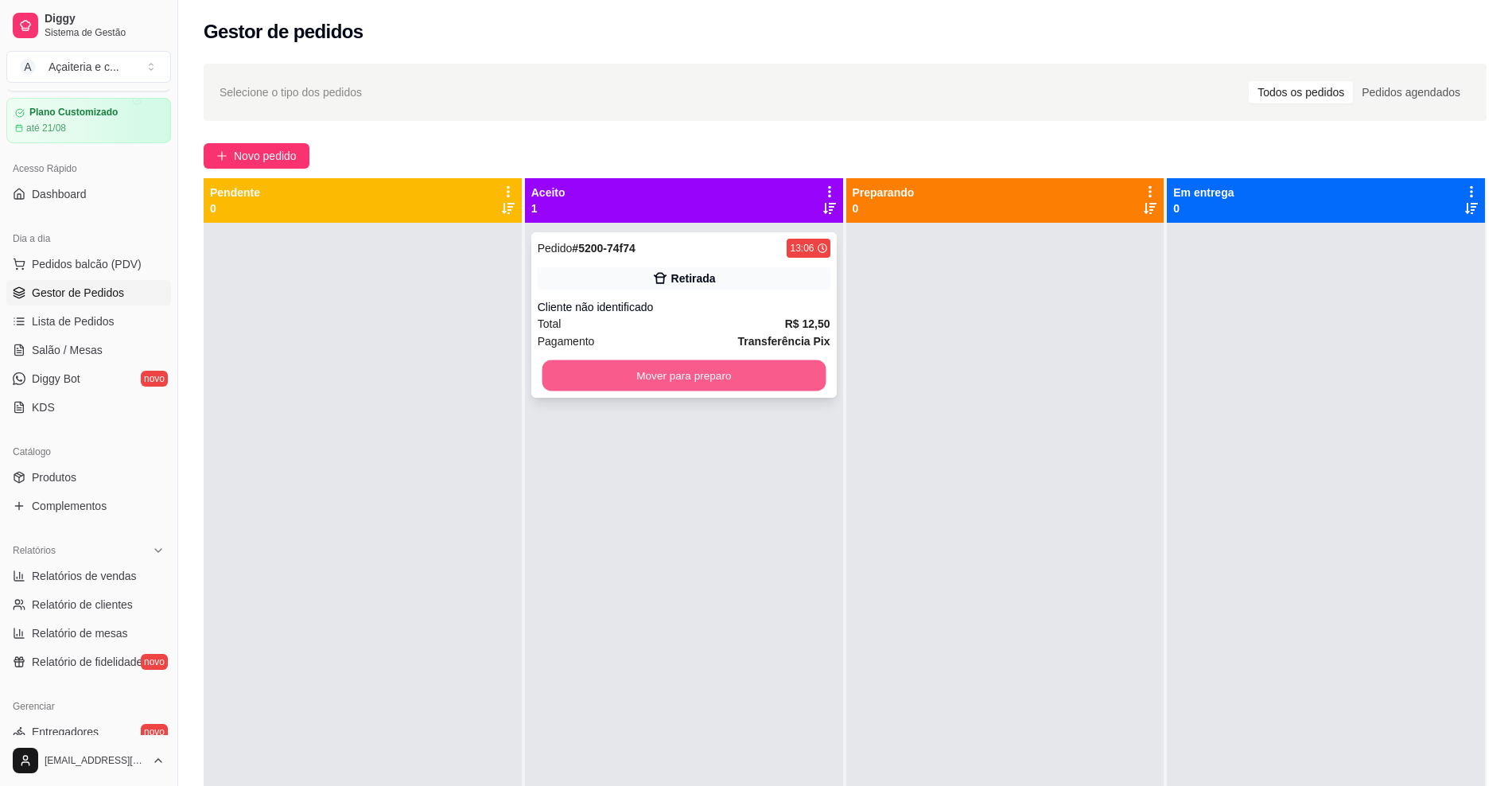
click at [757, 379] on button "Mover para preparo" at bounding box center [683, 376] width 284 height 31
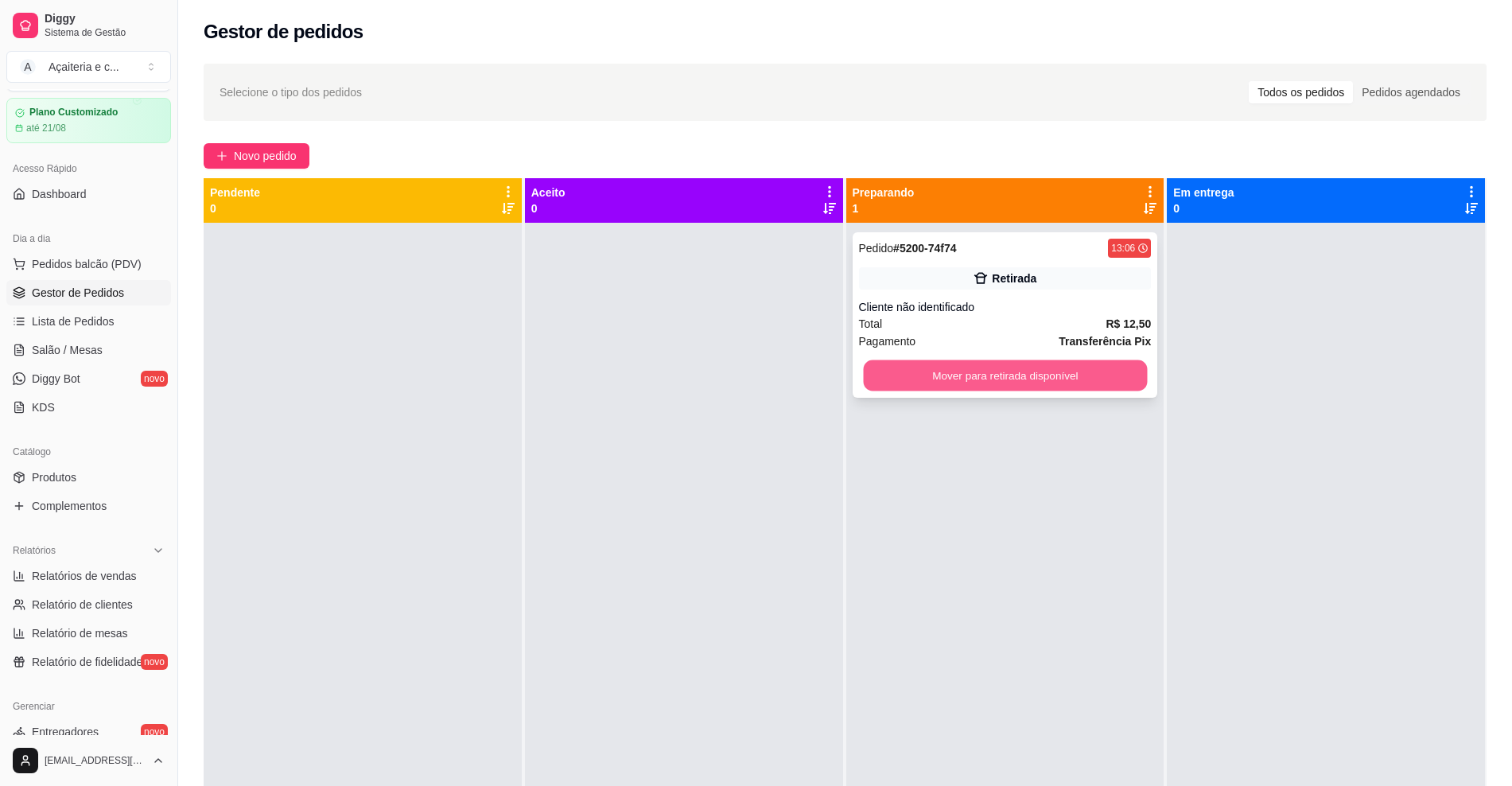
click at [947, 370] on button "Mover para retirada disponível" at bounding box center [1005, 376] width 284 height 31
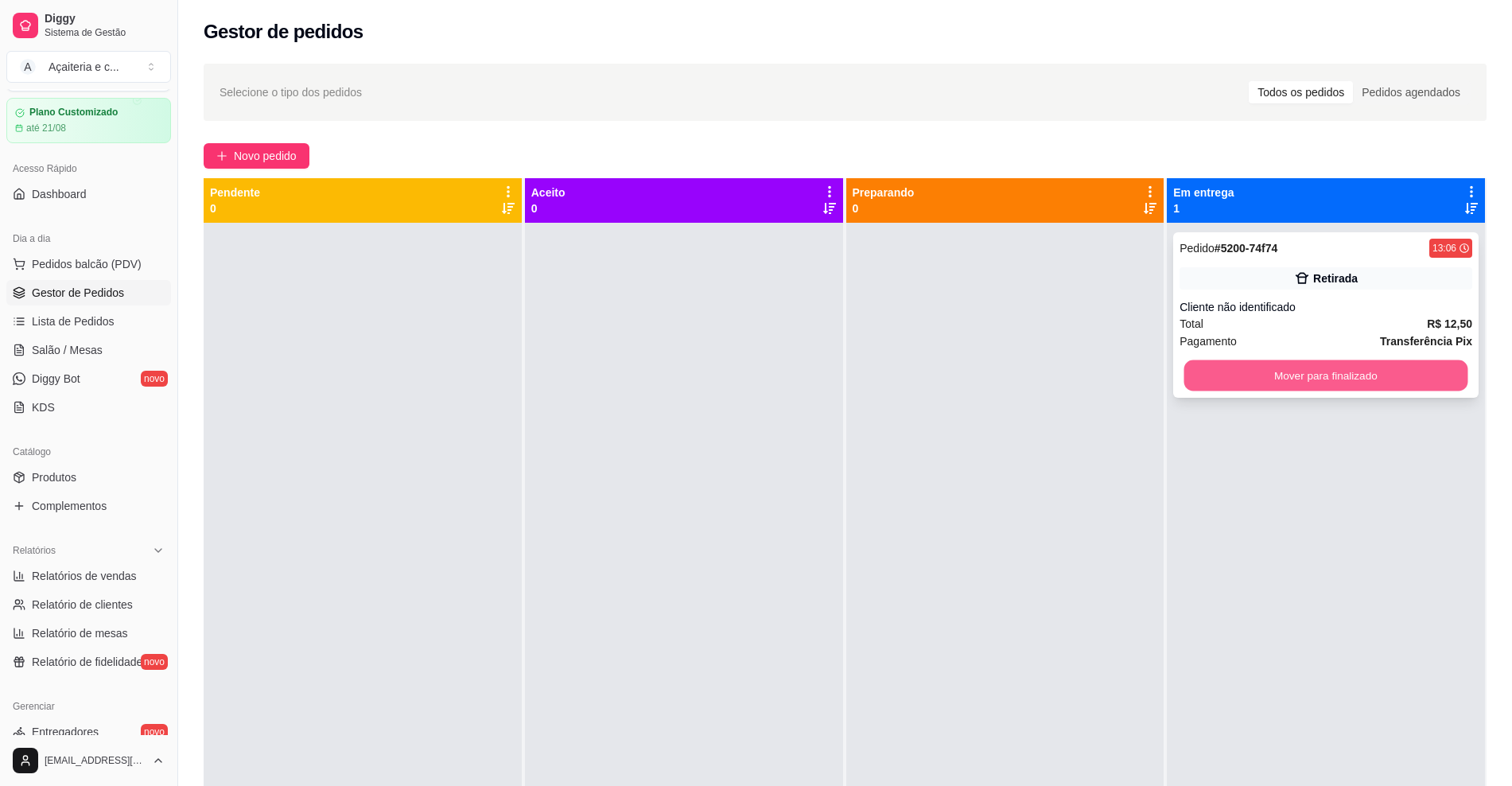
click at [1241, 363] on button "Mover para finalizado" at bounding box center [1325, 376] width 284 height 31
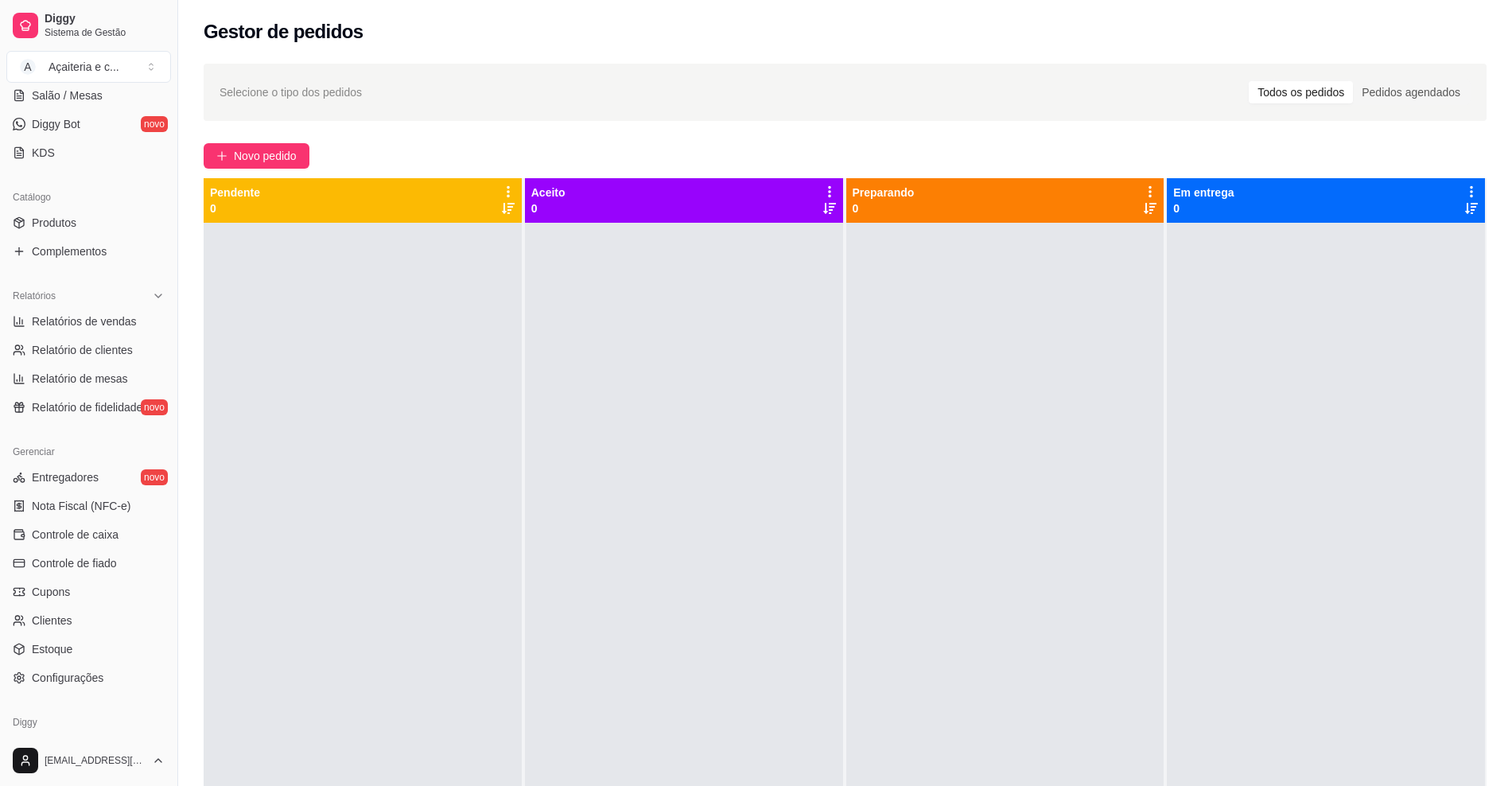
scroll to position [298, 0]
click at [109, 541] on span "Controle de caixa" at bounding box center [75, 535] width 86 height 16
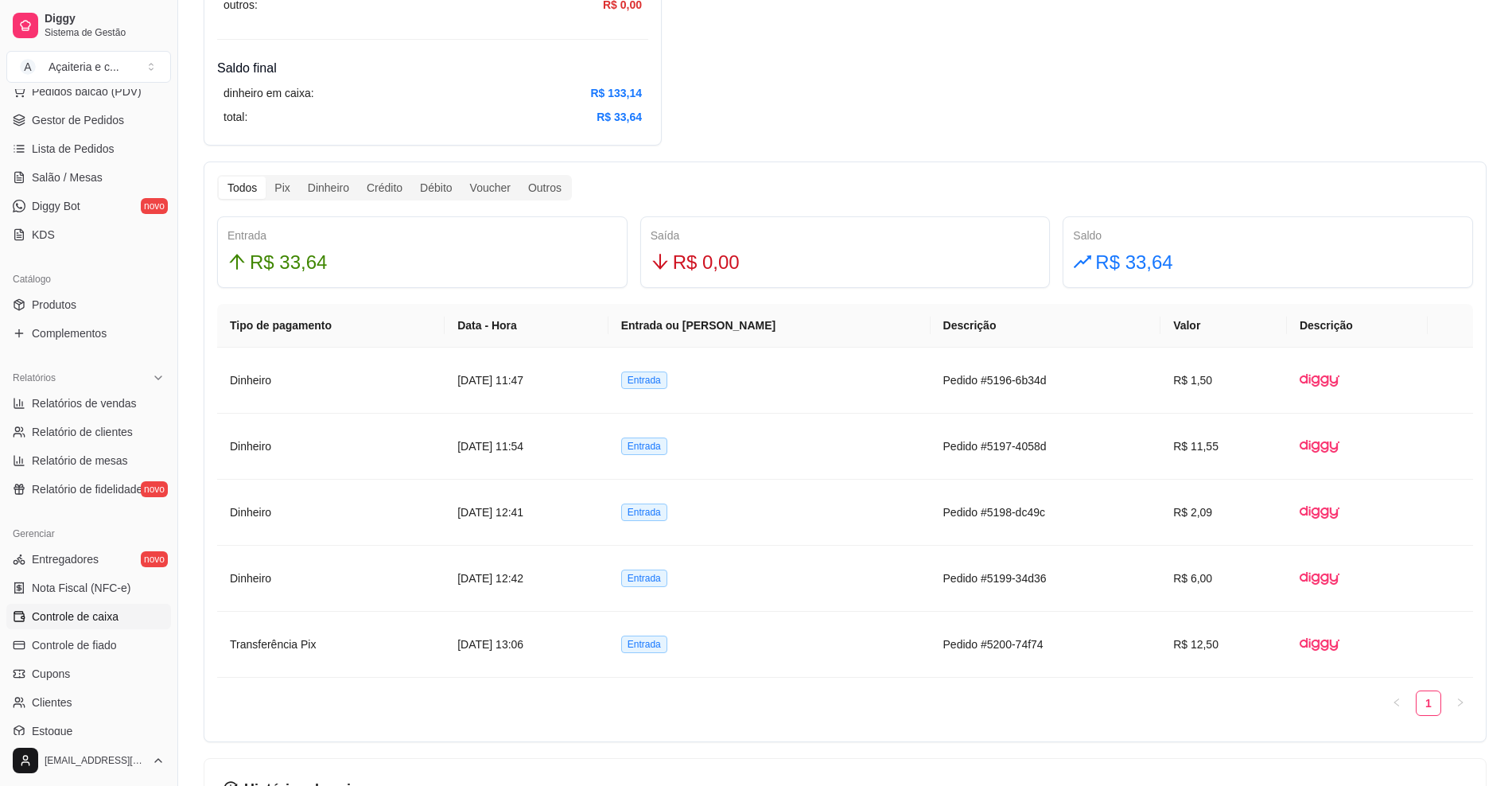
scroll to position [218, 0]
click at [107, 394] on span "Relatórios de vendas" at bounding box center [85, 401] width 105 height 16
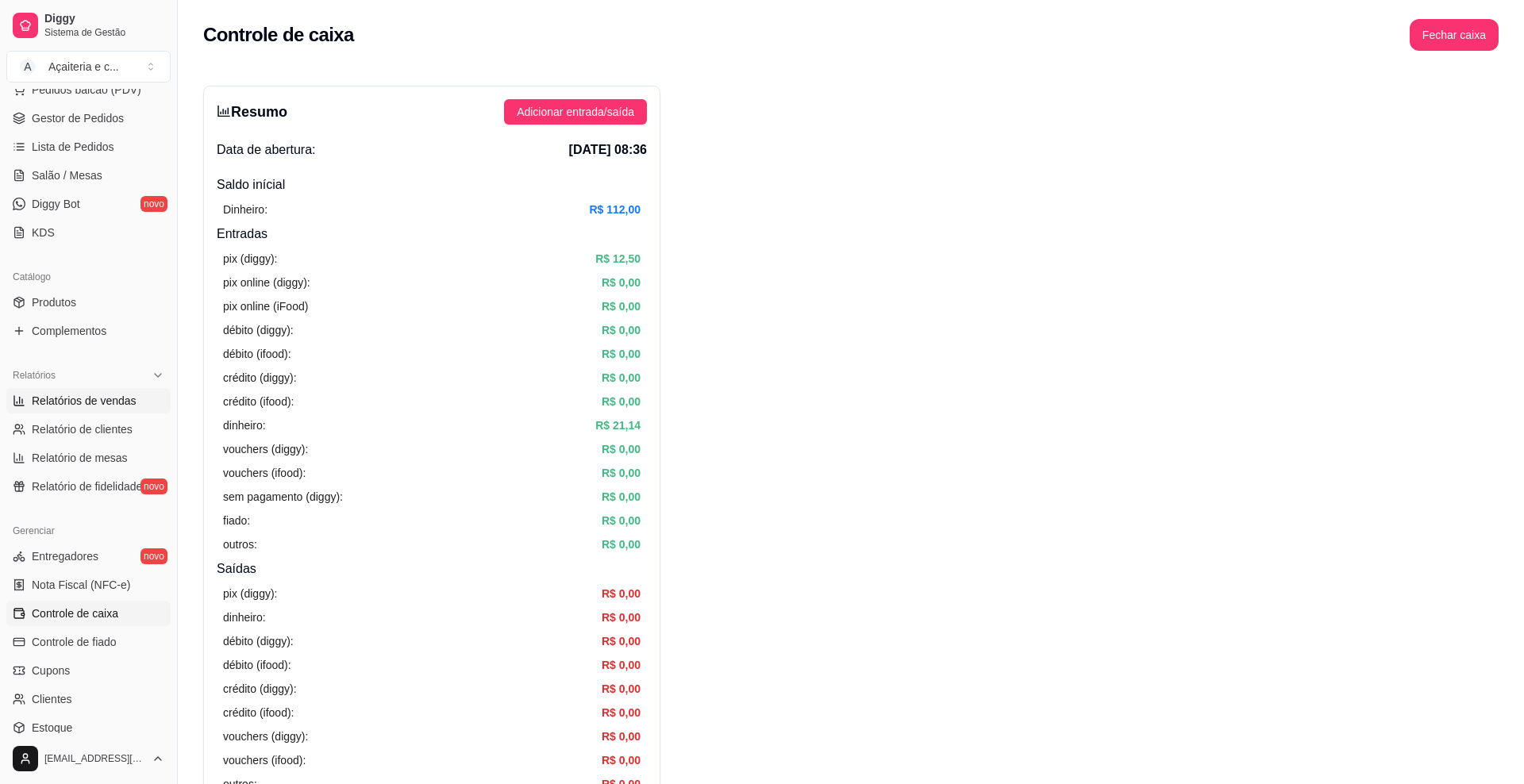
select select "ALL"
select select "0"
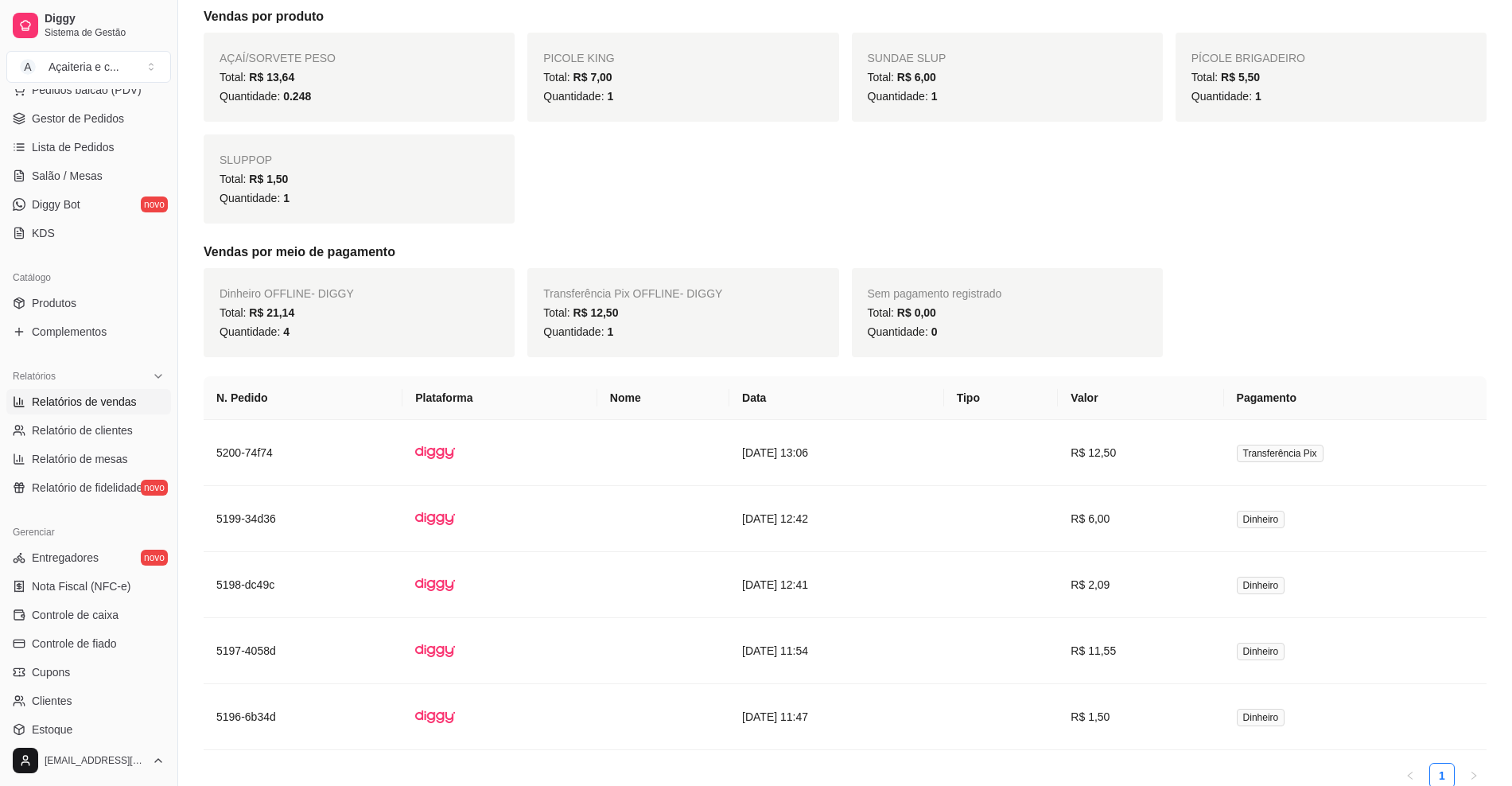
scroll to position [303, 0]
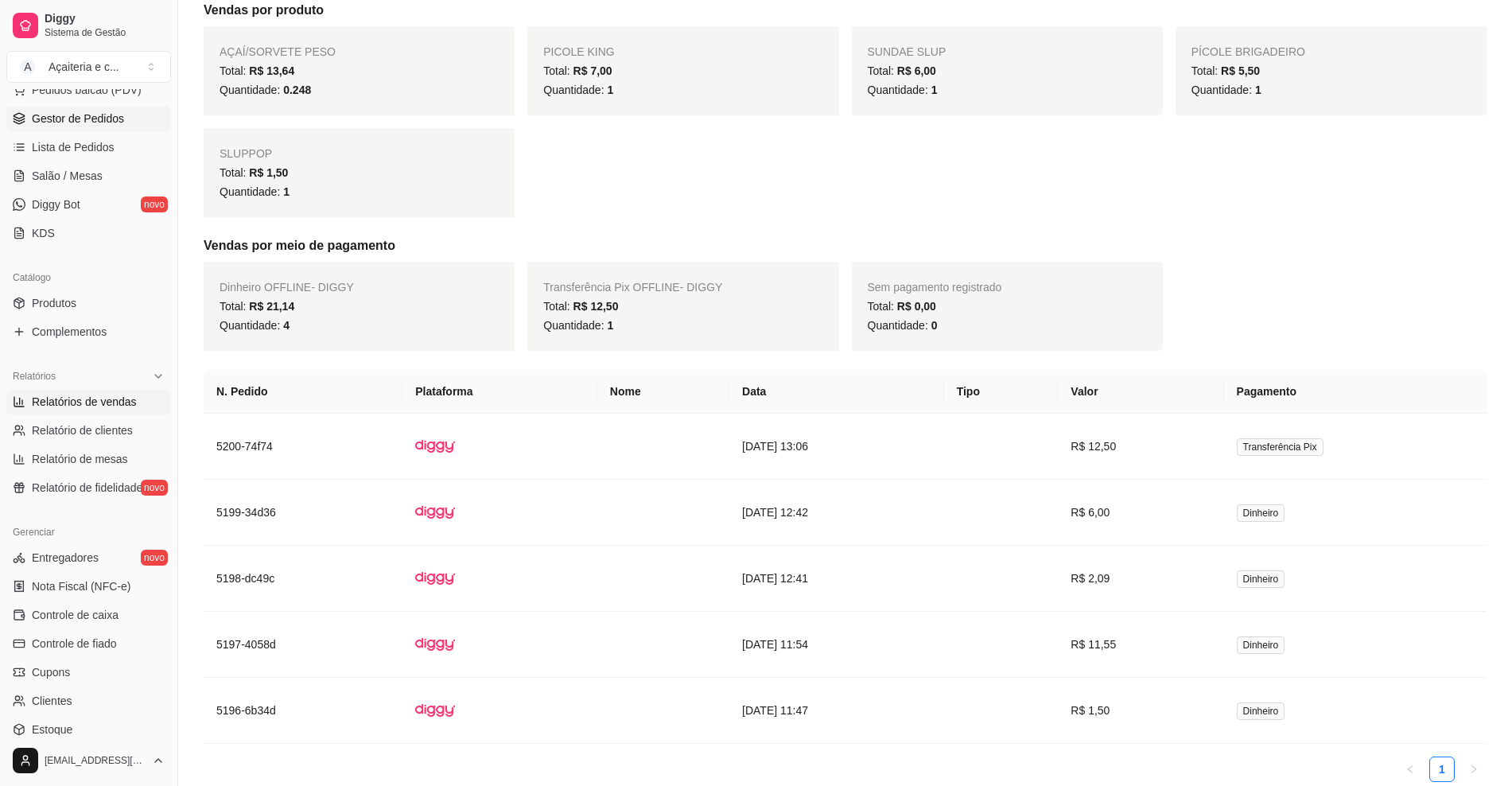
click at [86, 108] on link "Gestor de Pedidos" at bounding box center [88, 119] width 165 height 26
